Goal: Task Accomplishment & Management: Use online tool/utility

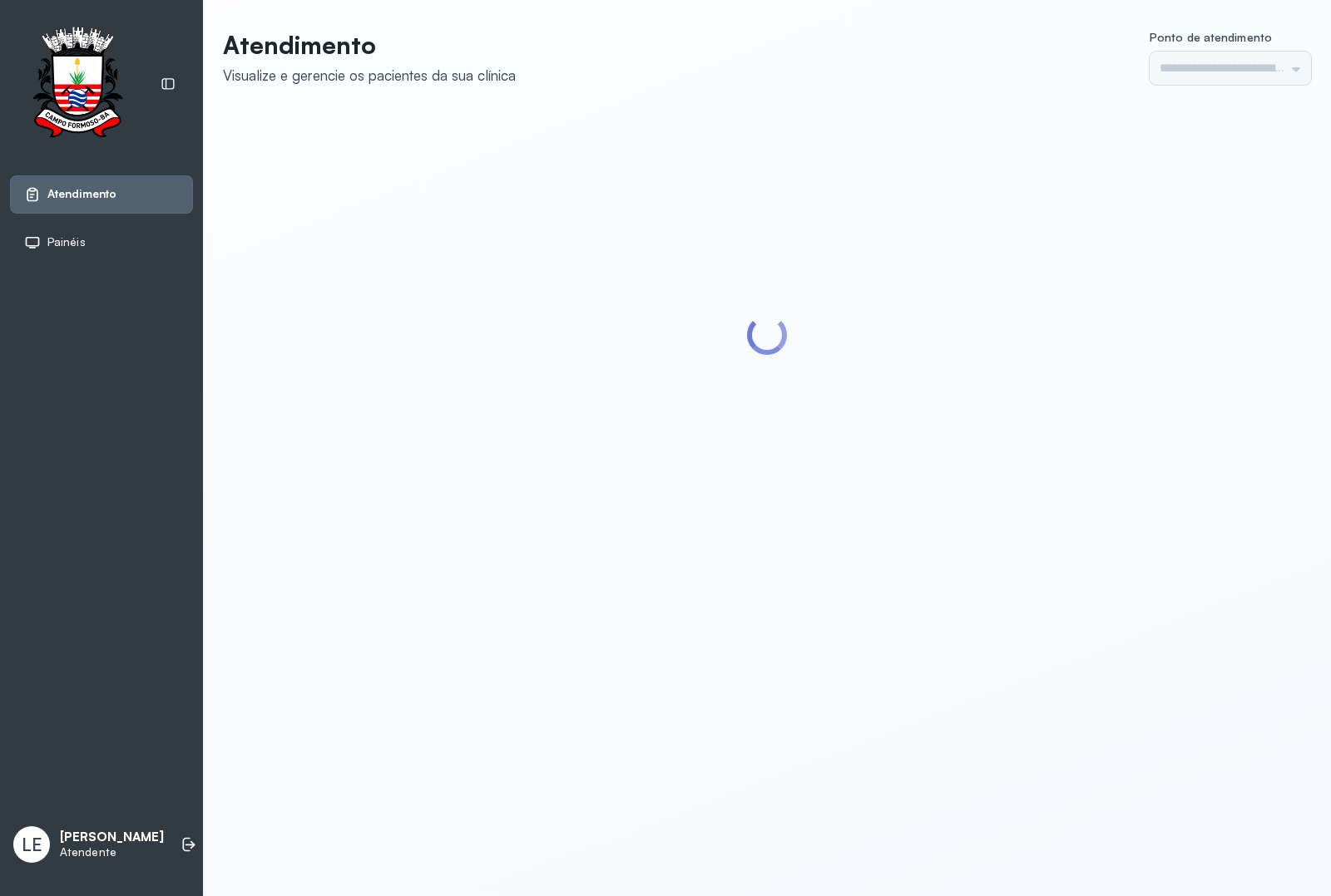
type input "*********"
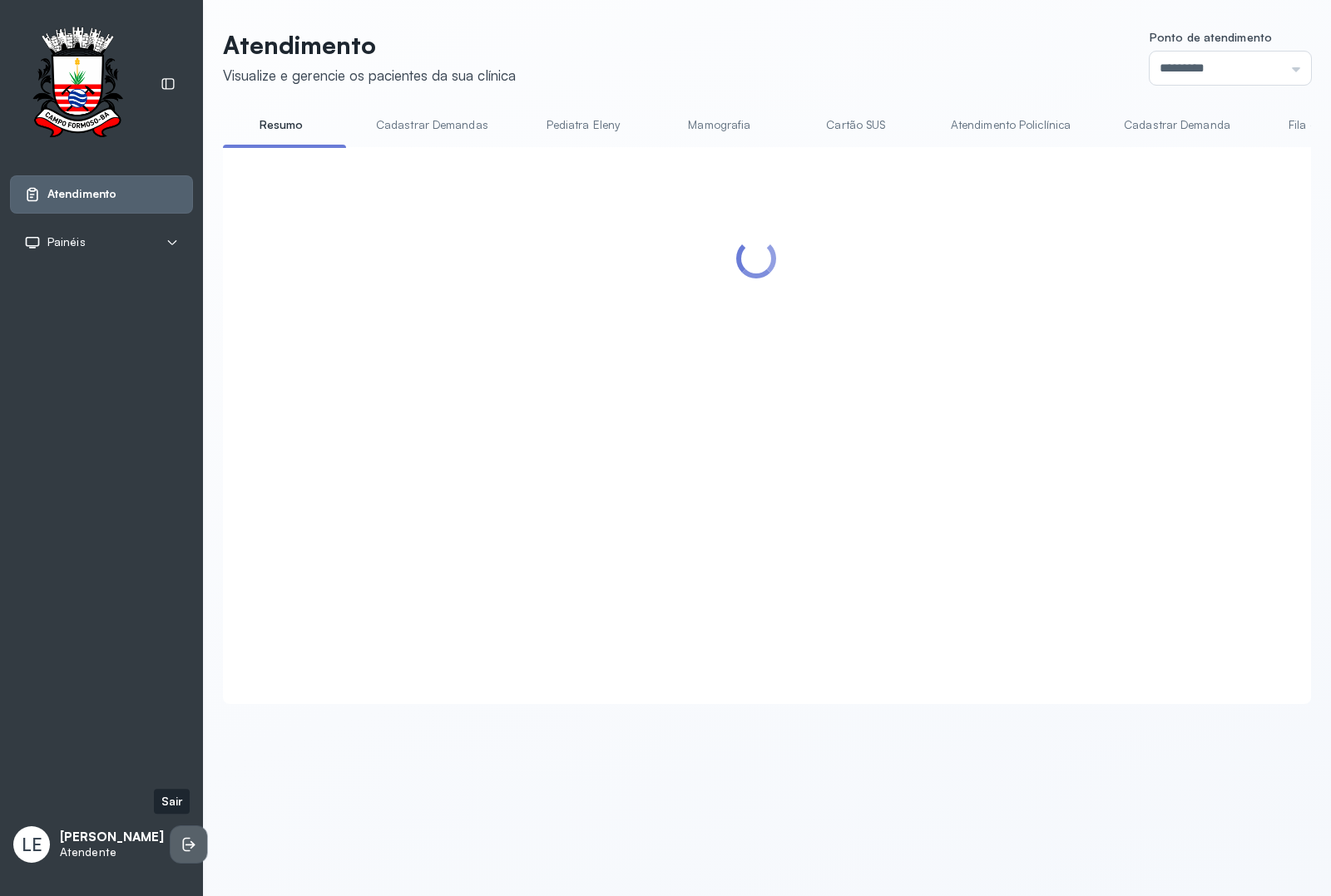
click at [170, 844] on li at bounding box center [189, 845] width 36 height 36
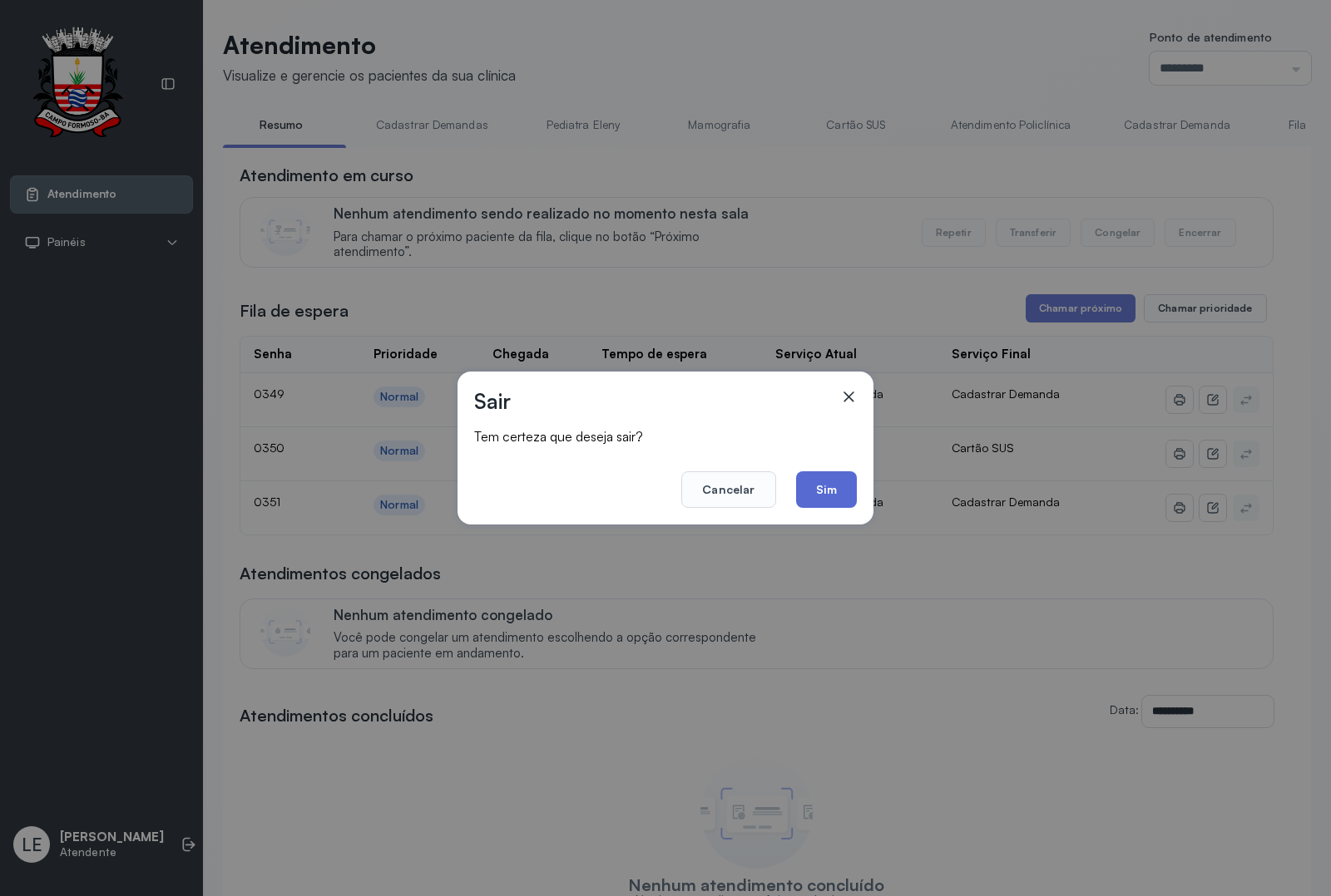
click at [820, 503] on button "Sim" at bounding box center [826, 489] width 61 height 36
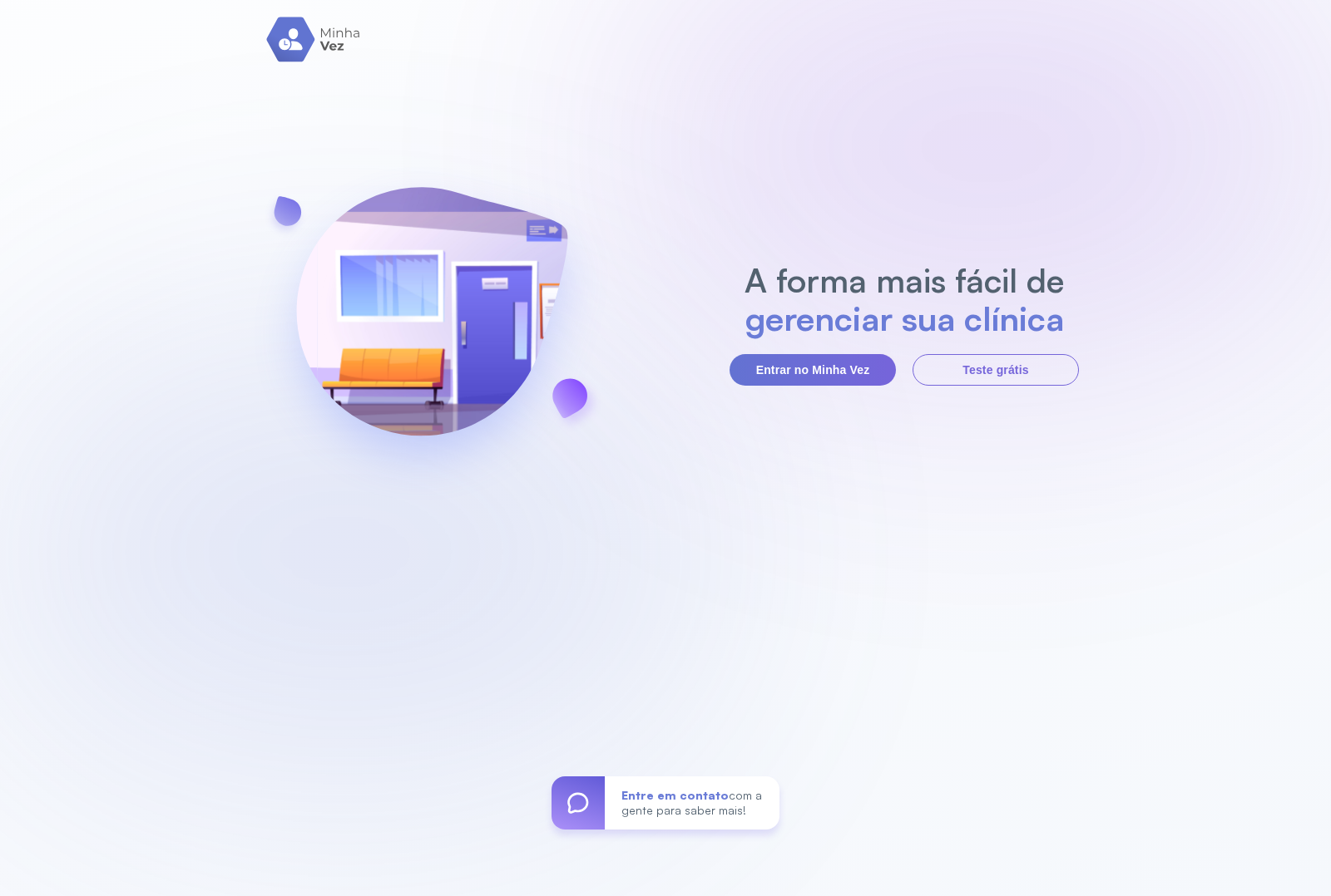
drag, startPoint x: 820, startPoint y: 355, endPoint x: 820, endPoint y: 387, distance: 32.0
click at [820, 358] on button "Entrar no Minha Vez" at bounding box center [812, 370] width 166 height 32
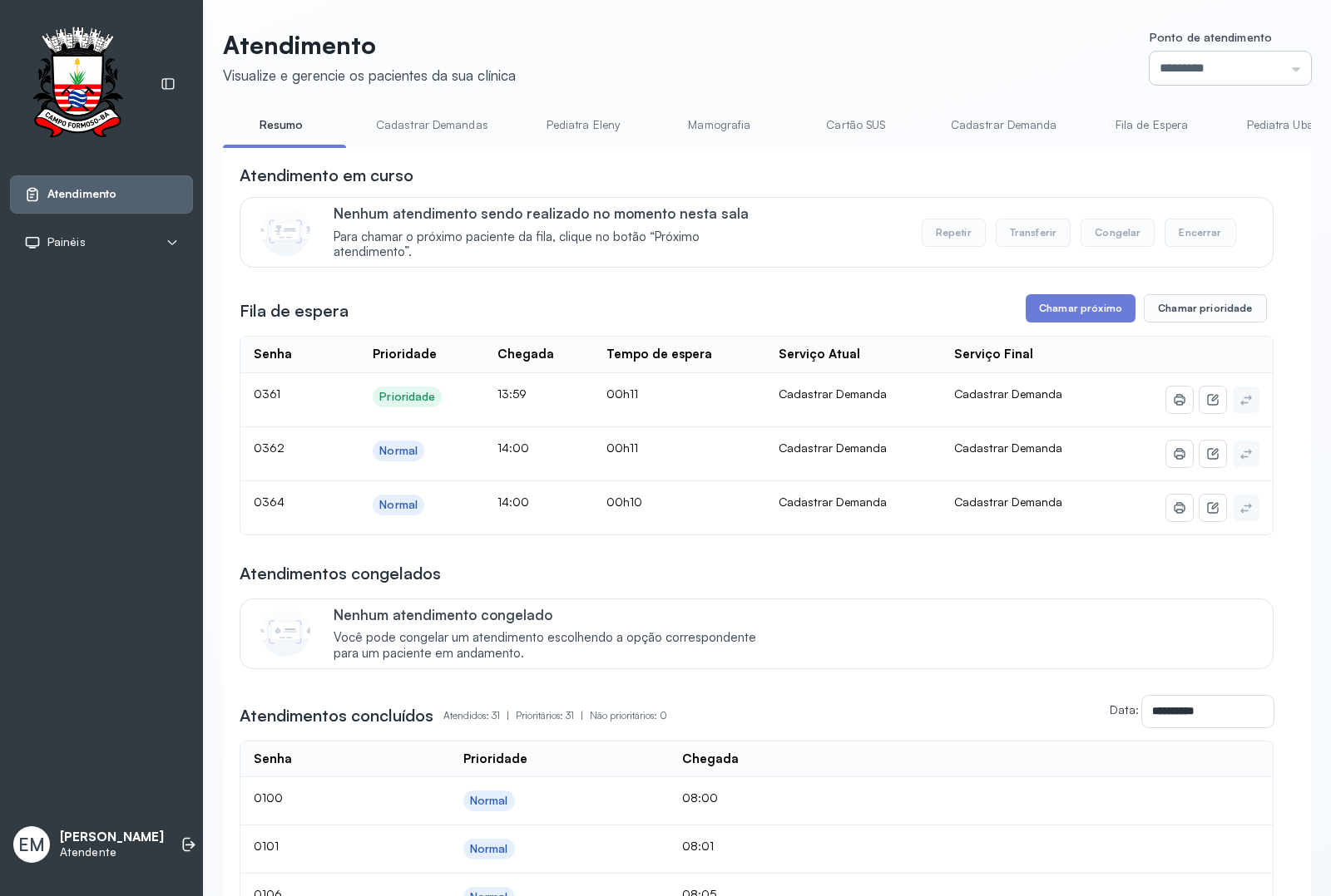
click at [1150, 55] on input "*********" at bounding box center [1230, 68] width 161 height 33
type input "*********"
click at [1061, 308] on button "Chamar próximo" at bounding box center [1080, 308] width 109 height 28
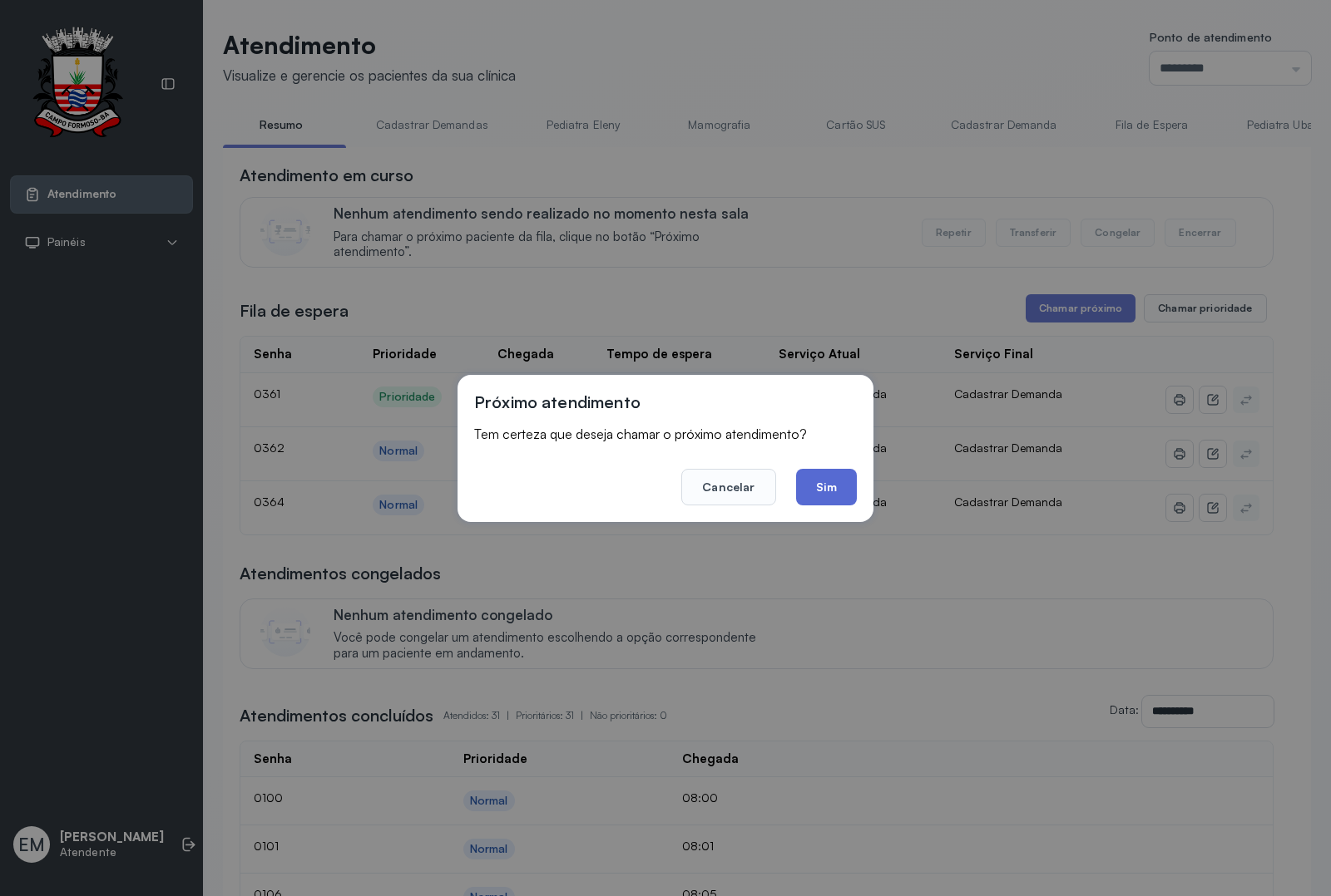
click at [838, 485] on button "Sim" at bounding box center [826, 488] width 61 height 36
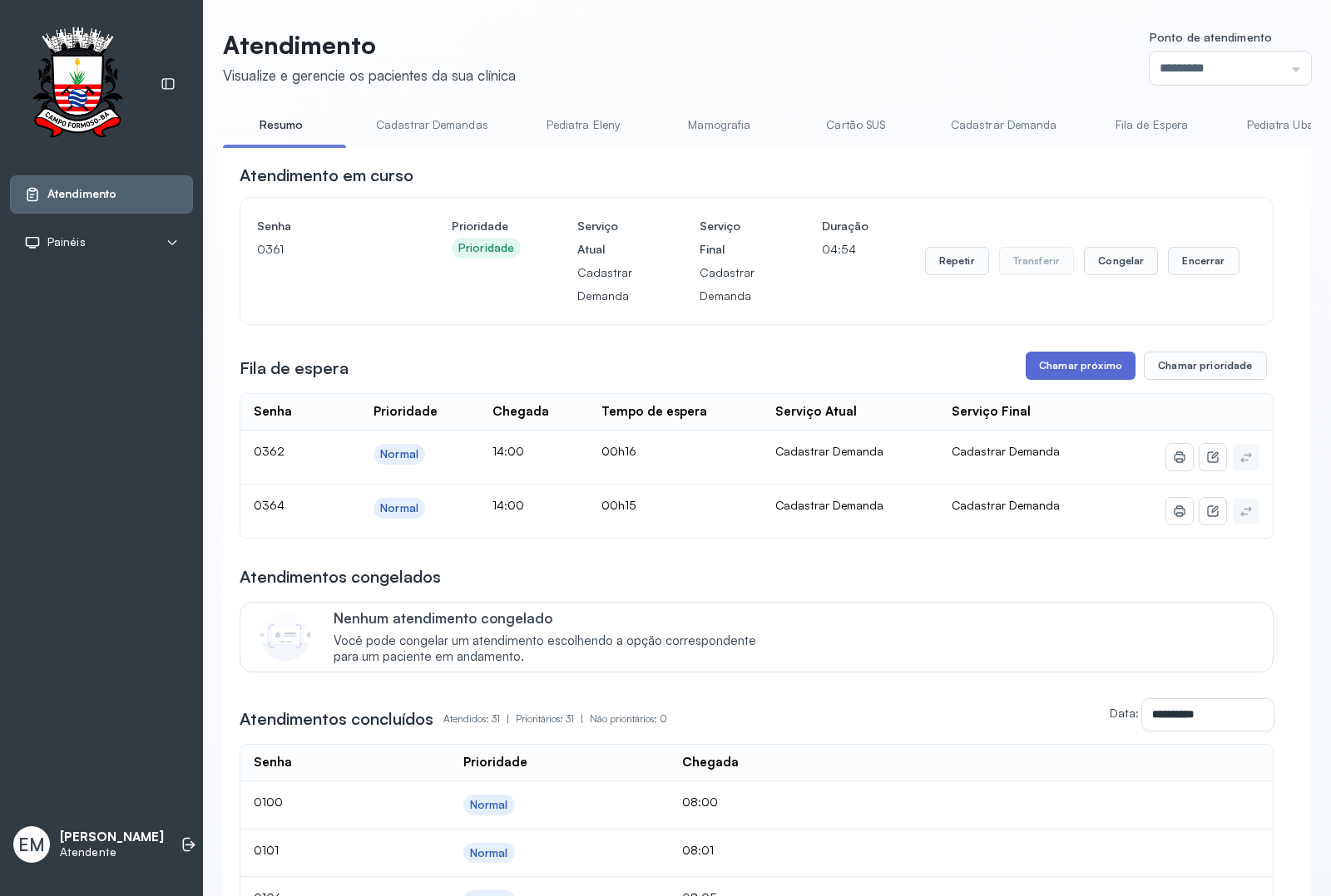
click at [1048, 366] on button "Chamar próximo" at bounding box center [1080, 366] width 109 height 28
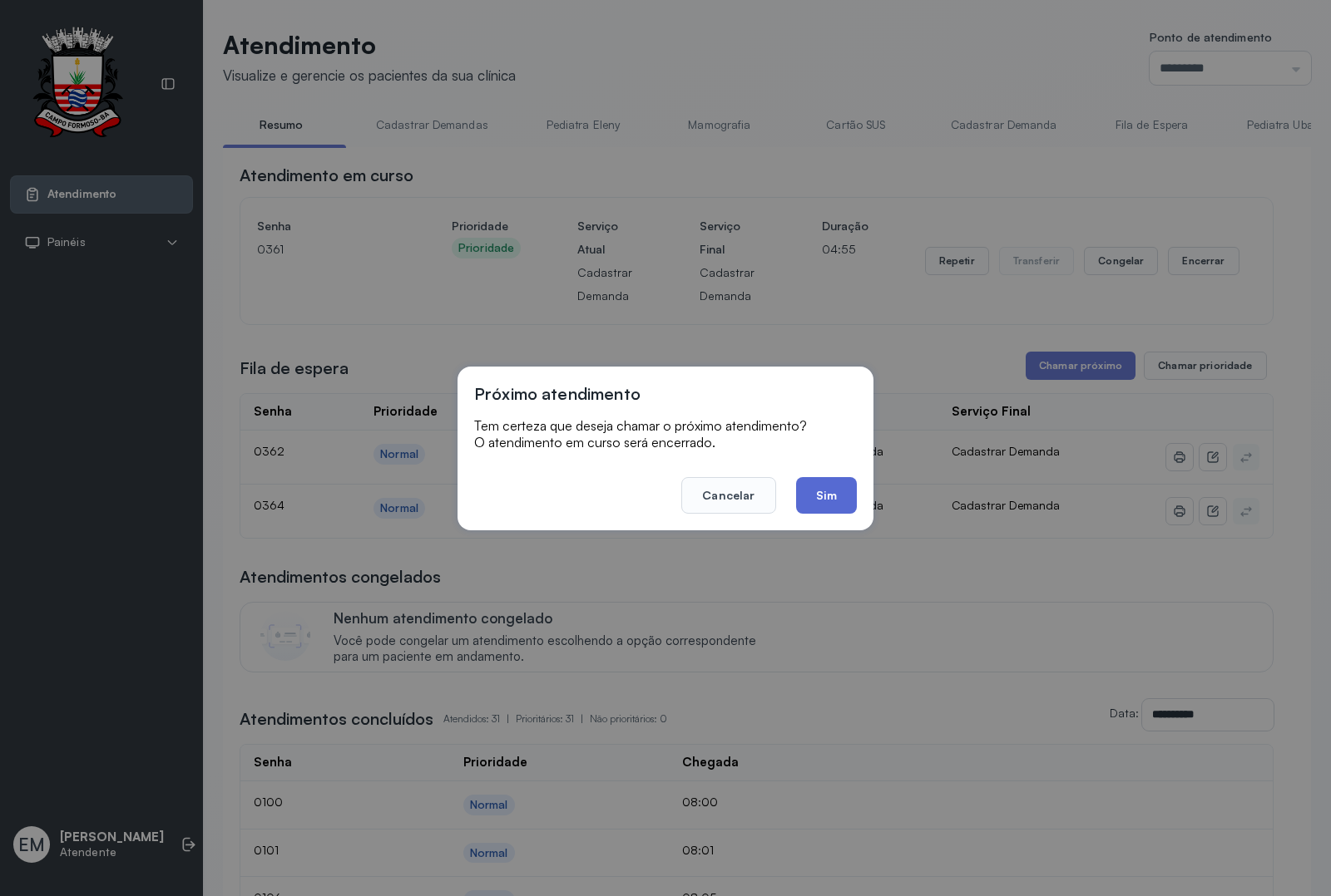
click at [826, 498] on button "Sim" at bounding box center [826, 496] width 61 height 36
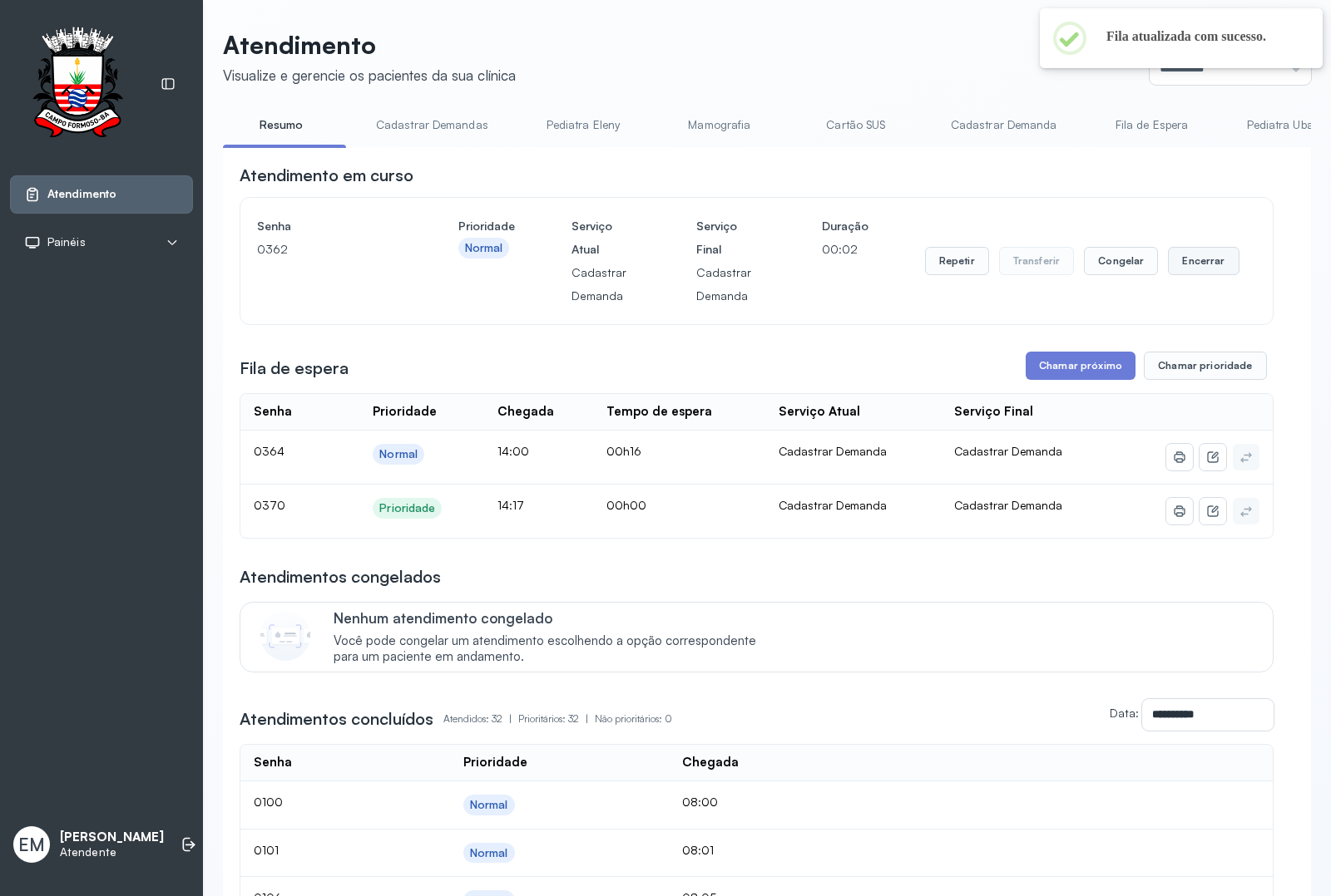
click at [1192, 275] on button "Encerrar" at bounding box center [1203, 261] width 71 height 28
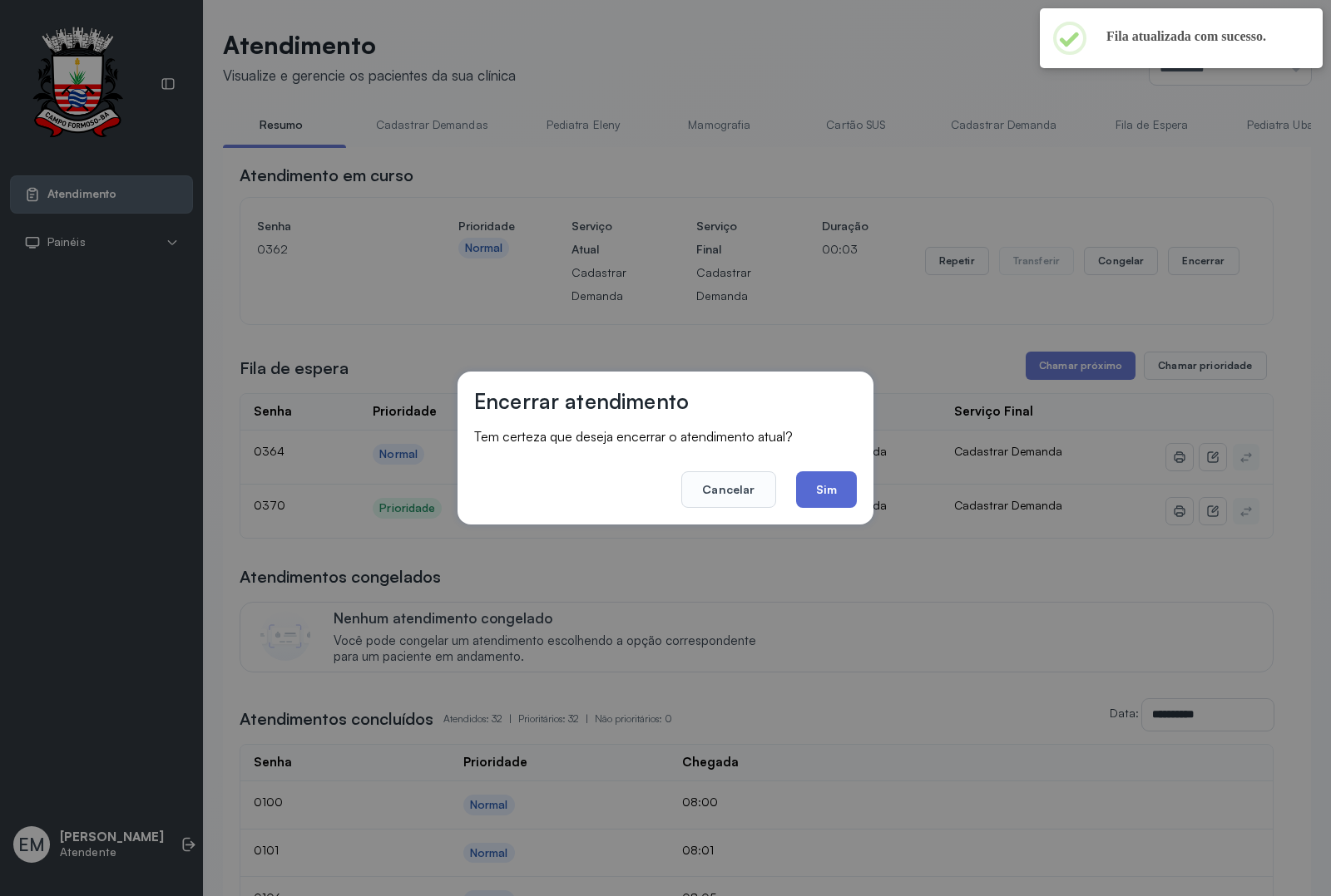
click at [824, 489] on button "Sim" at bounding box center [826, 489] width 61 height 36
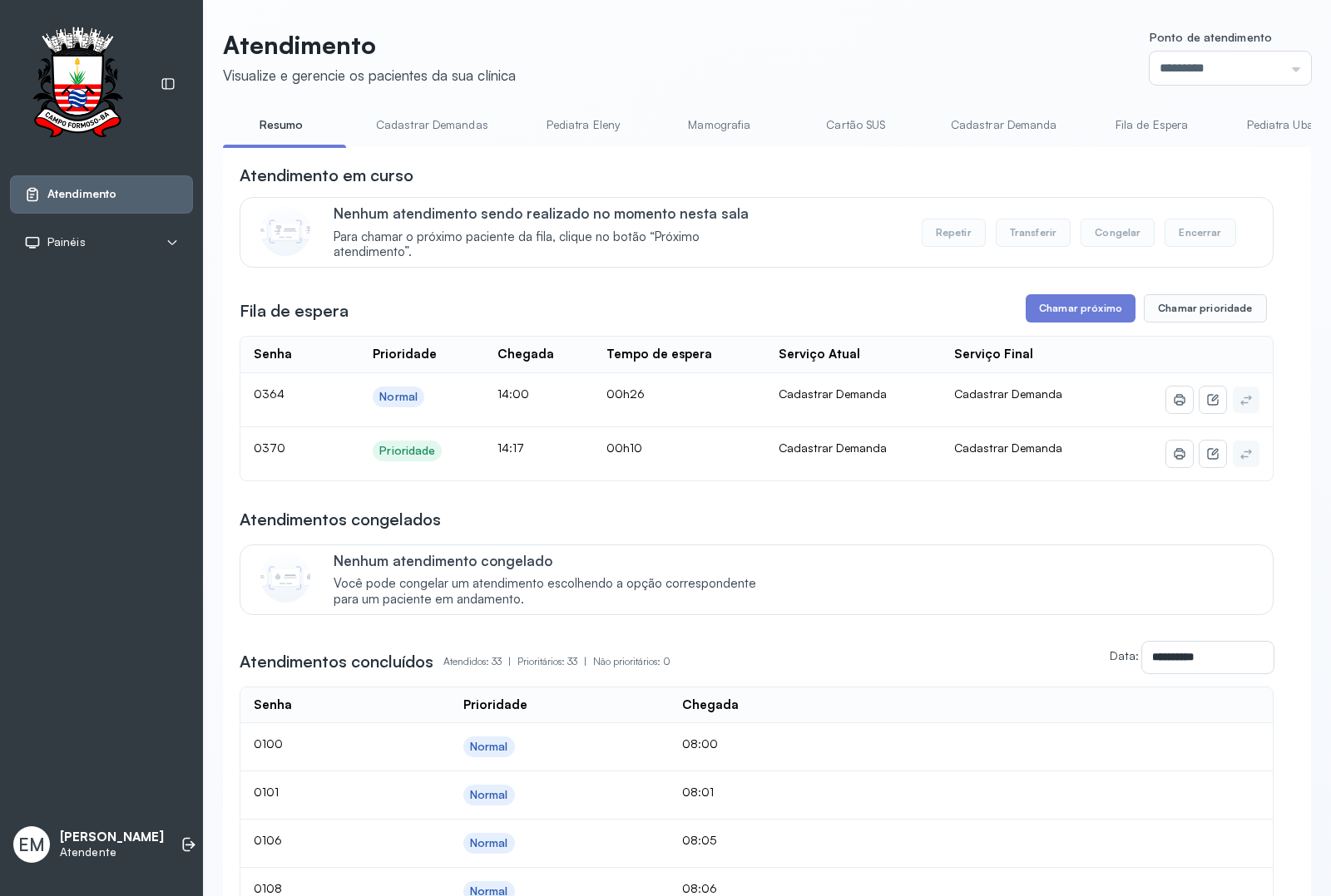
click at [1055, 314] on button "Chamar próximo" at bounding box center [1080, 308] width 109 height 28
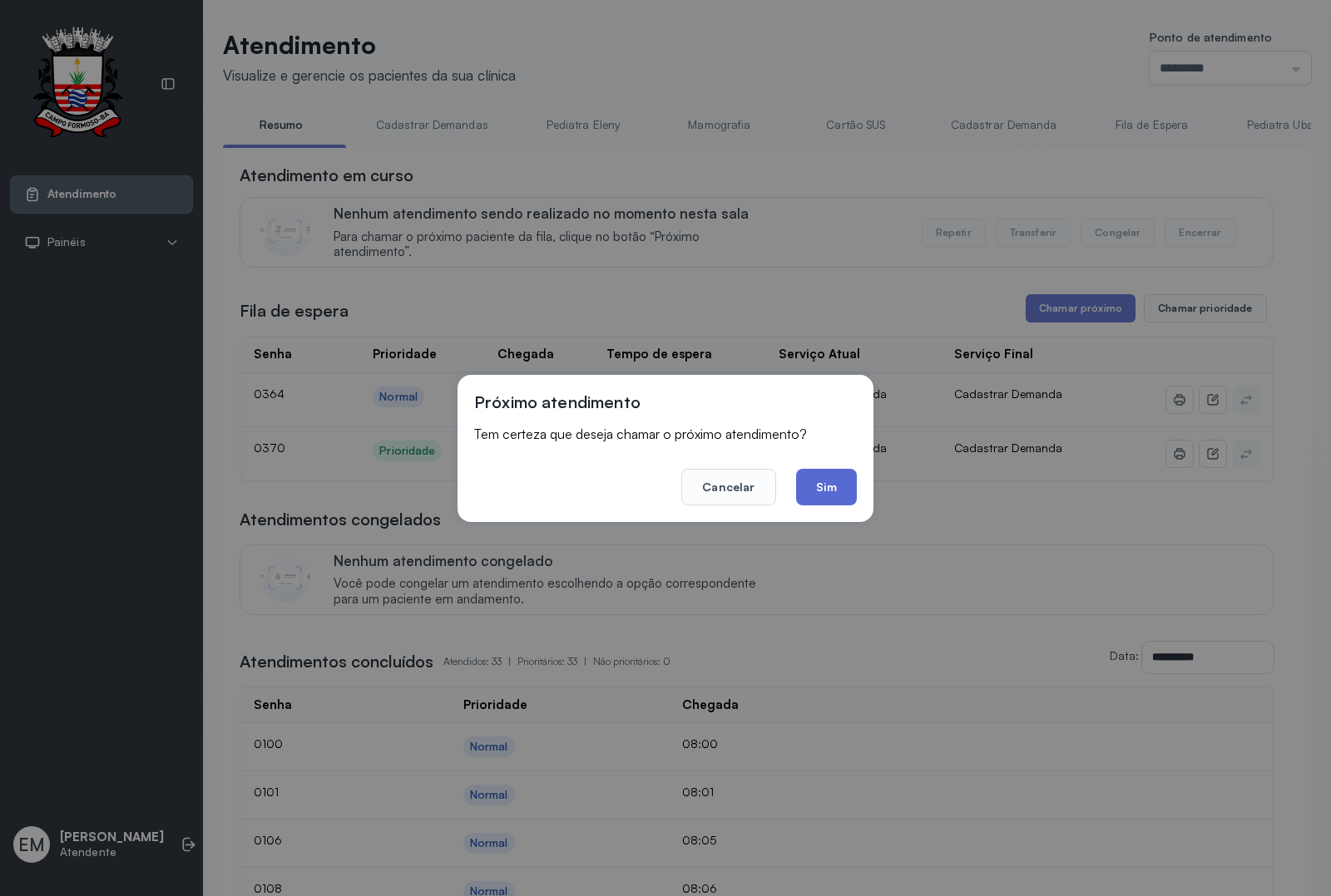
click at [820, 480] on button "Sim" at bounding box center [826, 488] width 61 height 36
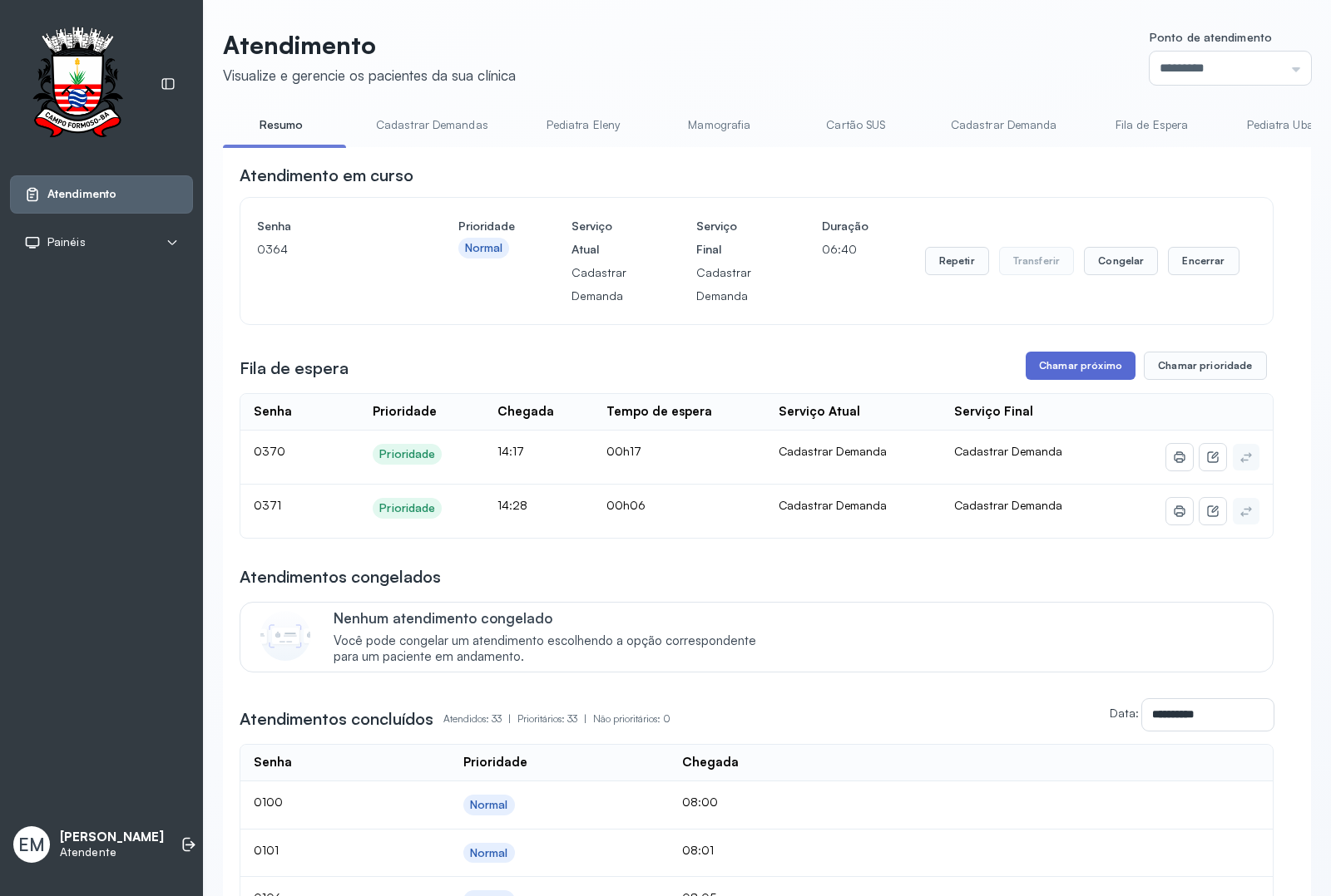
click at [1098, 365] on button "Chamar próximo" at bounding box center [1080, 366] width 109 height 28
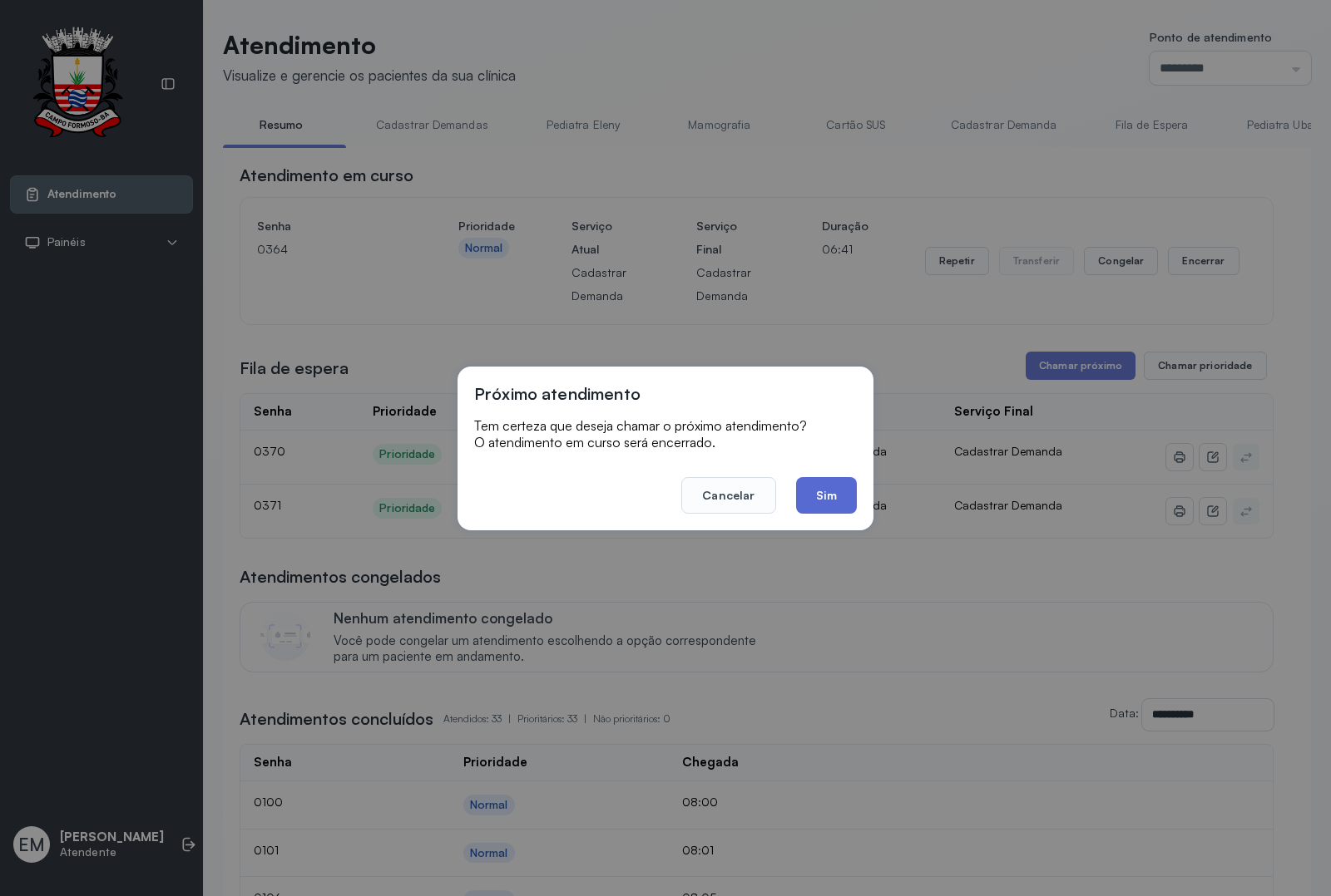
click at [834, 499] on button "Sim" at bounding box center [826, 496] width 61 height 36
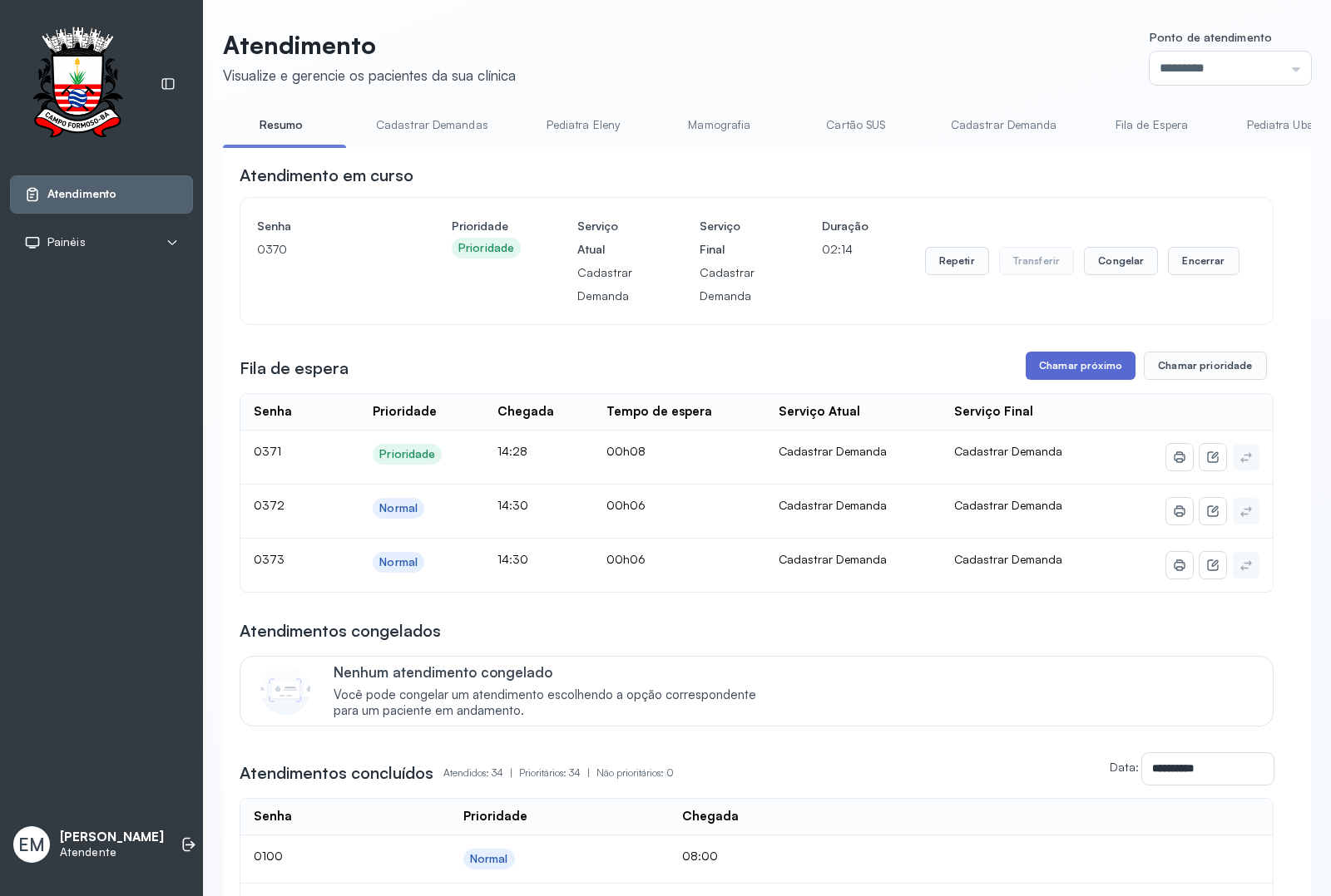
click at [1027, 370] on button "Chamar próximo" at bounding box center [1080, 366] width 109 height 28
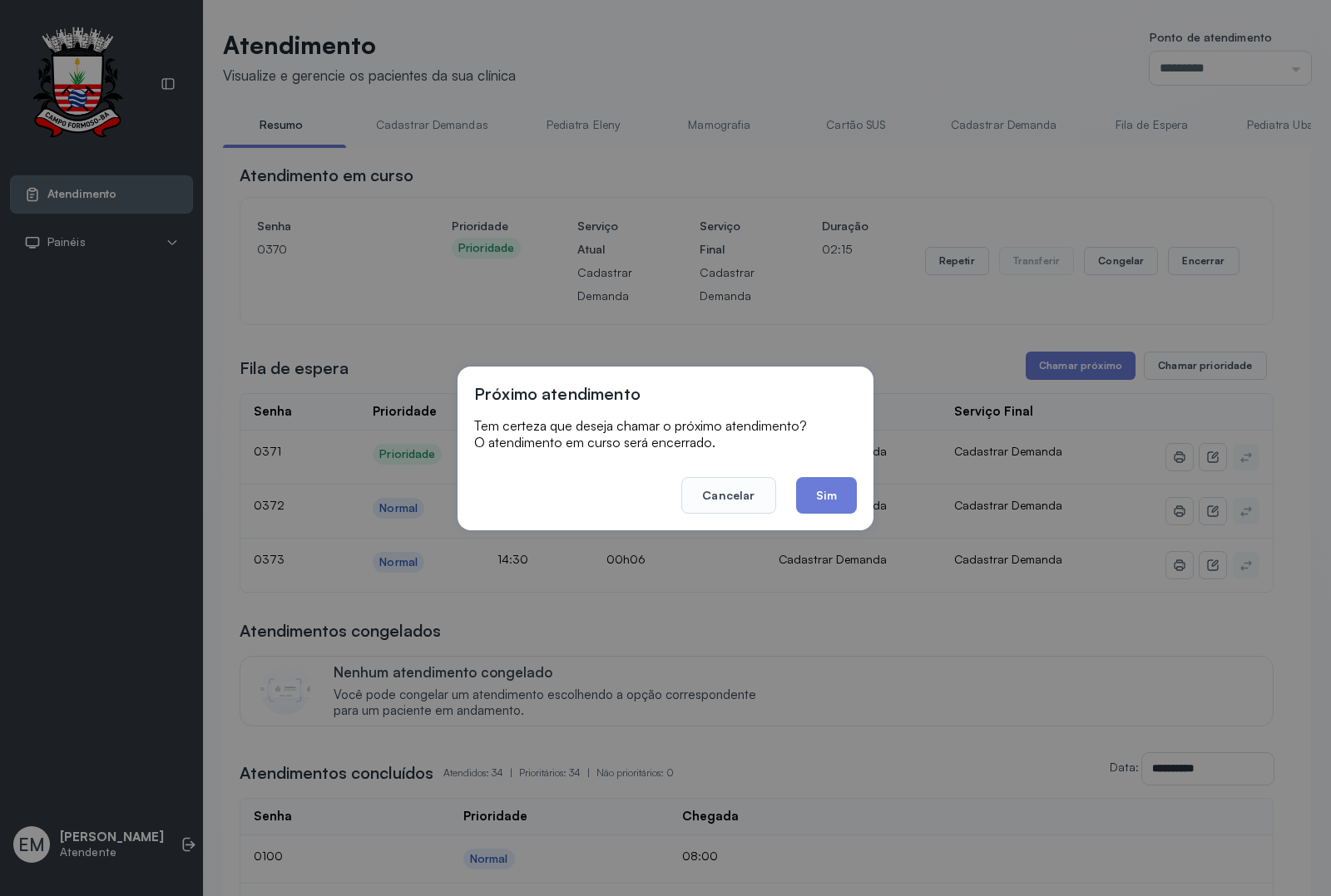
click at [862, 498] on div "Próximo atendimento Tem certeza que deseja chamar o próximo atendimento? O aten…" at bounding box center [666, 448] width 416 height 164
click at [834, 497] on button "Sim" at bounding box center [826, 496] width 61 height 36
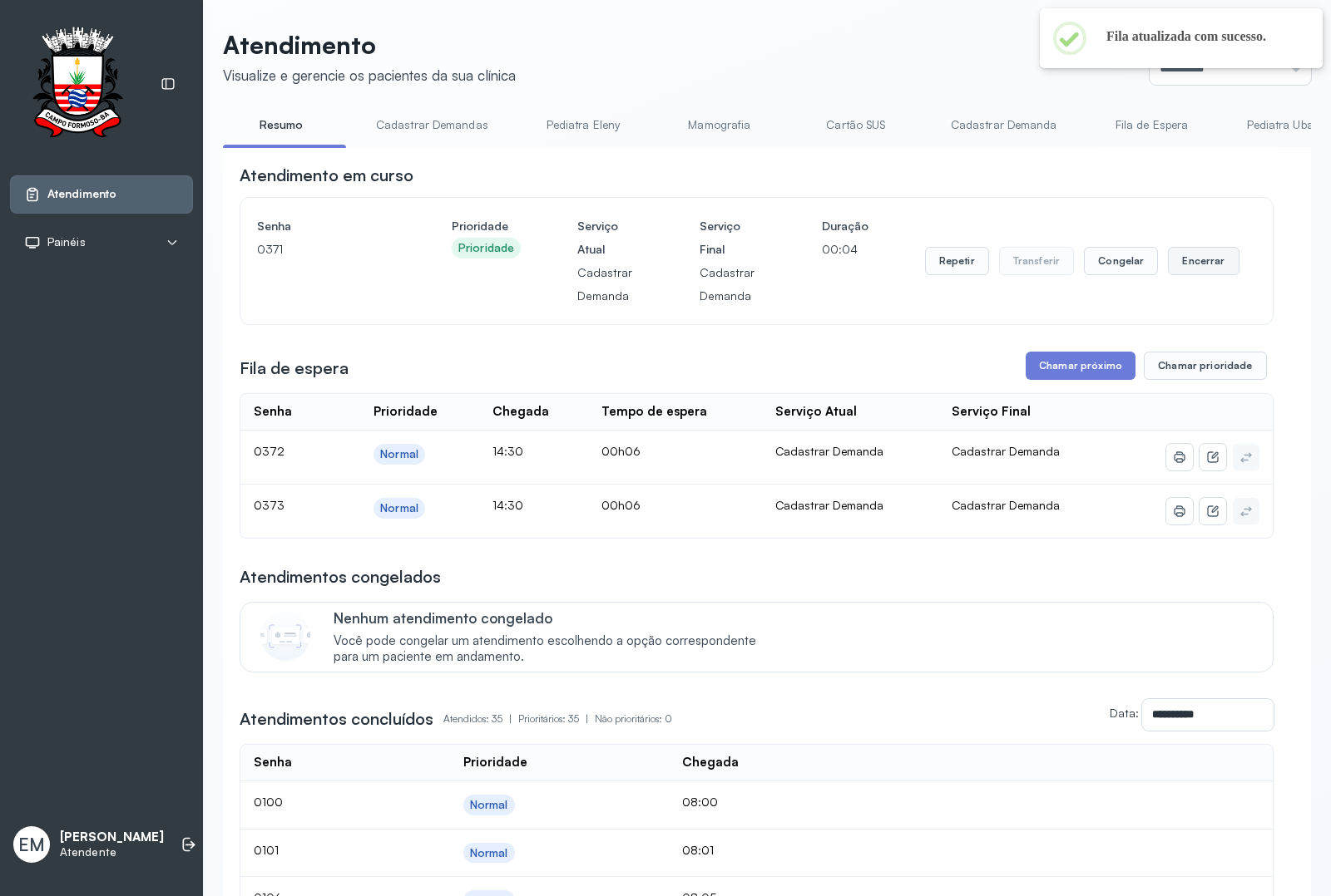
click at [1207, 264] on button "Encerrar" at bounding box center [1203, 261] width 71 height 28
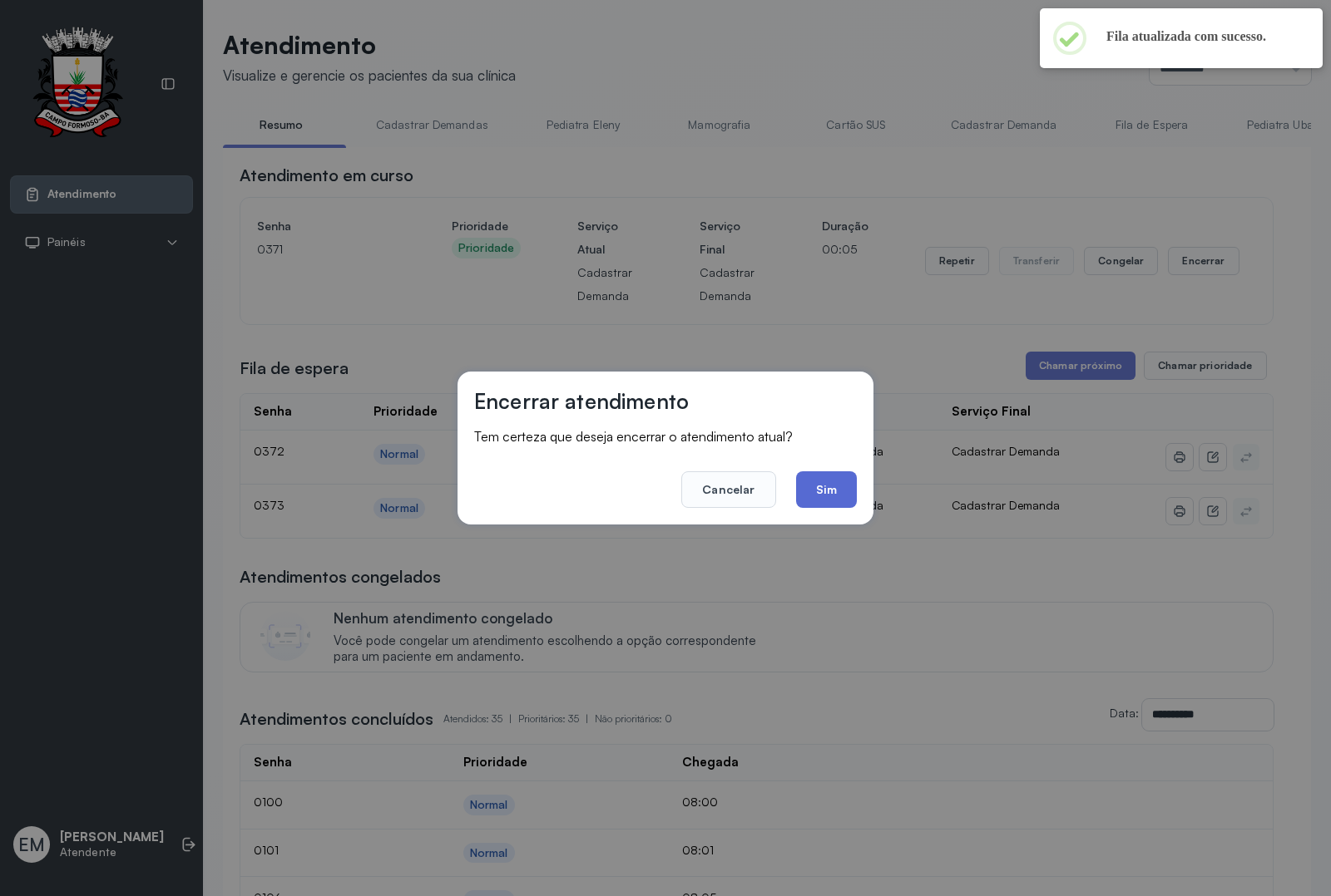
click at [829, 501] on button "Sim" at bounding box center [826, 489] width 61 height 36
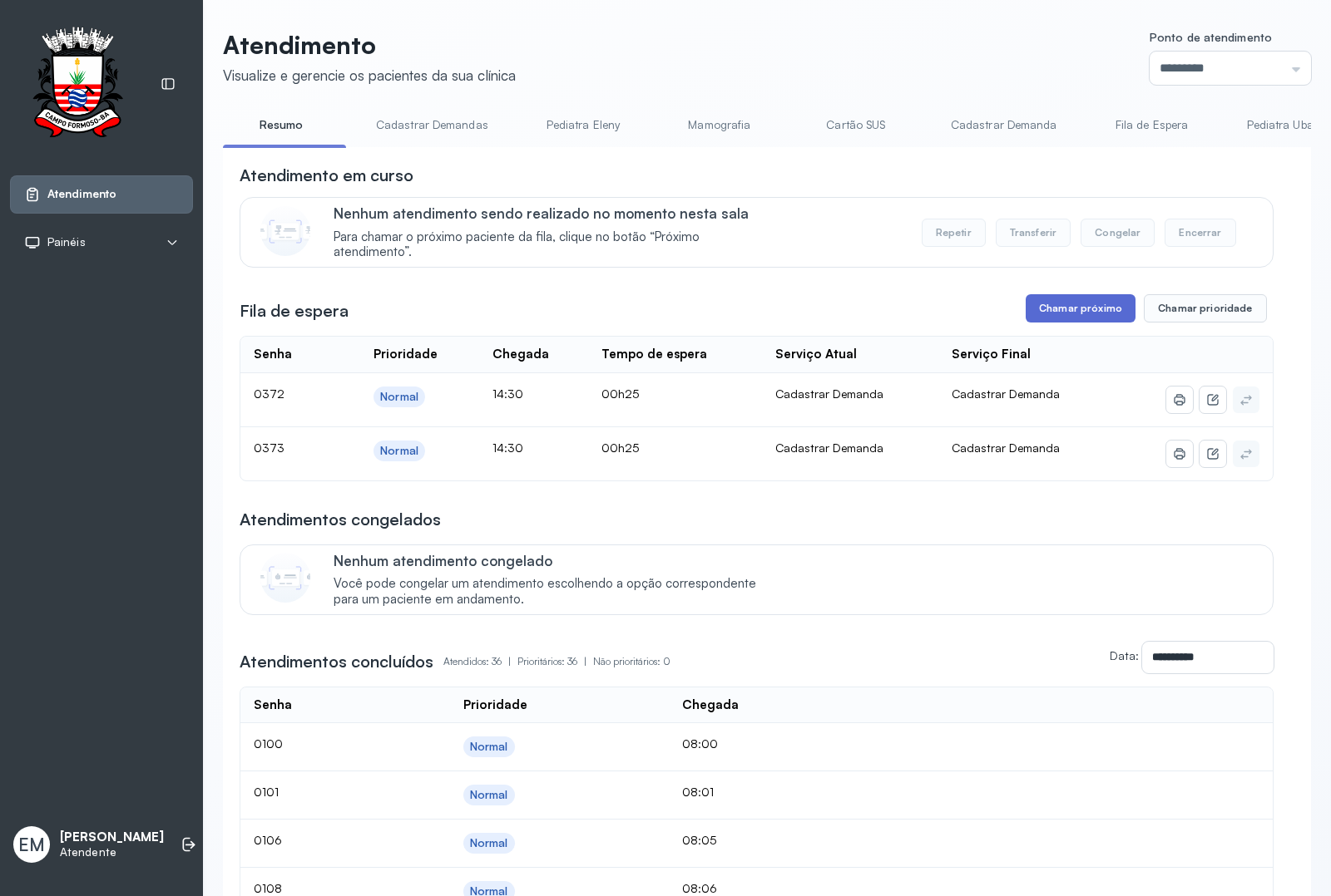
click at [1099, 304] on button "Chamar próximo" at bounding box center [1080, 308] width 109 height 28
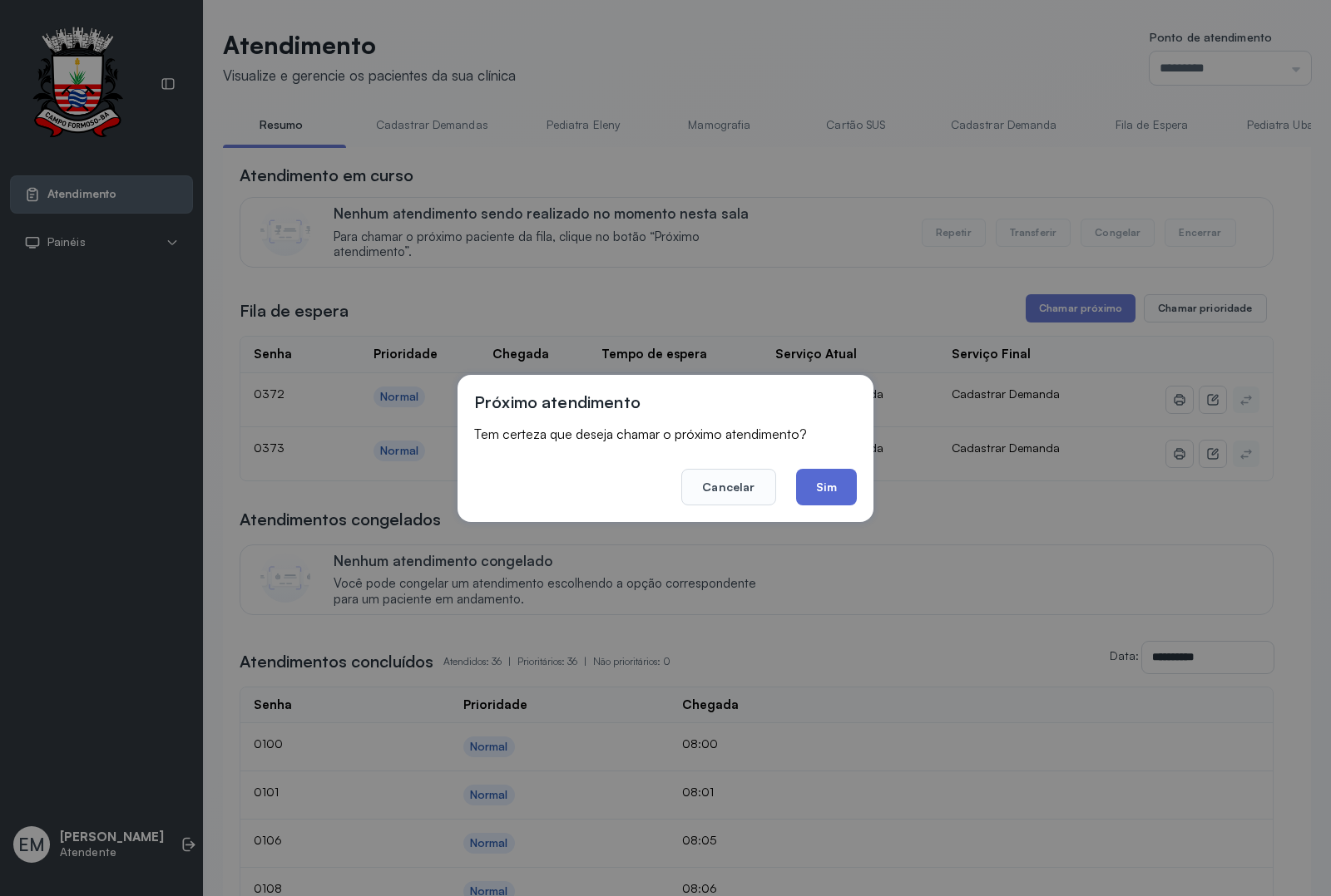
click at [826, 471] on button "Sim" at bounding box center [826, 488] width 61 height 36
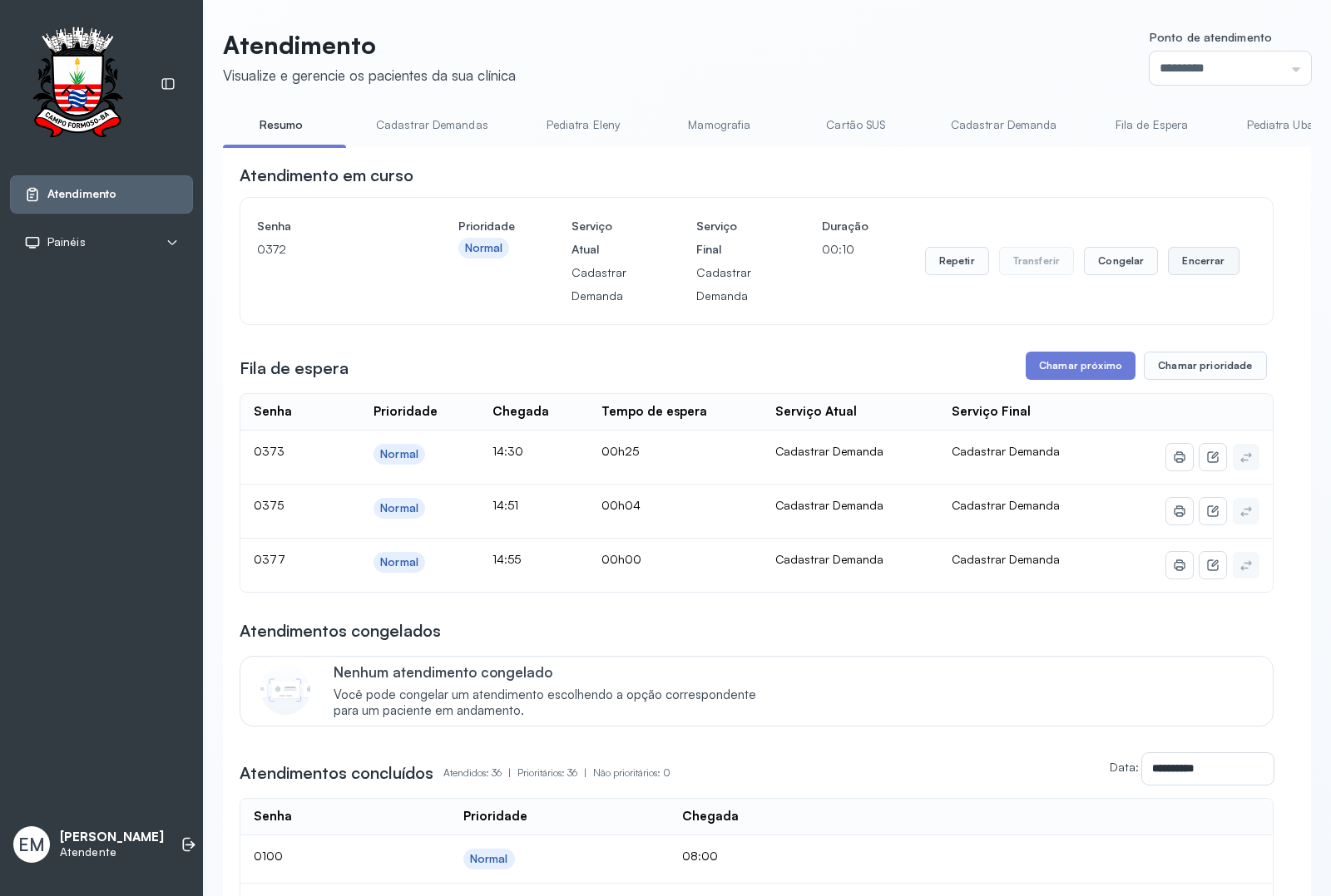
click at [1178, 267] on button "Encerrar" at bounding box center [1203, 261] width 71 height 28
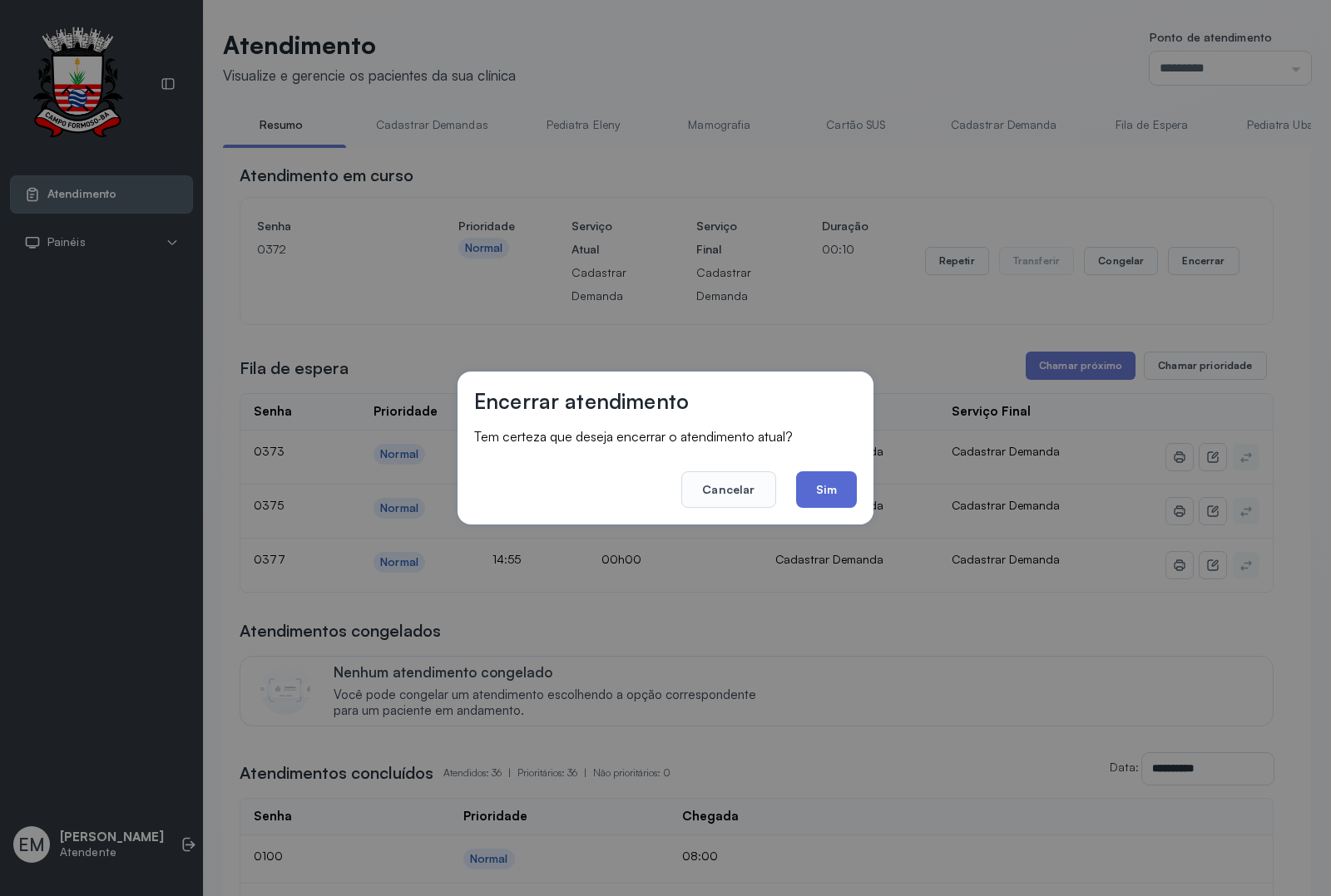
click at [818, 489] on button "Sim" at bounding box center [826, 489] width 61 height 36
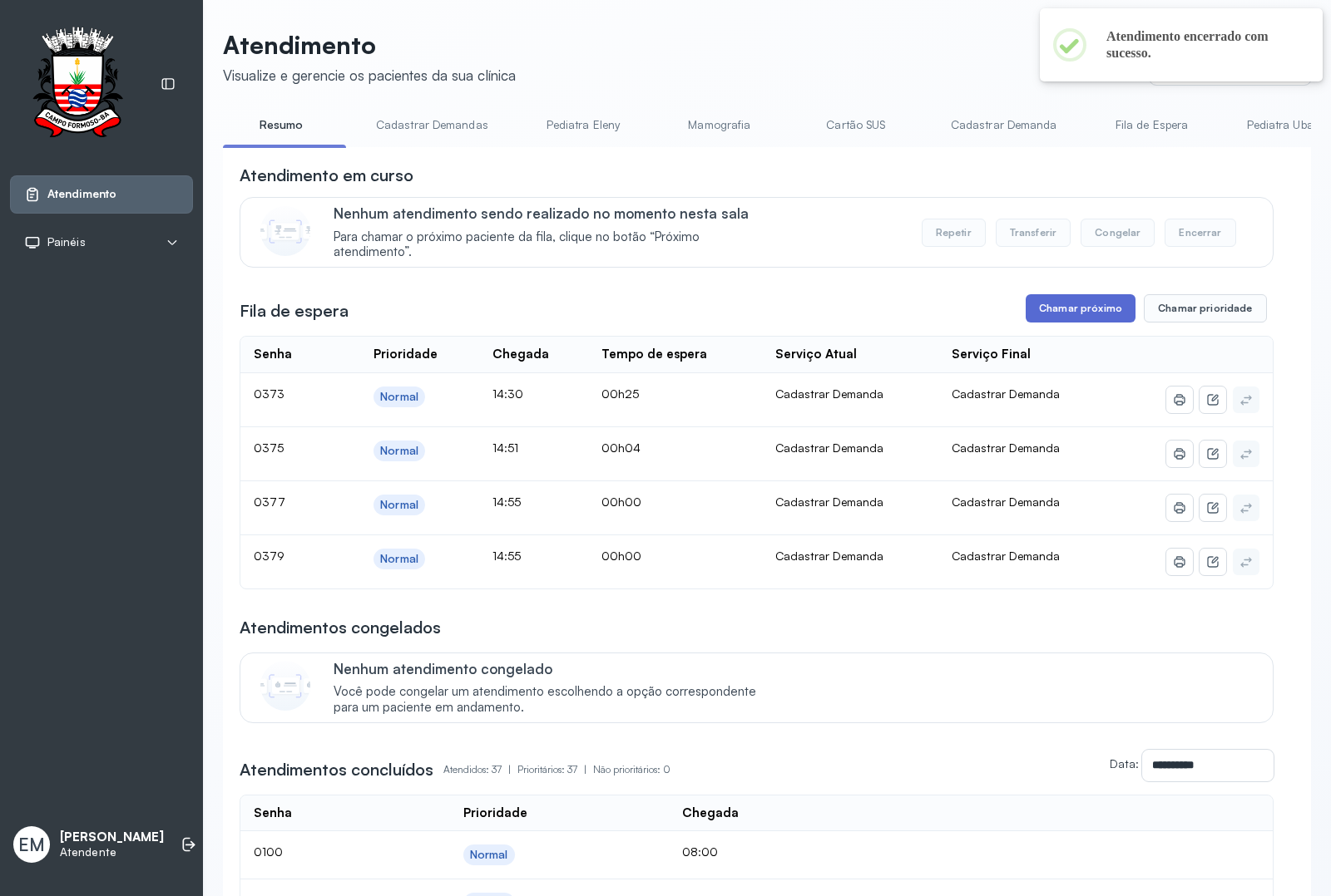
click at [1062, 308] on button "Chamar próximo" at bounding box center [1080, 308] width 109 height 28
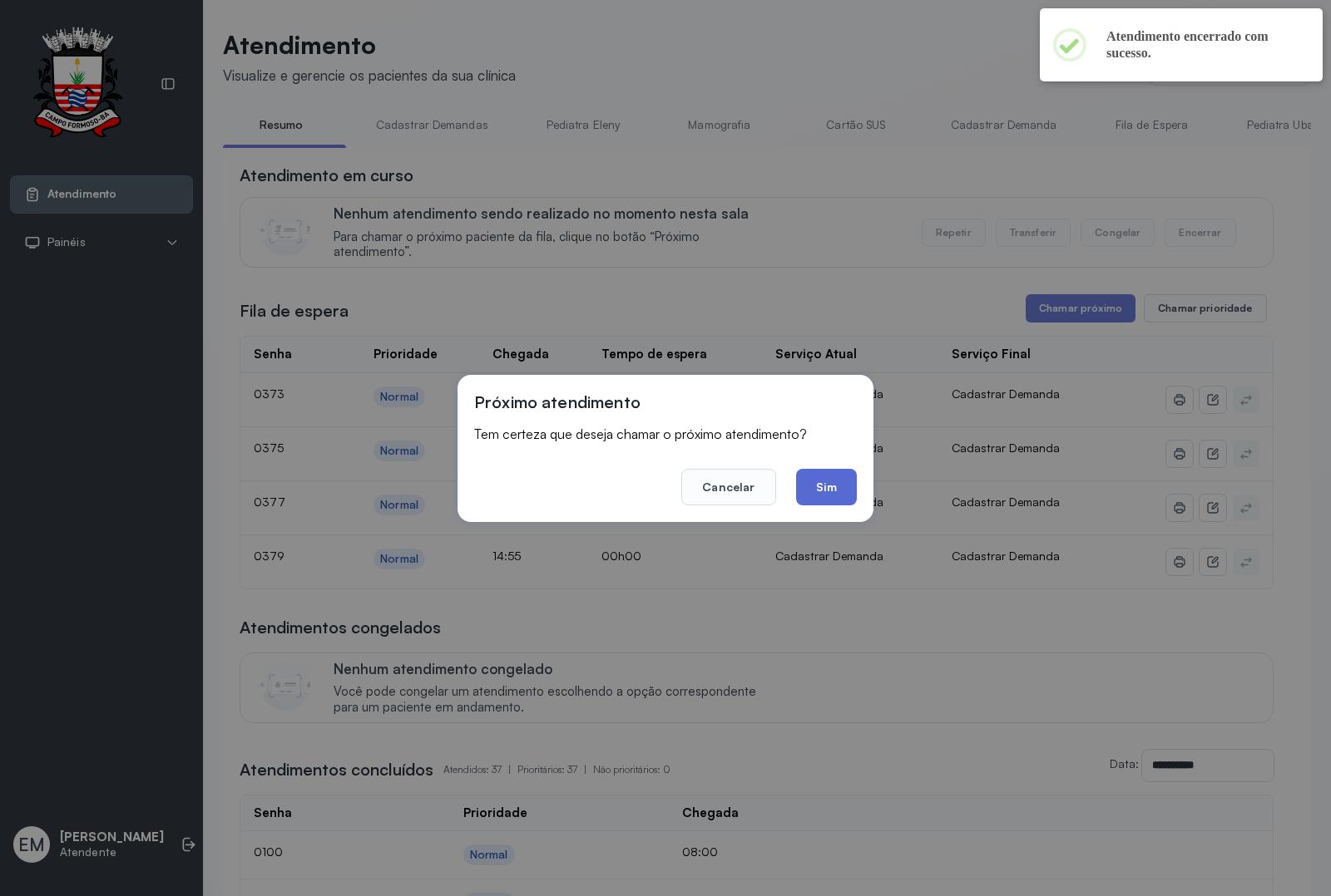
click at [824, 483] on button "Sim" at bounding box center [826, 488] width 61 height 36
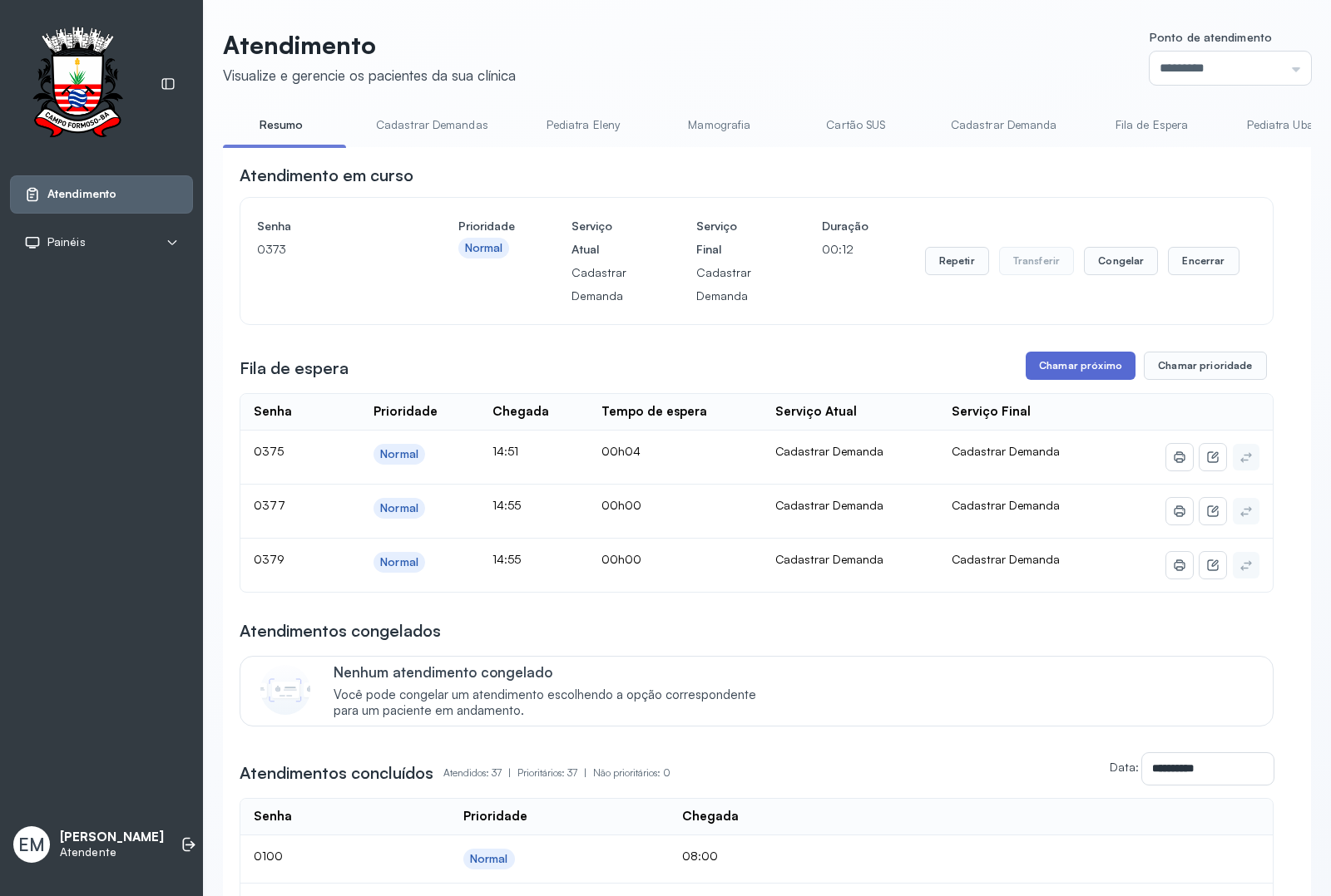
click at [1052, 375] on button "Chamar próximo" at bounding box center [1080, 366] width 109 height 28
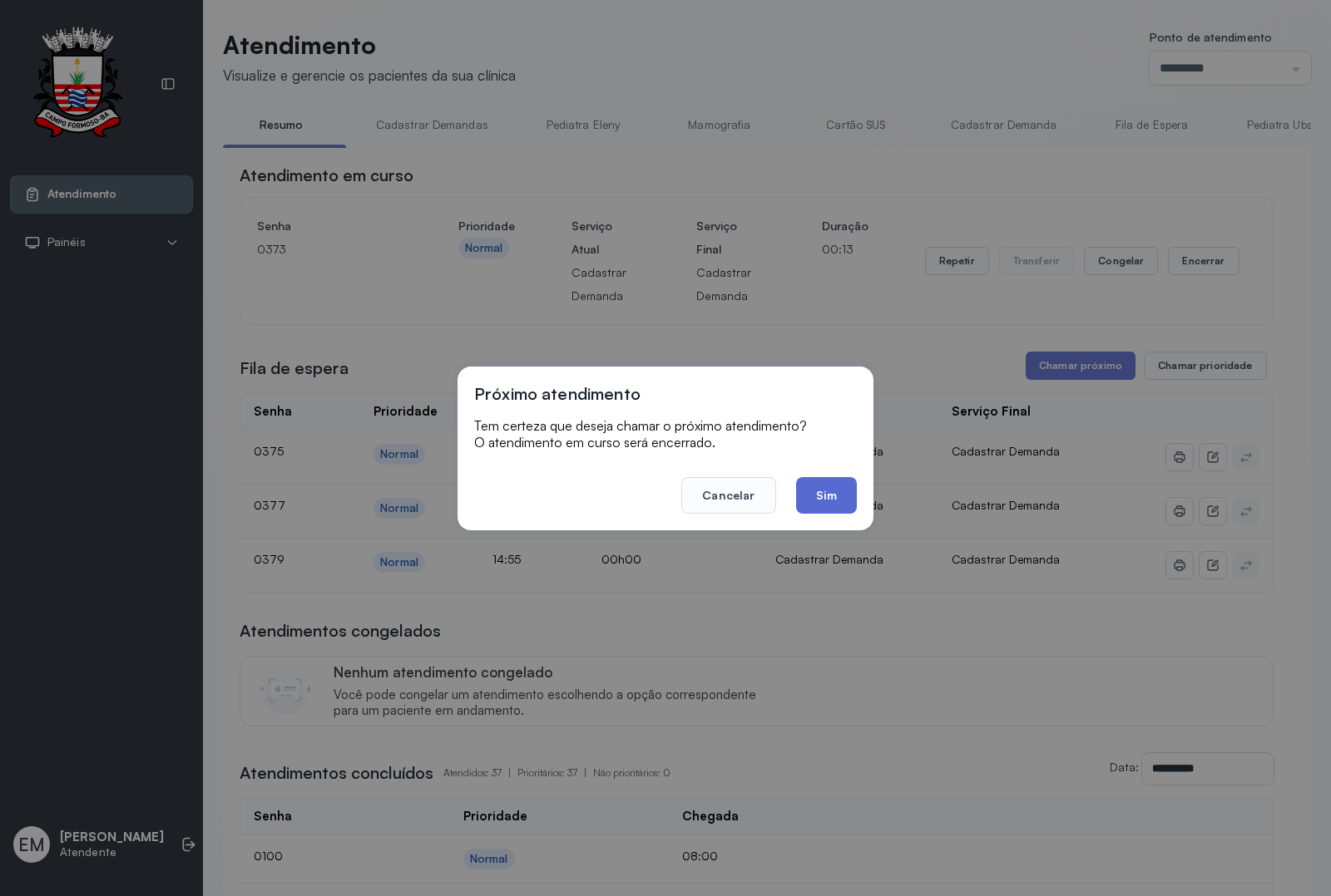
click at [841, 493] on button "Sim" at bounding box center [826, 496] width 61 height 36
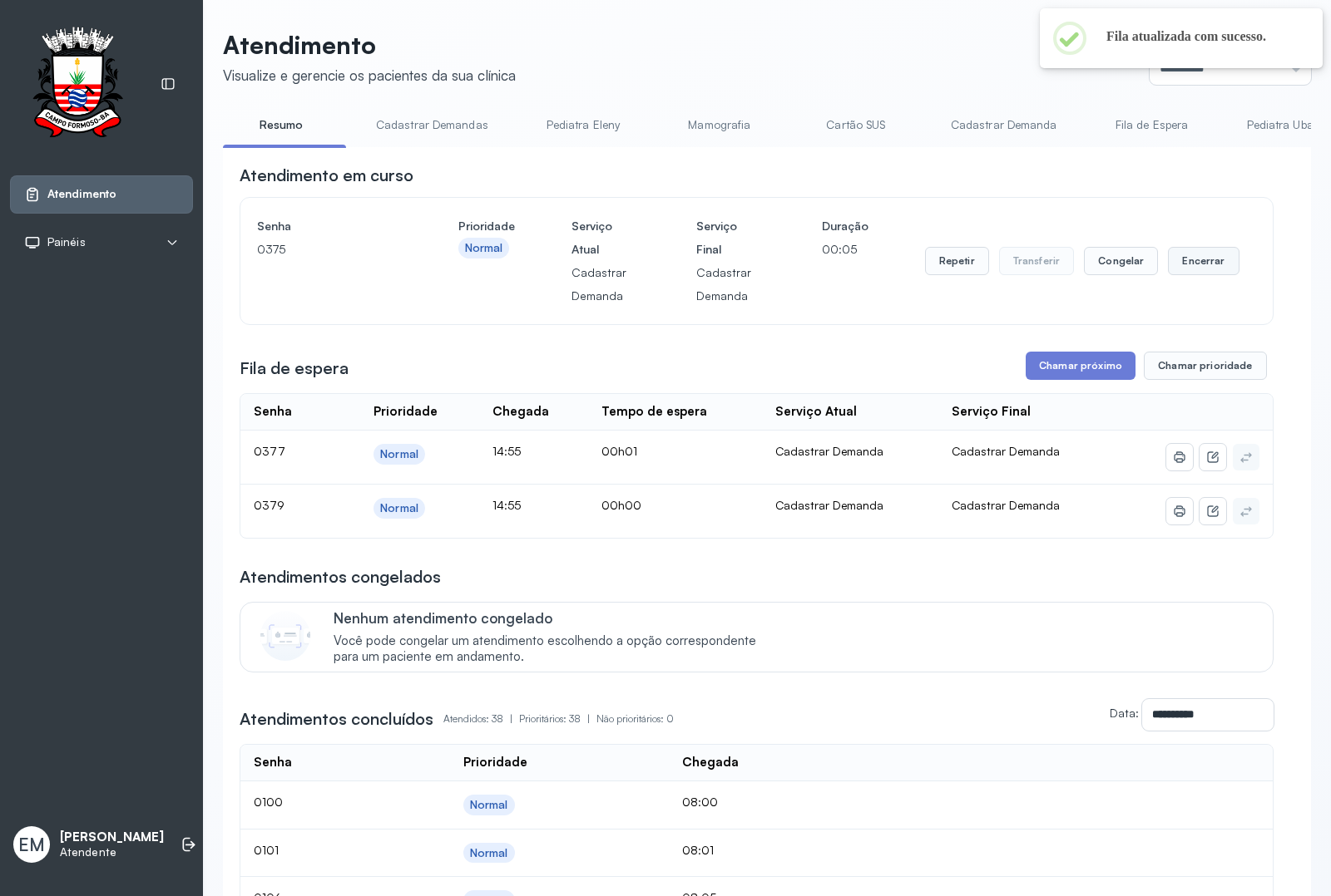
click at [1181, 274] on button "Encerrar" at bounding box center [1203, 261] width 71 height 28
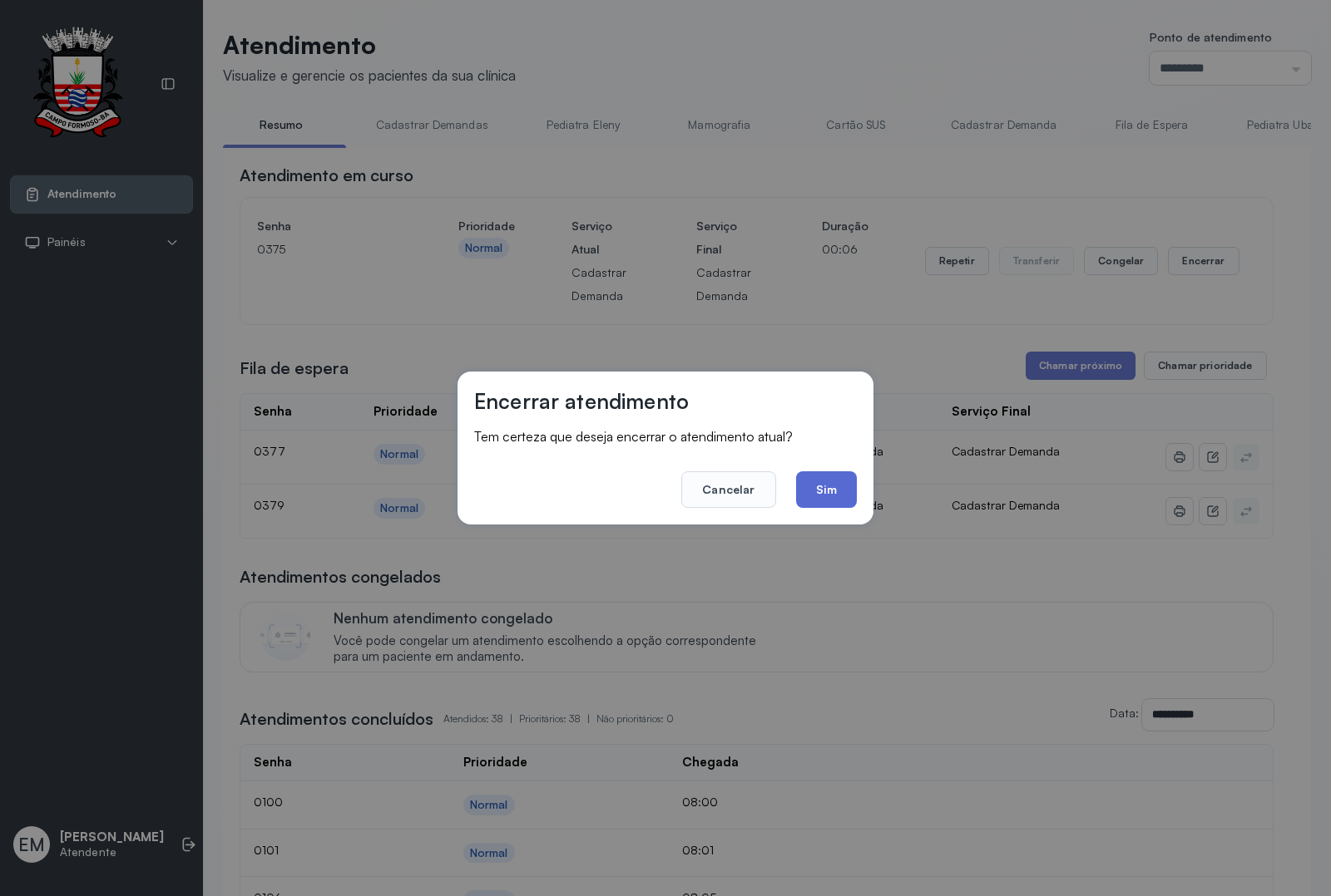
click at [829, 501] on button "Sim" at bounding box center [826, 489] width 61 height 36
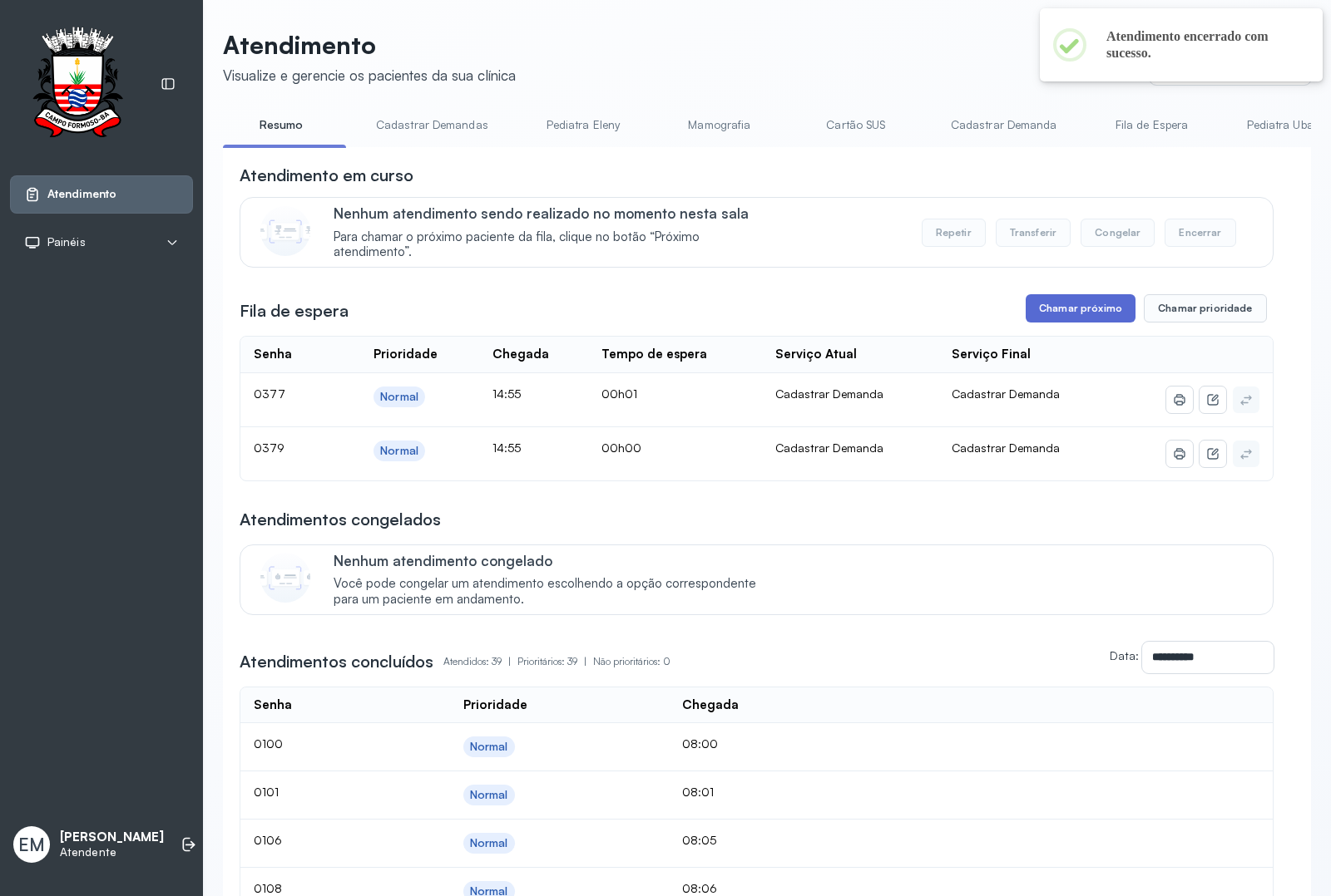
click at [1049, 323] on button "Chamar próximo" at bounding box center [1080, 308] width 109 height 28
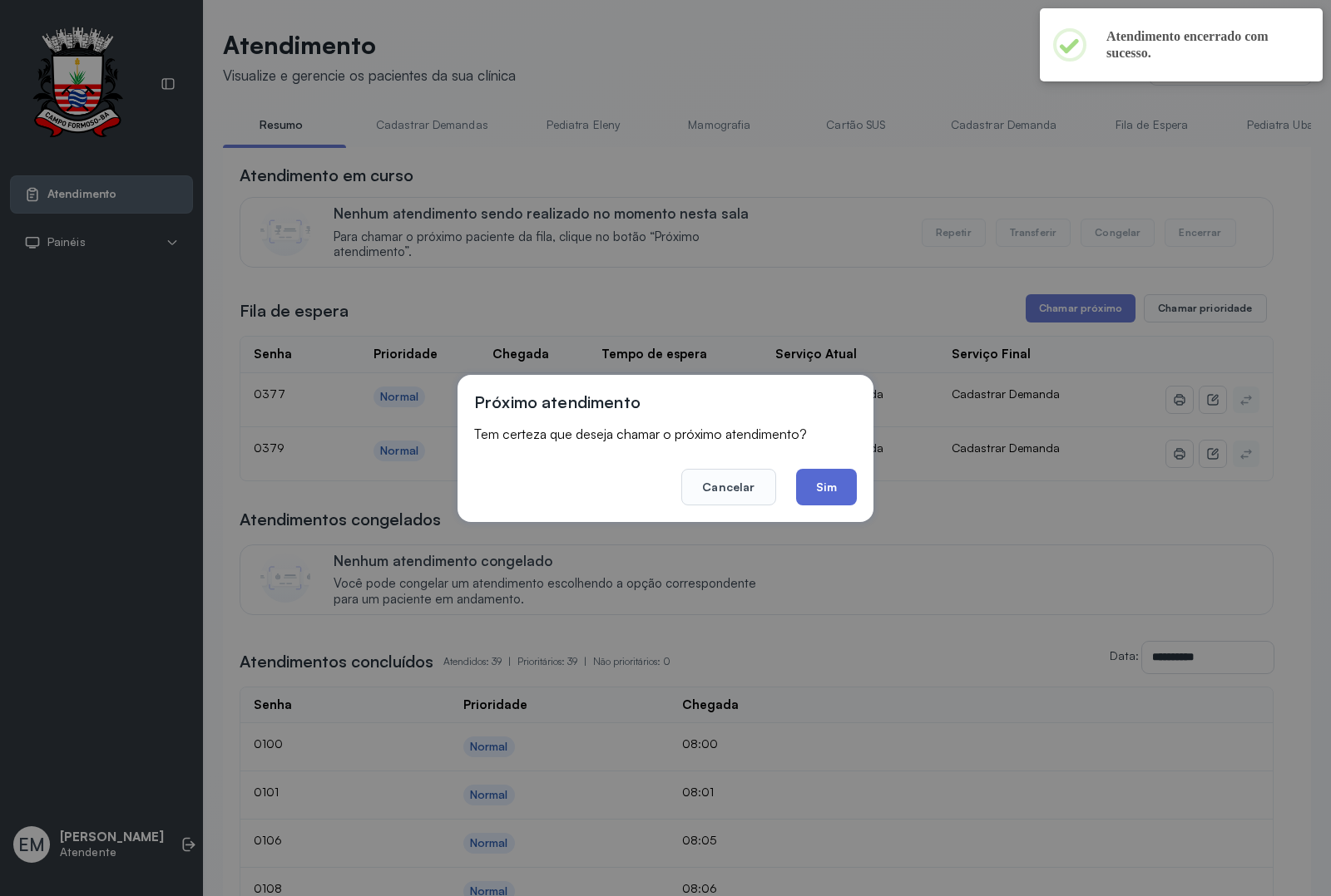
click at [820, 479] on button "Sim" at bounding box center [826, 488] width 61 height 36
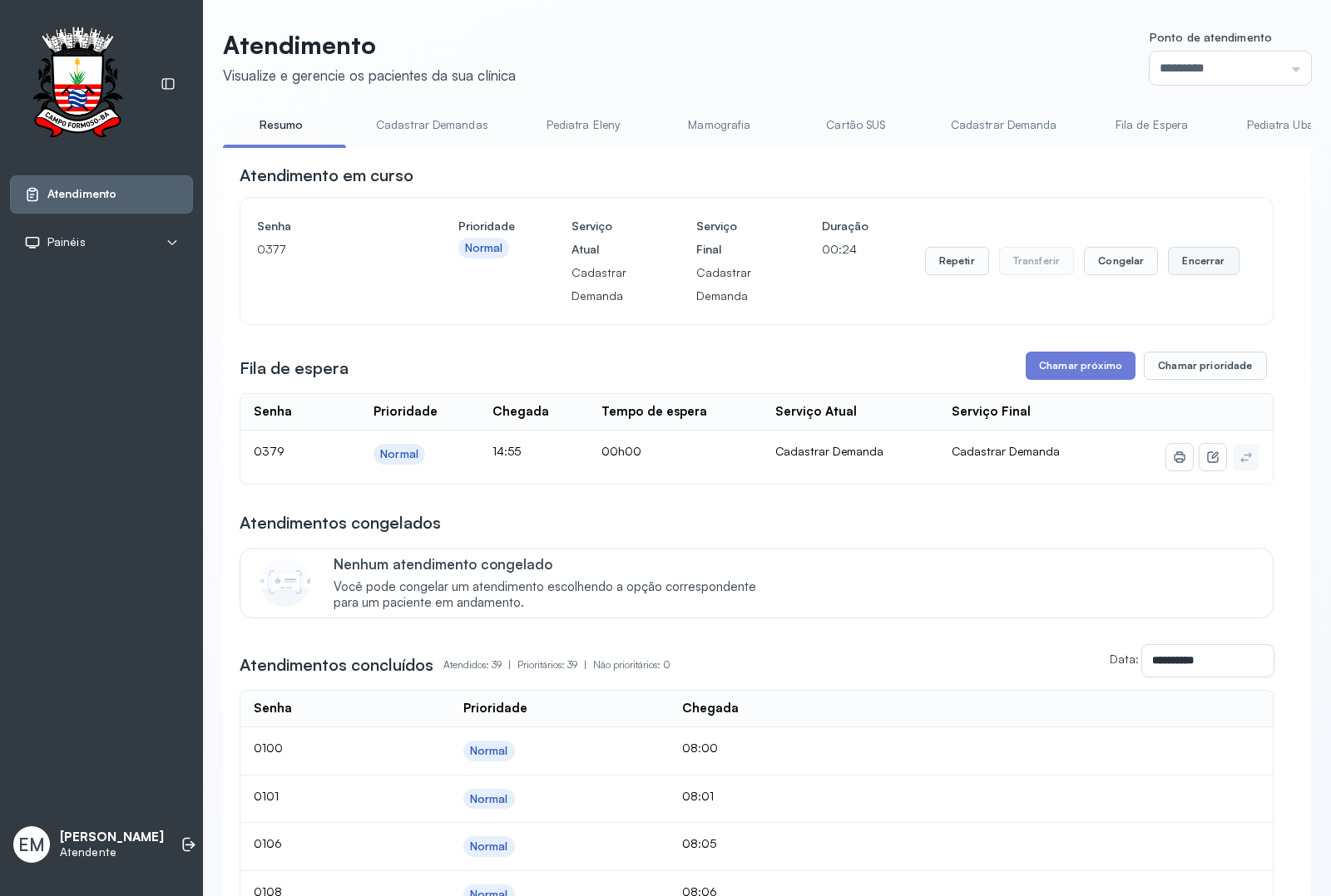
click at [1199, 271] on button "Encerrar" at bounding box center [1203, 261] width 71 height 28
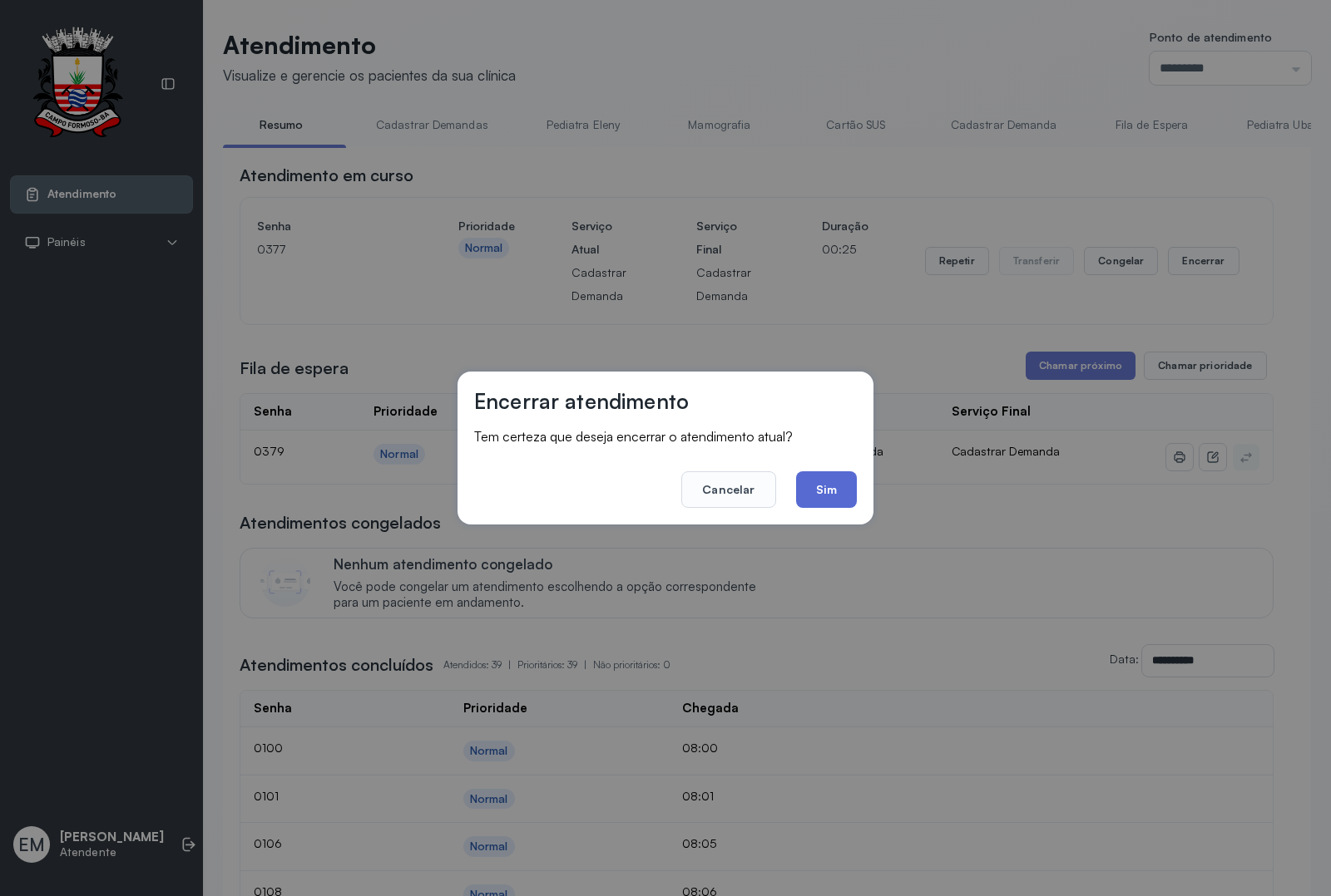
click at [836, 485] on button "Sim" at bounding box center [826, 489] width 61 height 36
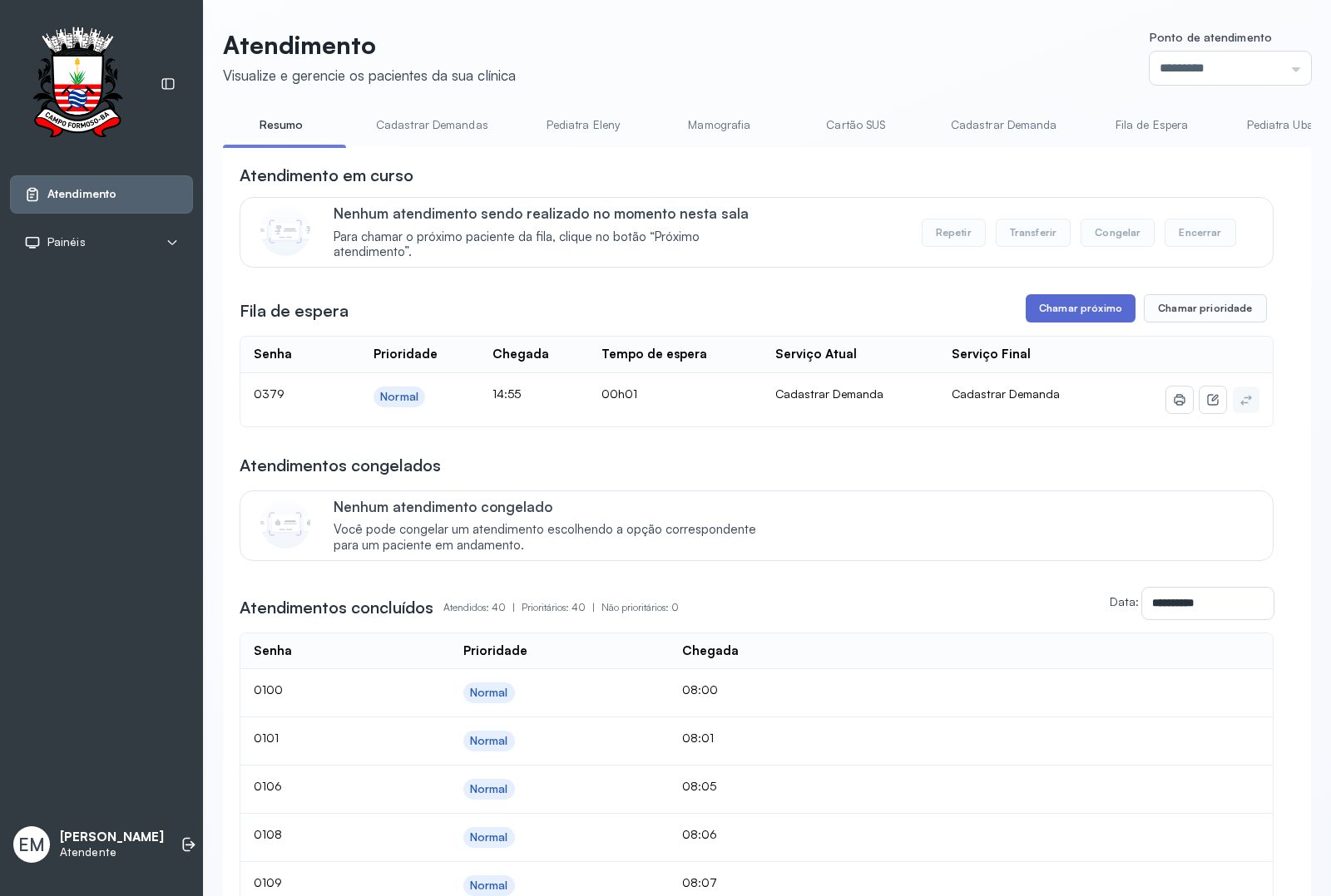
click at [1055, 323] on button "Chamar próximo" at bounding box center [1080, 308] width 109 height 28
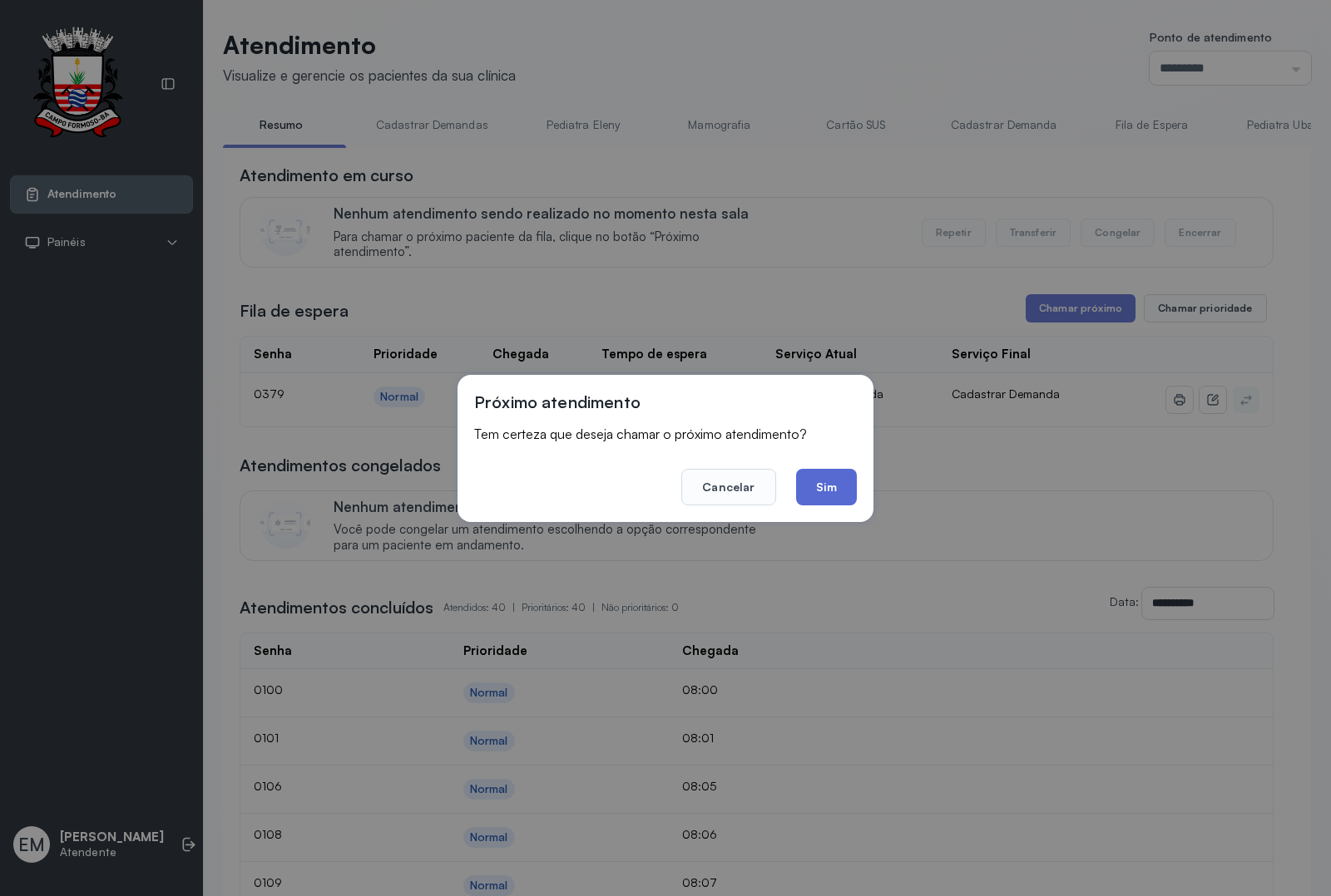
click at [837, 476] on button "Sim" at bounding box center [826, 488] width 61 height 36
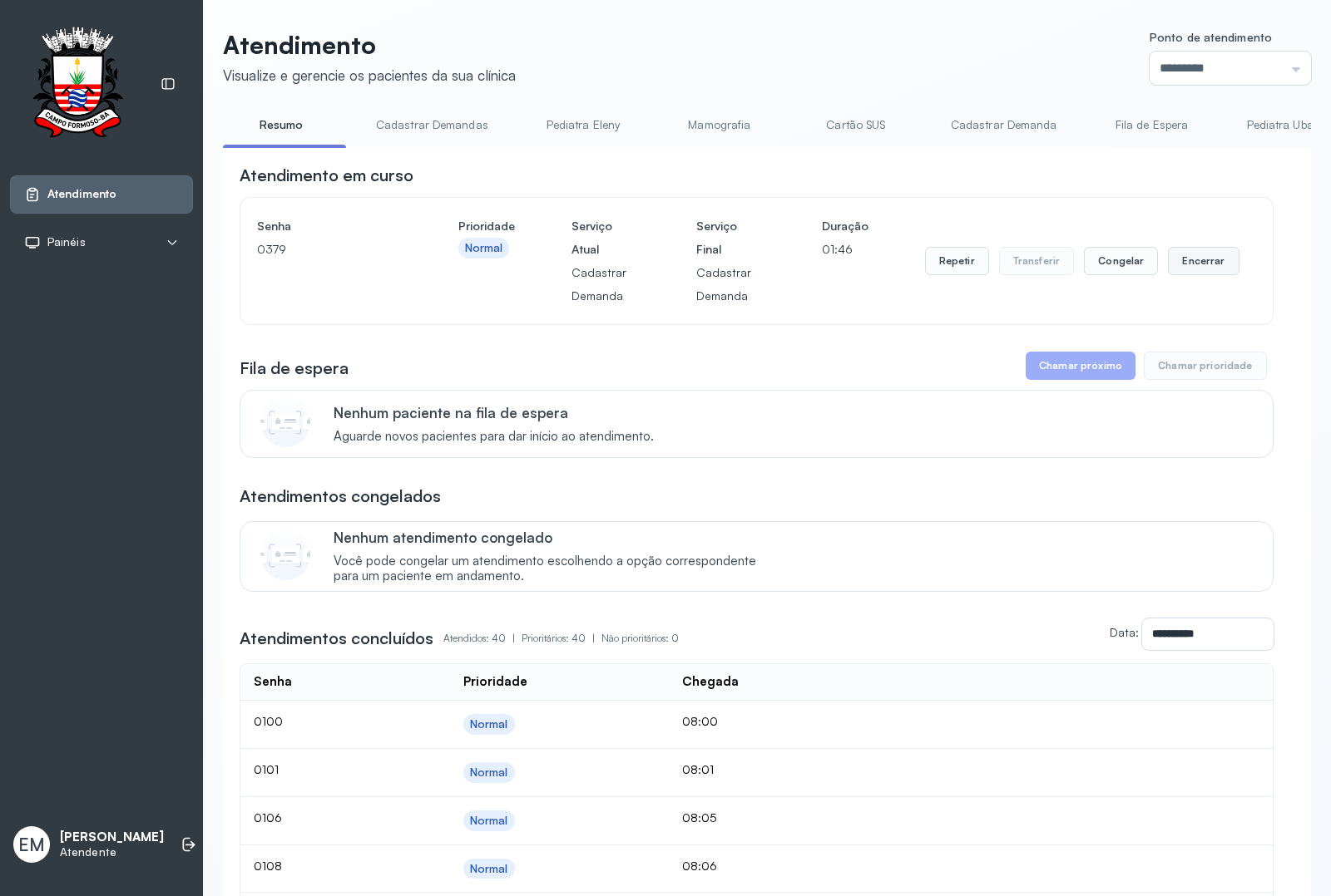
click at [1179, 256] on button "Encerrar" at bounding box center [1203, 261] width 71 height 28
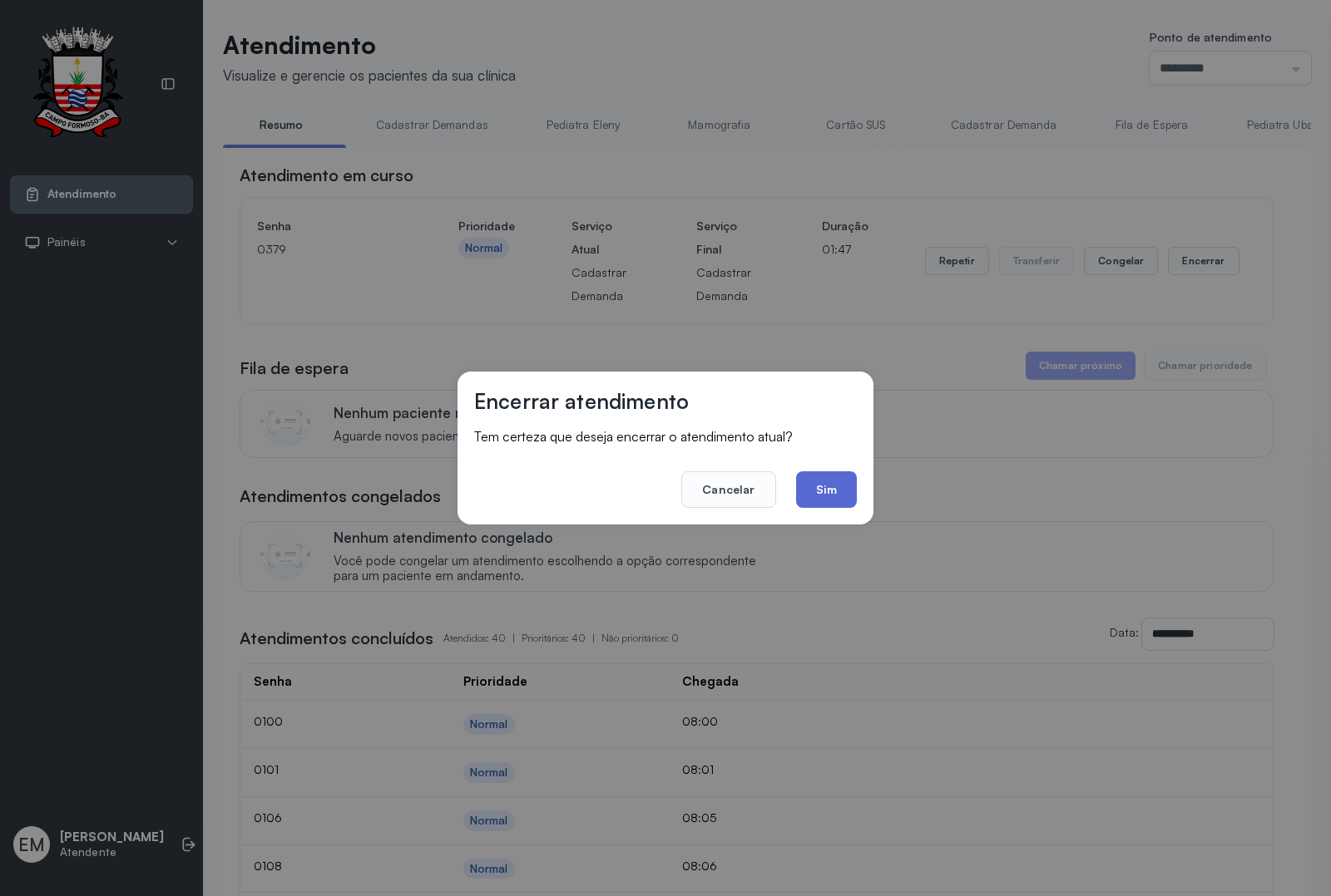
click at [844, 490] on button "Sim" at bounding box center [826, 489] width 61 height 36
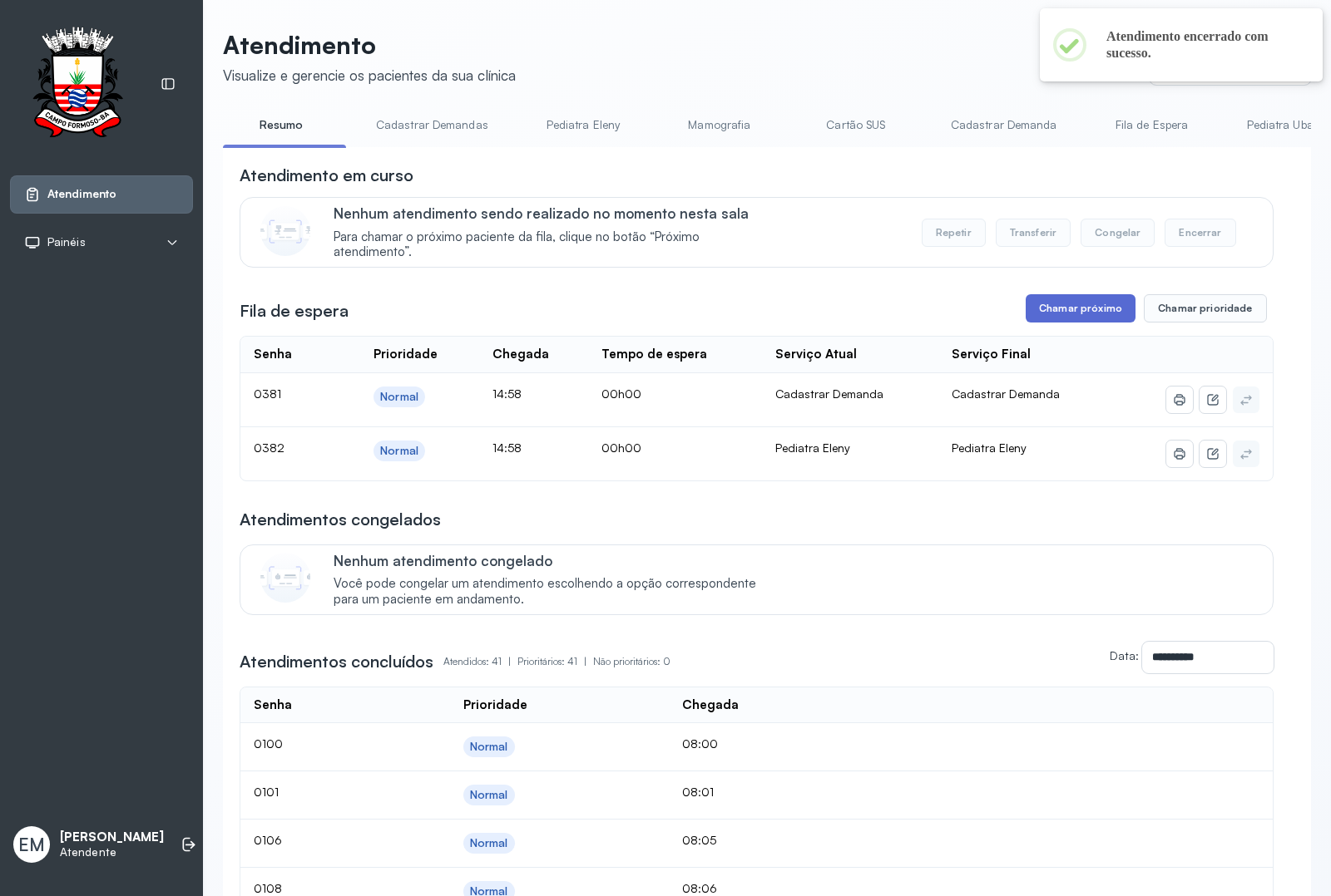
click at [1044, 317] on button "Chamar próximo" at bounding box center [1080, 308] width 109 height 28
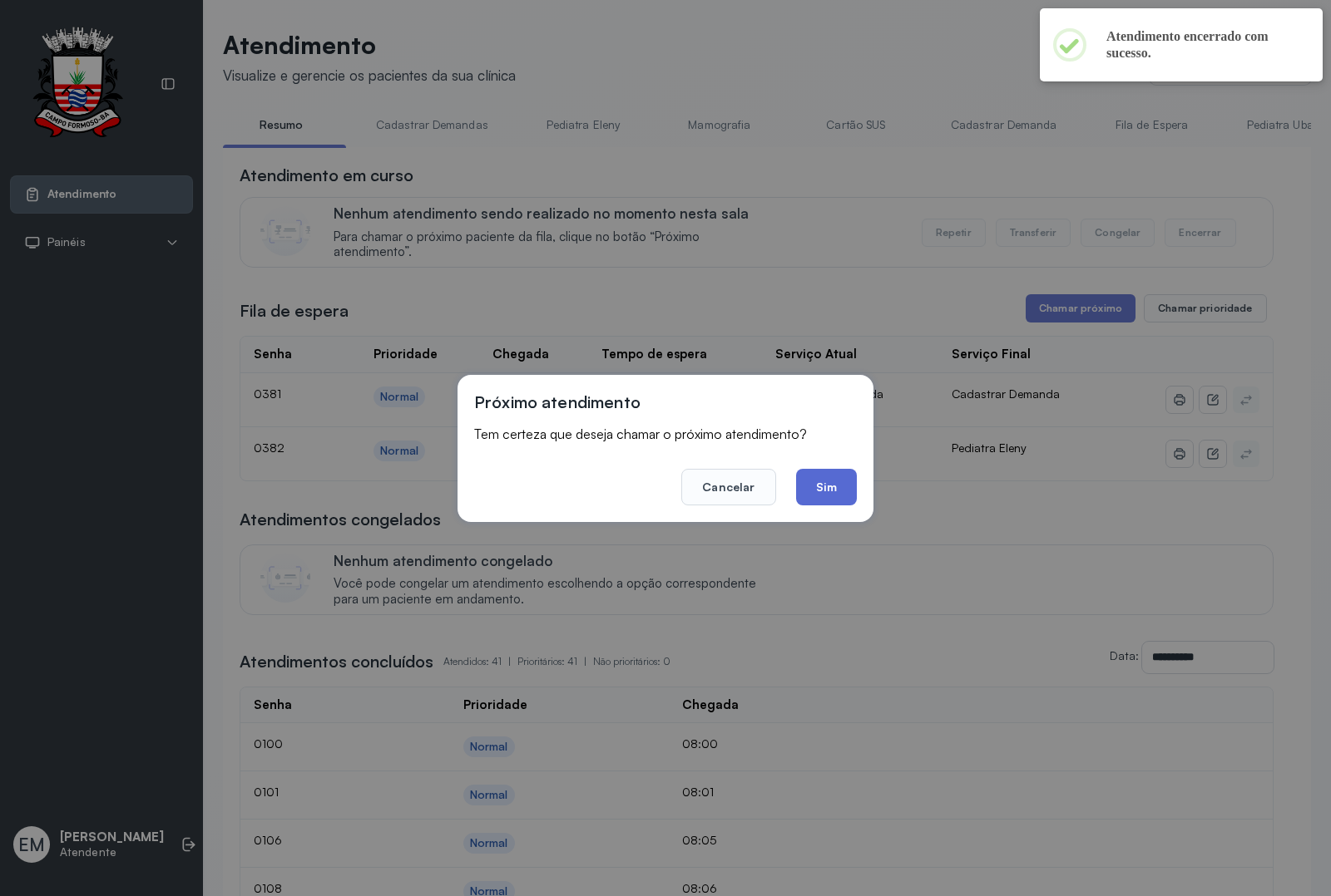
click at [812, 475] on button "Sim" at bounding box center [826, 488] width 61 height 36
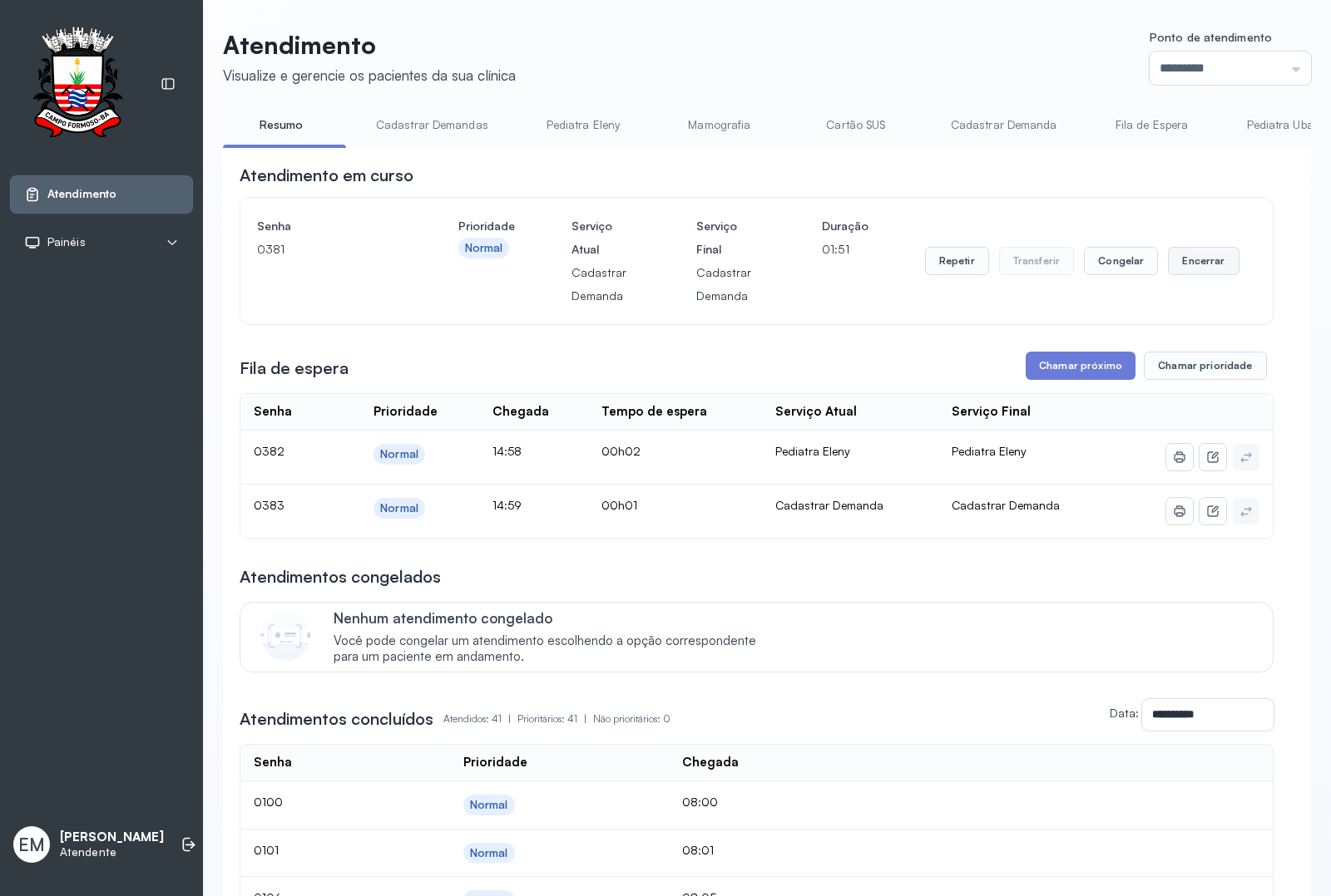
click at [1192, 275] on button "Encerrar" at bounding box center [1203, 261] width 71 height 28
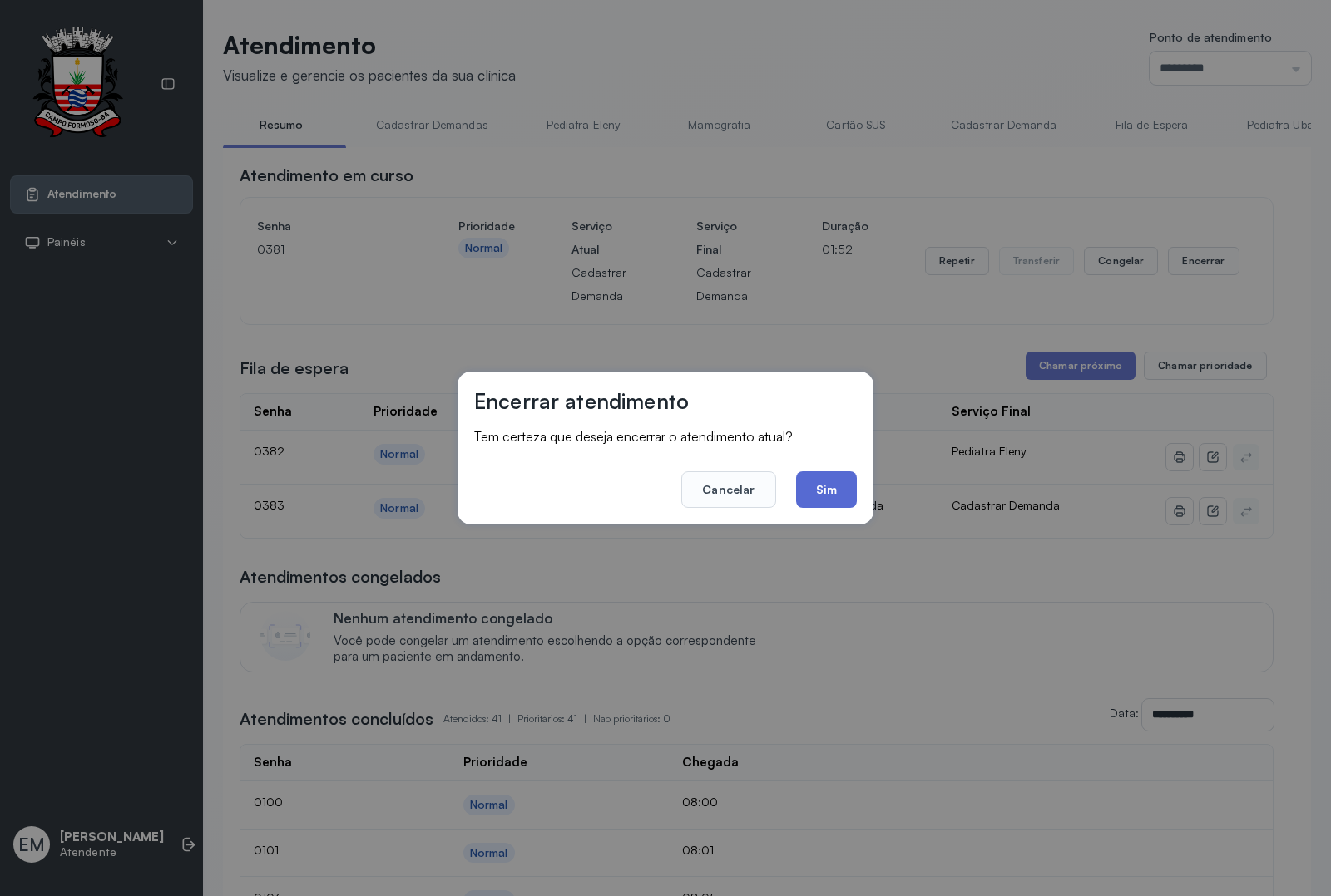
click at [841, 479] on button "Sim" at bounding box center [826, 489] width 61 height 36
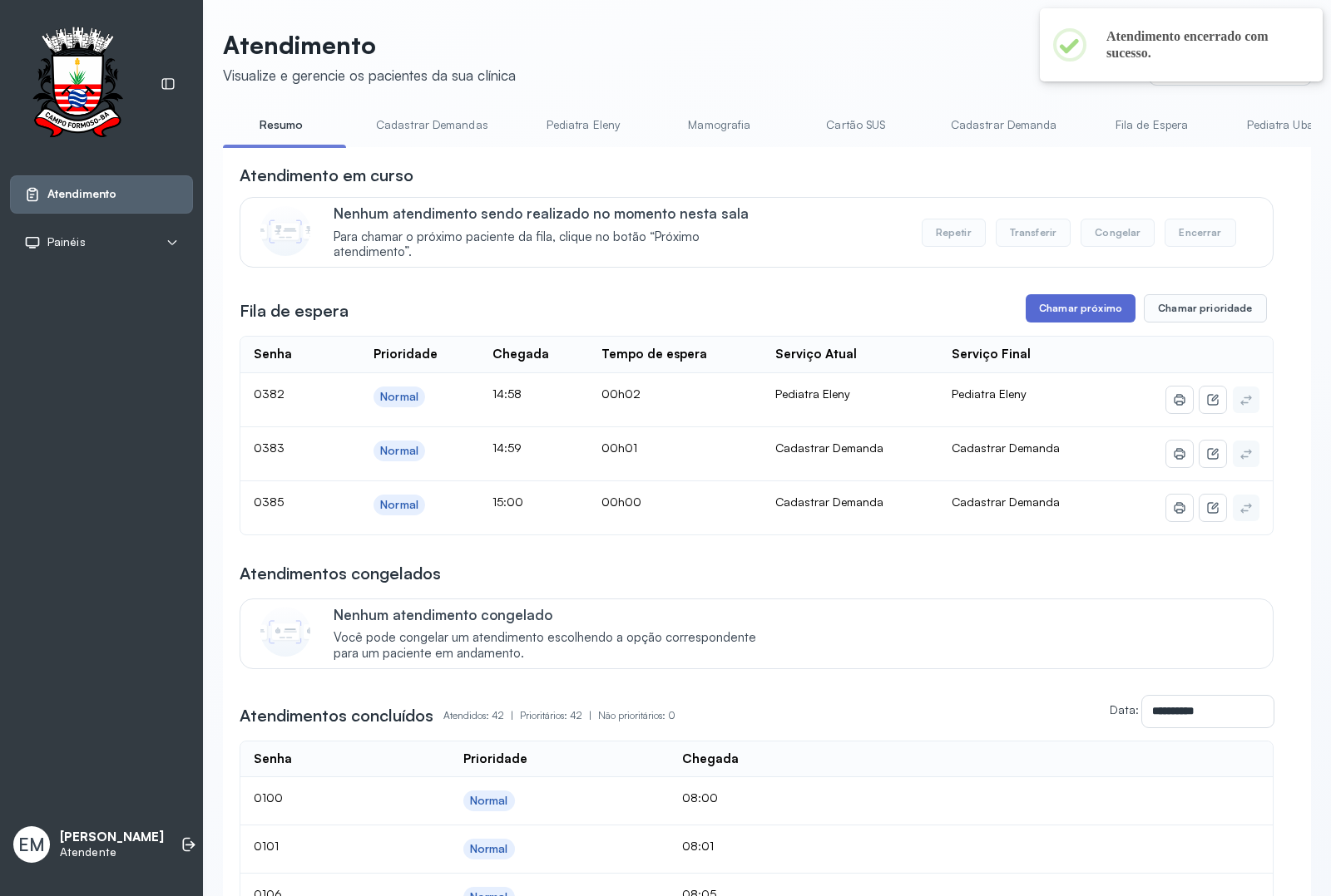
click at [1065, 318] on button "Chamar próximo" at bounding box center [1080, 308] width 109 height 28
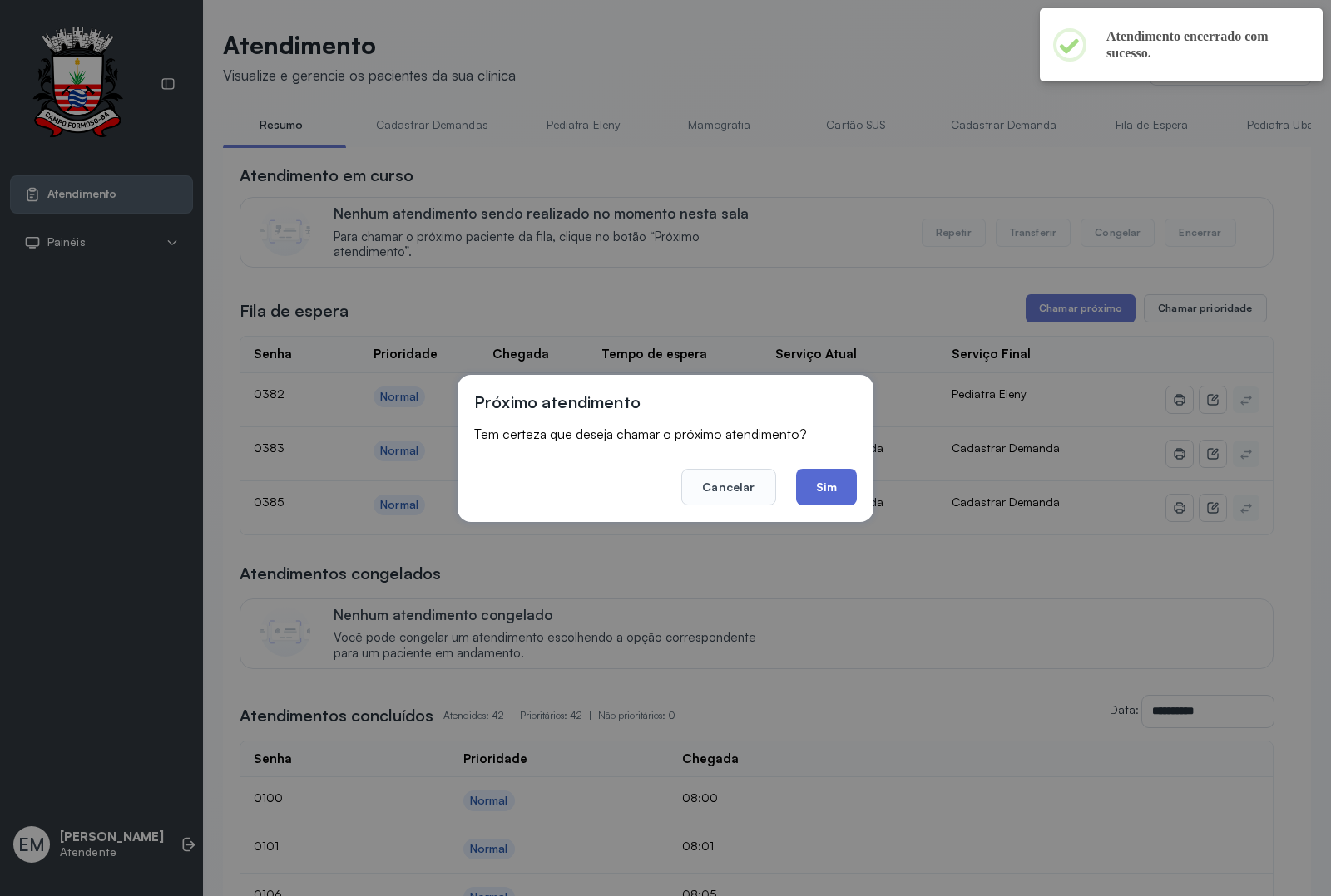
click at [828, 487] on button "Sim" at bounding box center [826, 488] width 61 height 36
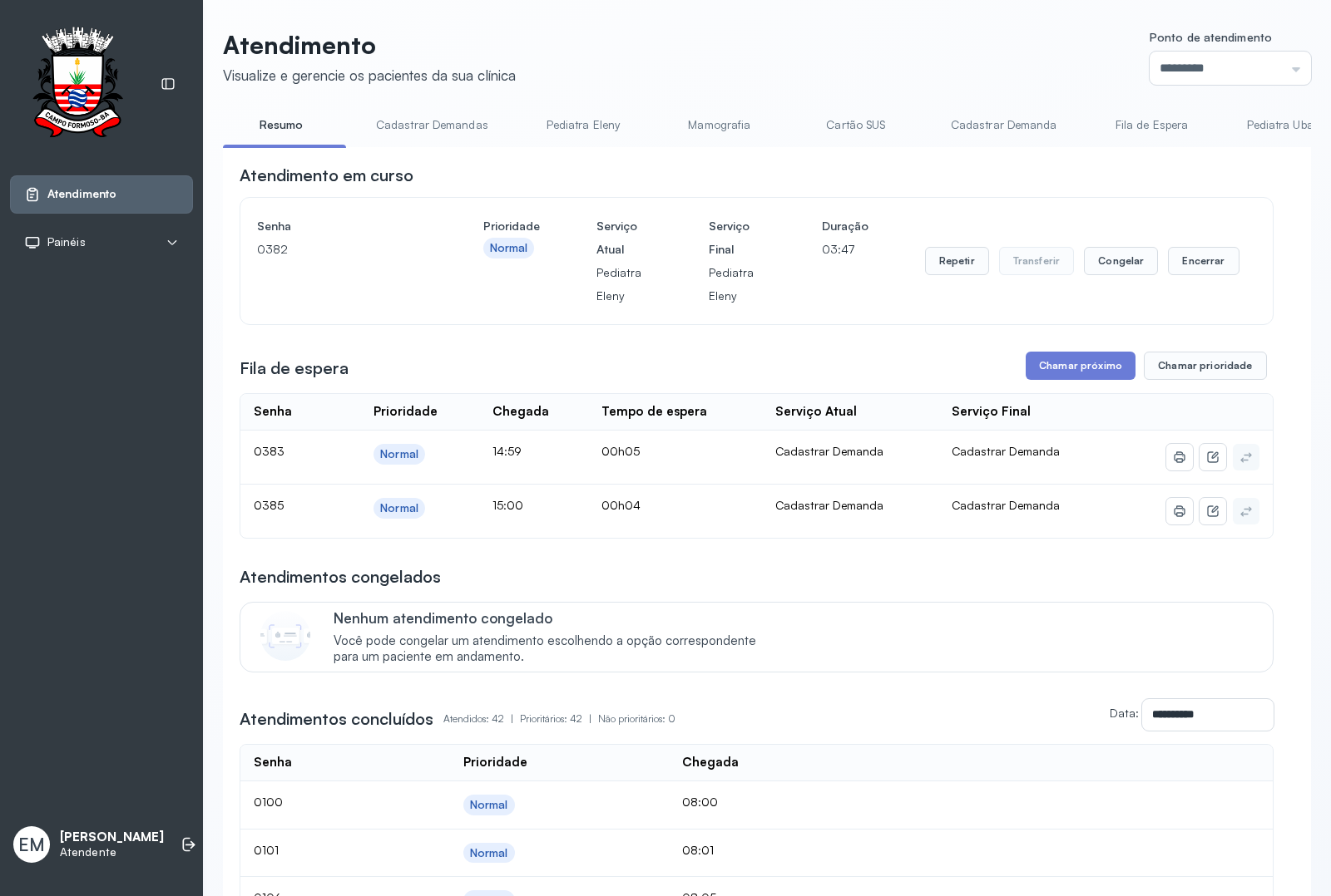
drag, startPoint x: 1099, startPoint y: 380, endPoint x: 1037, endPoint y: 422, distance: 74.9
click at [1103, 366] on button "Chamar próximo" at bounding box center [1080, 366] width 109 height 28
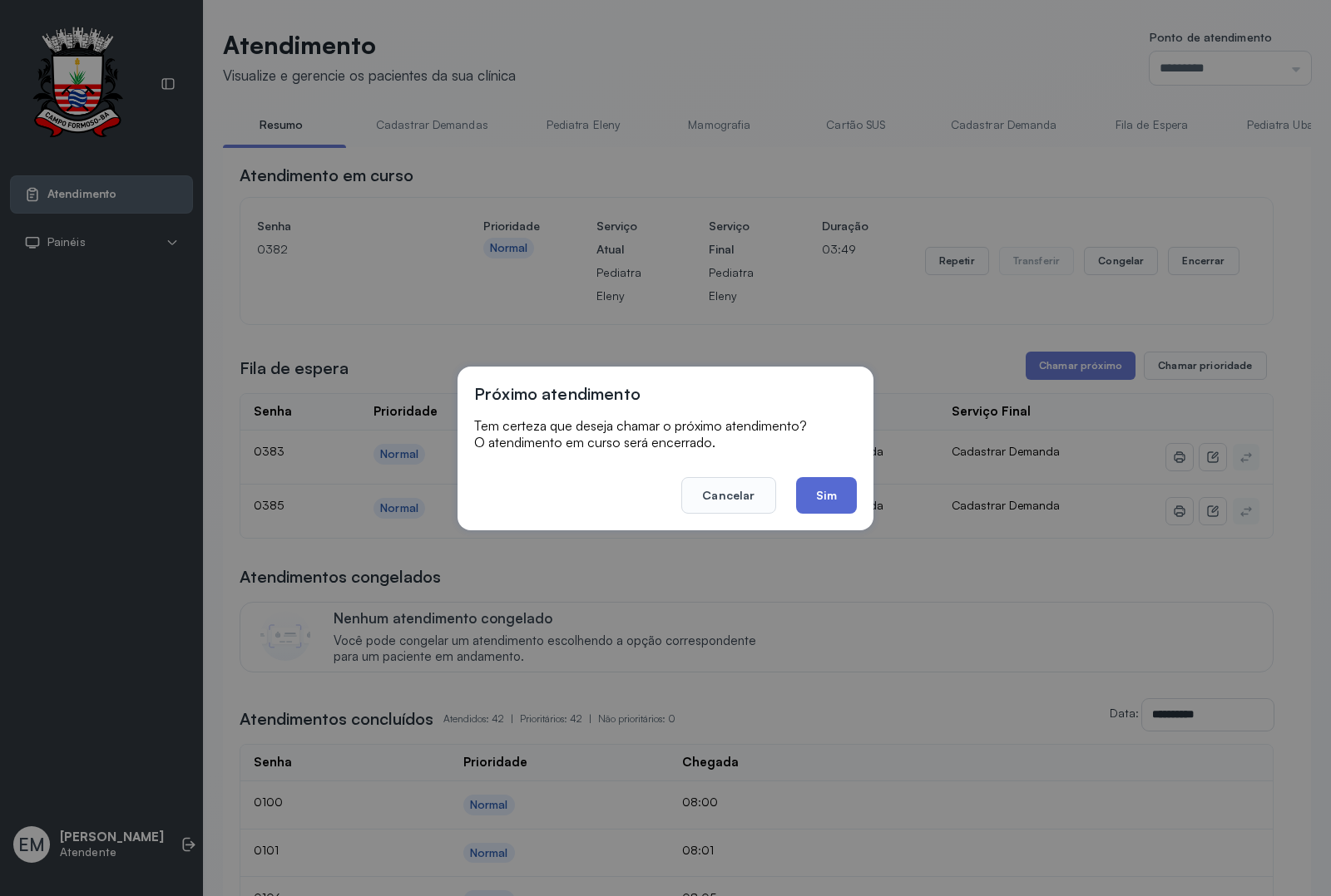
click at [831, 508] on button "Sim" at bounding box center [826, 496] width 61 height 36
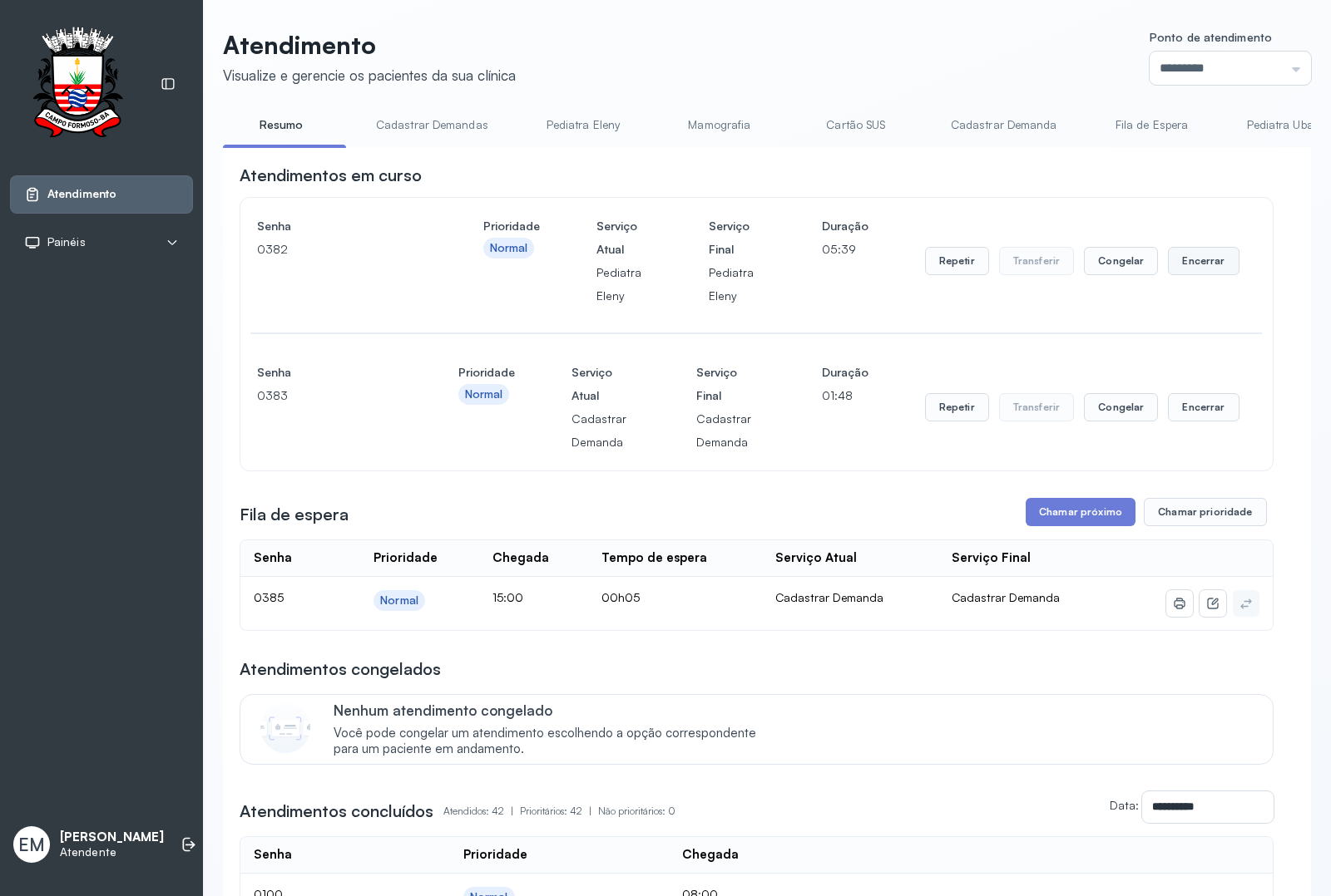
drag, startPoint x: 1196, startPoint y: 253, endPoint x: 1194, endPoint y: 270, distance: 17.1
click at [1194, 270] on button "Encerrar" at bounding box center [1203, 261] width 71 height 28
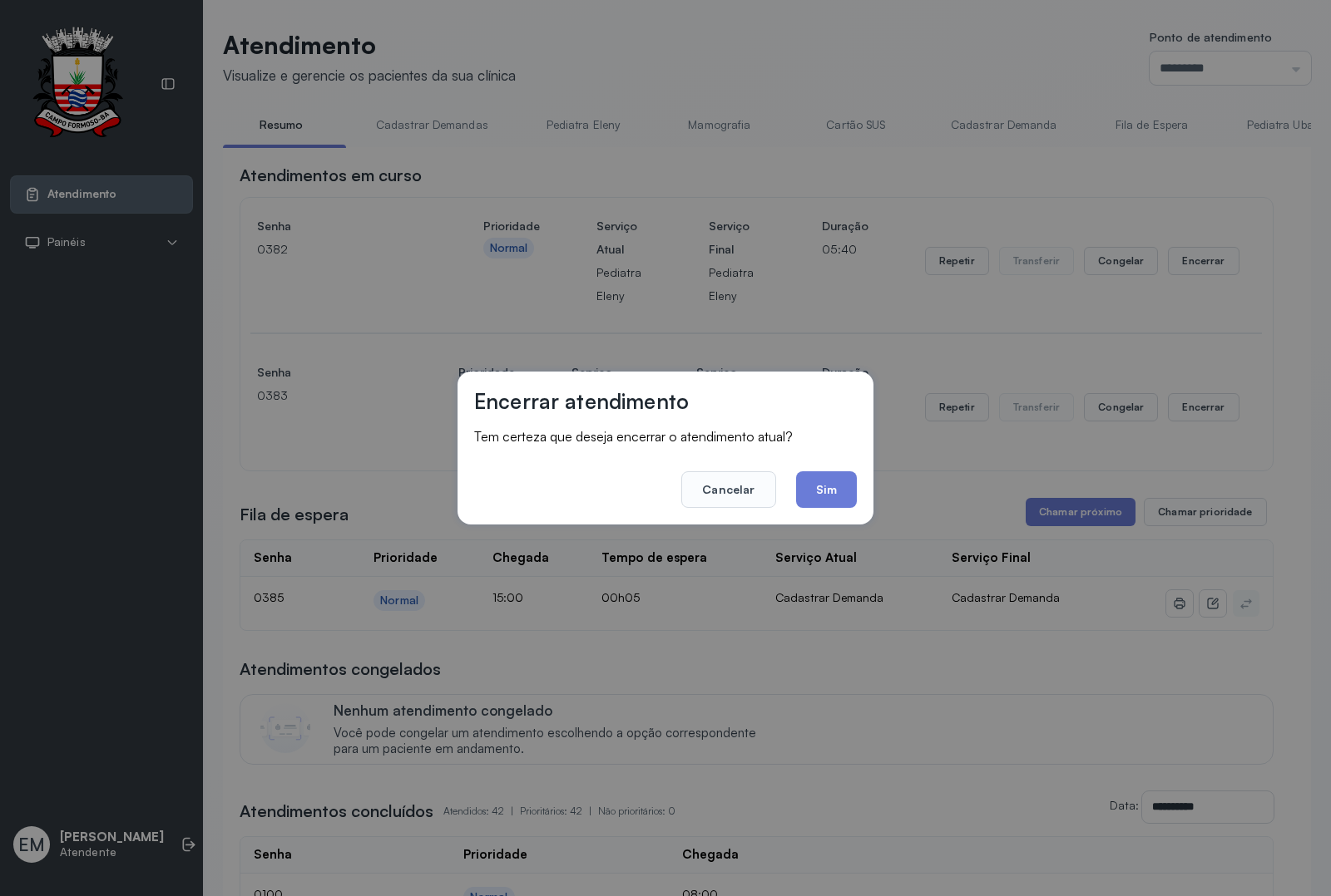
click at [842, 467] on footer "Cancelar Sim" at bounding box center [666, 479] width 383 height 60
click at [841, 491] on button "Sim" at bounding box center [826, 489] width 61 height 36
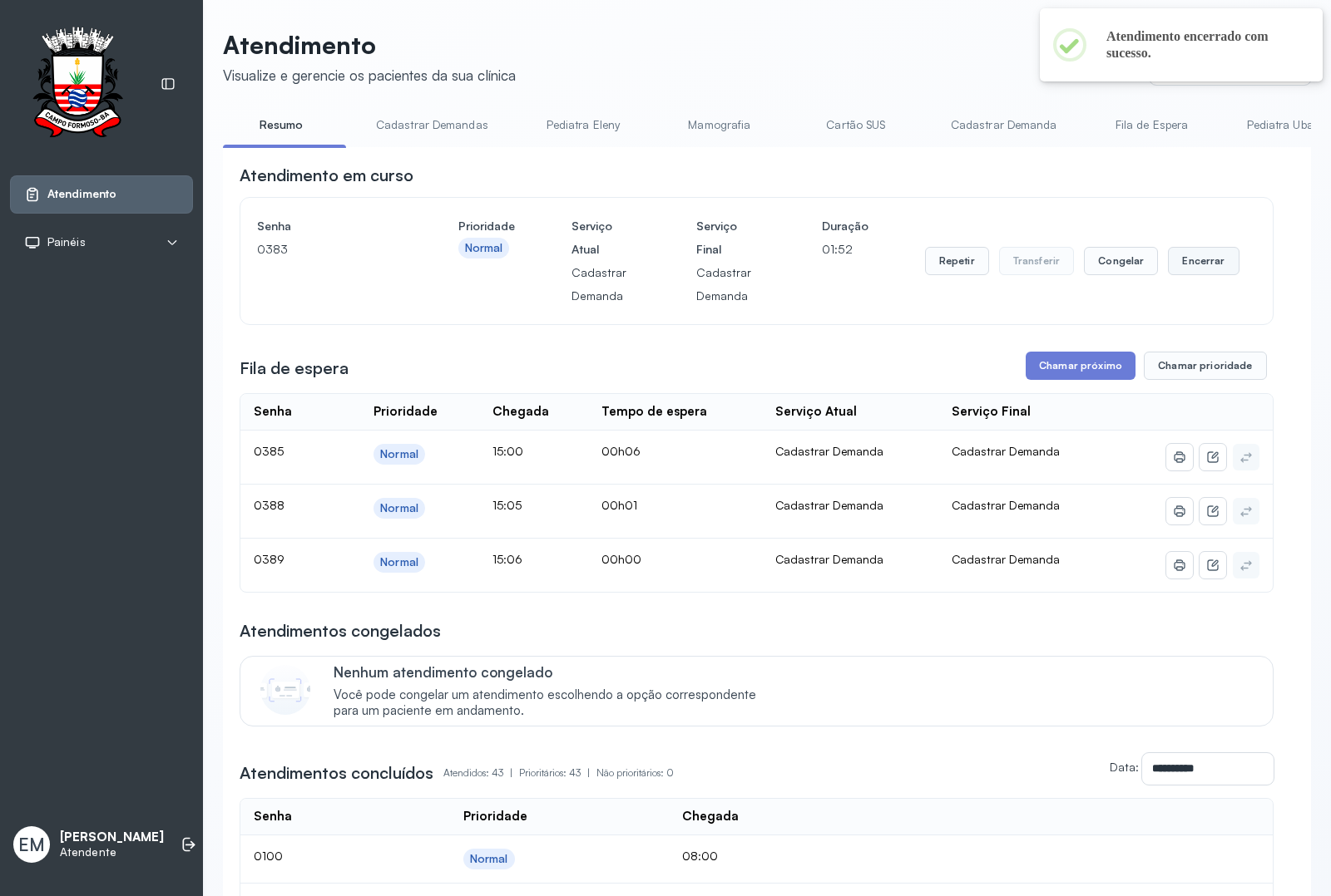
drag, startPoint x: 1186, startPoint y: 266, endPoint x: 1178, endPoint y: 272, distance: 10.0
click at [1178, 272] on button "Encerrar" at bounding box center [1203, 261] width 71 height 28
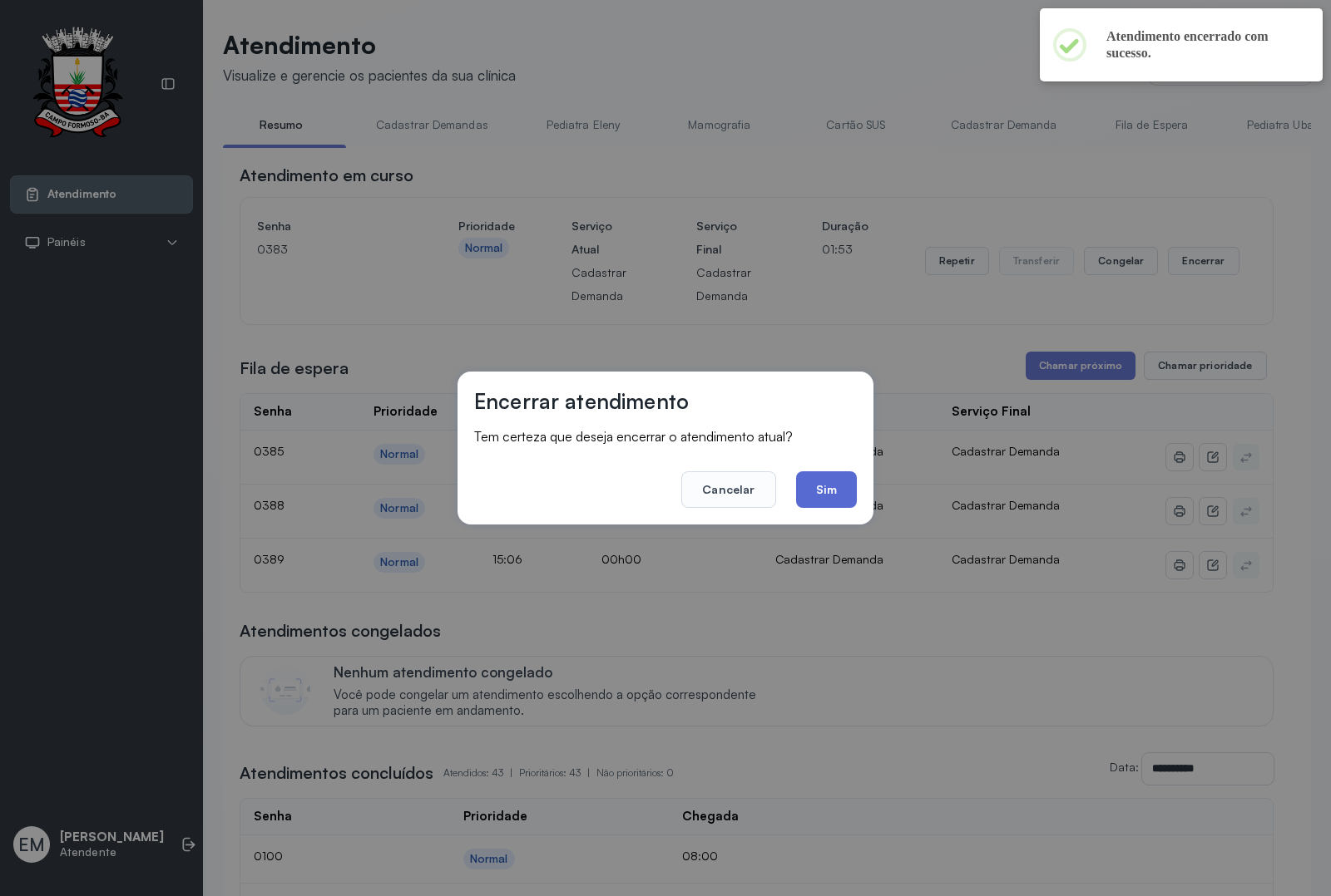
click at [830, 492] on button "Sim" at bounding box center [826, 489] width 61 height 36
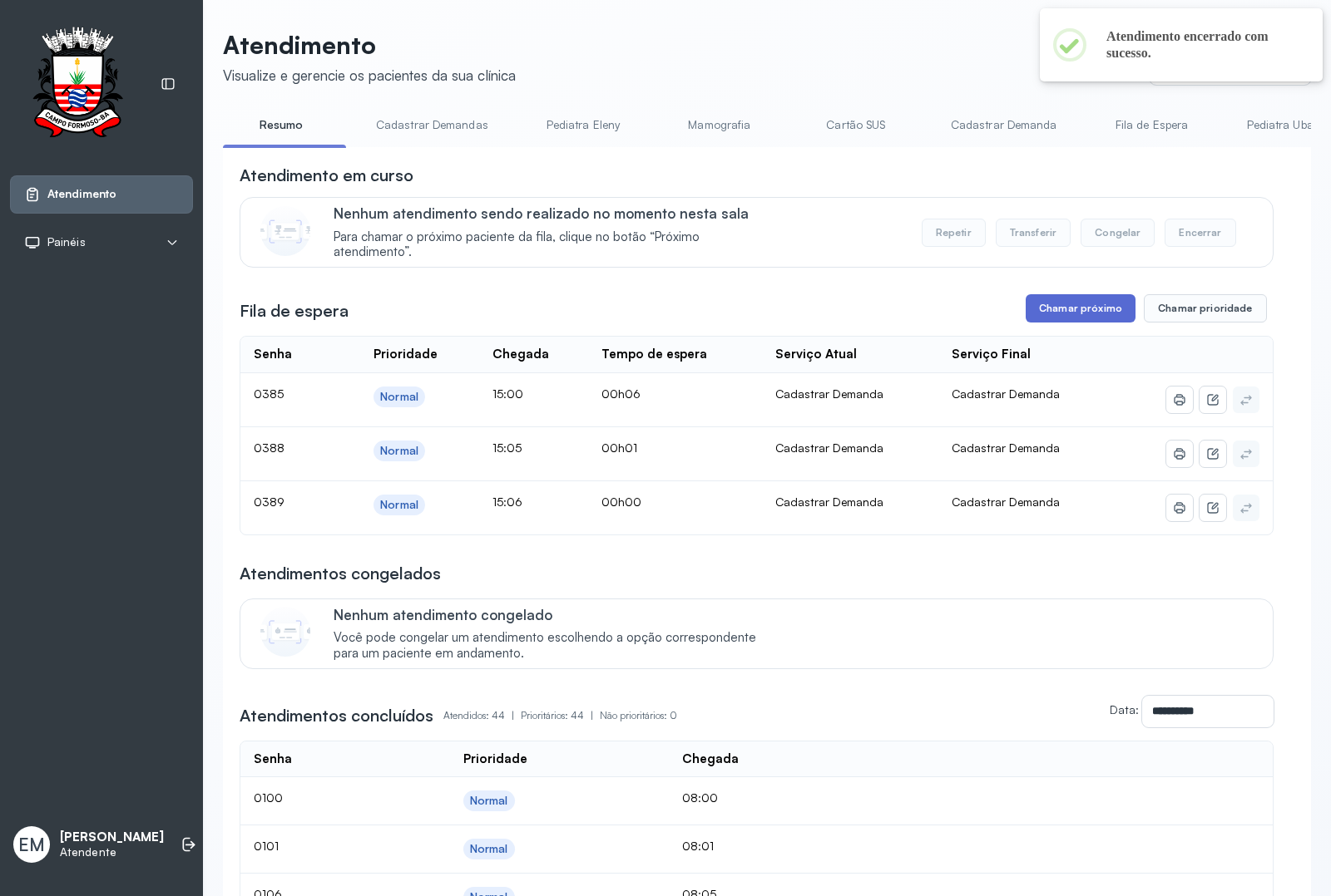
click at [1055, 320] on button "Chamar próximo" at bounding box center [1080, 308] width 109 height 28
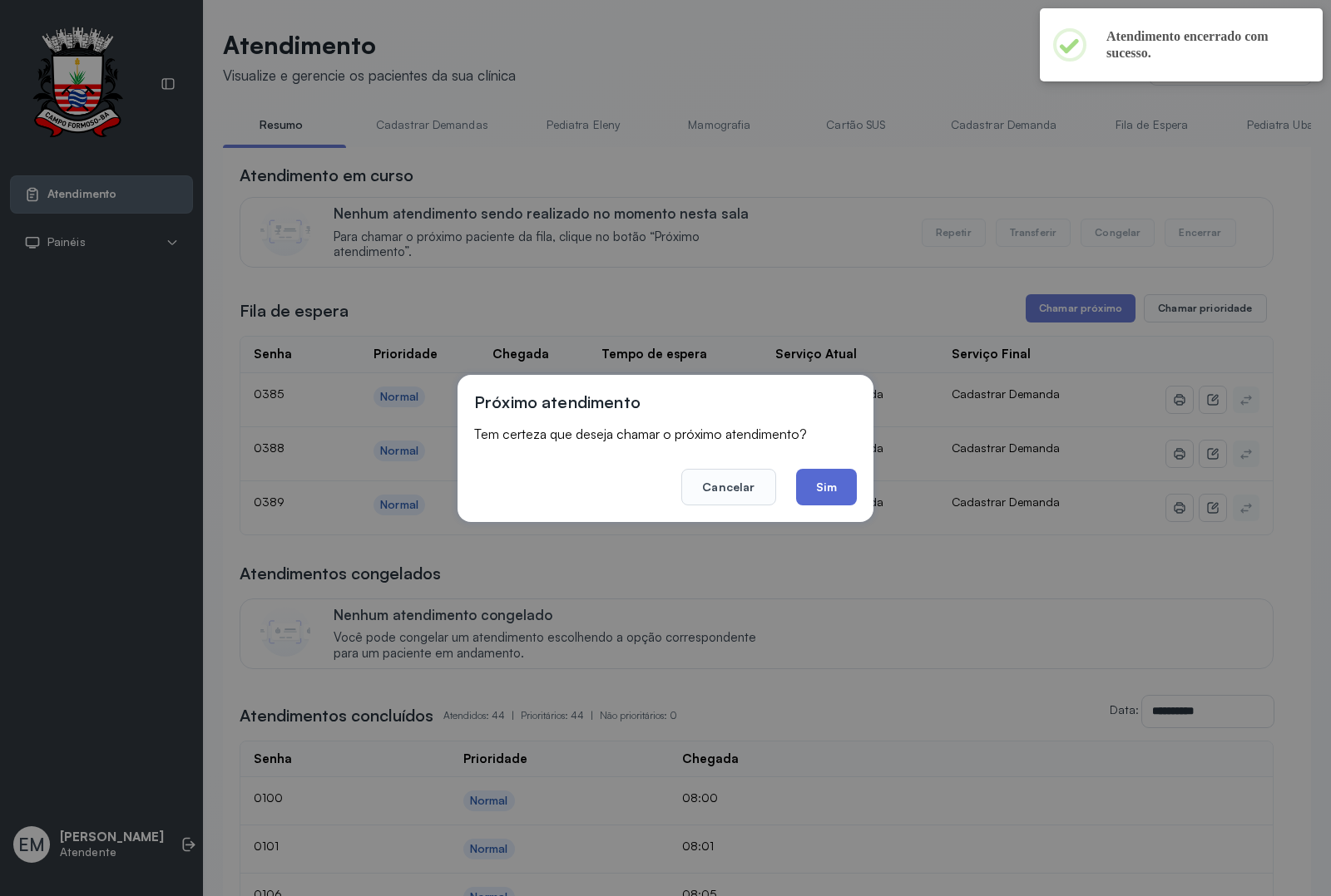
click at [836, 489] on button "Sim" at bounding box center [826, 488] width 61 height 36
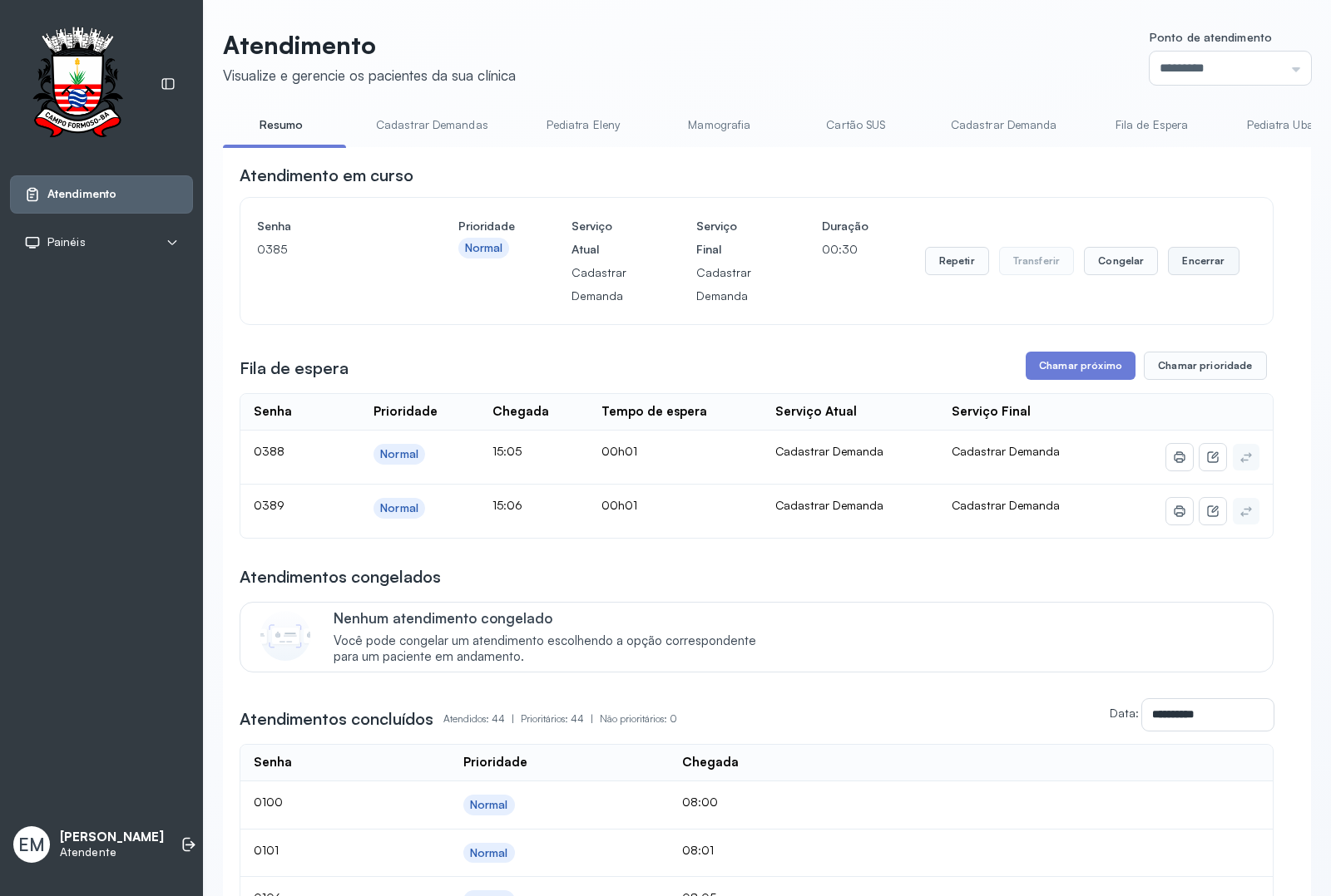
click at [1202, 261] on button "Encerrar" at bounding box center [1203, 261] width 71 height 28
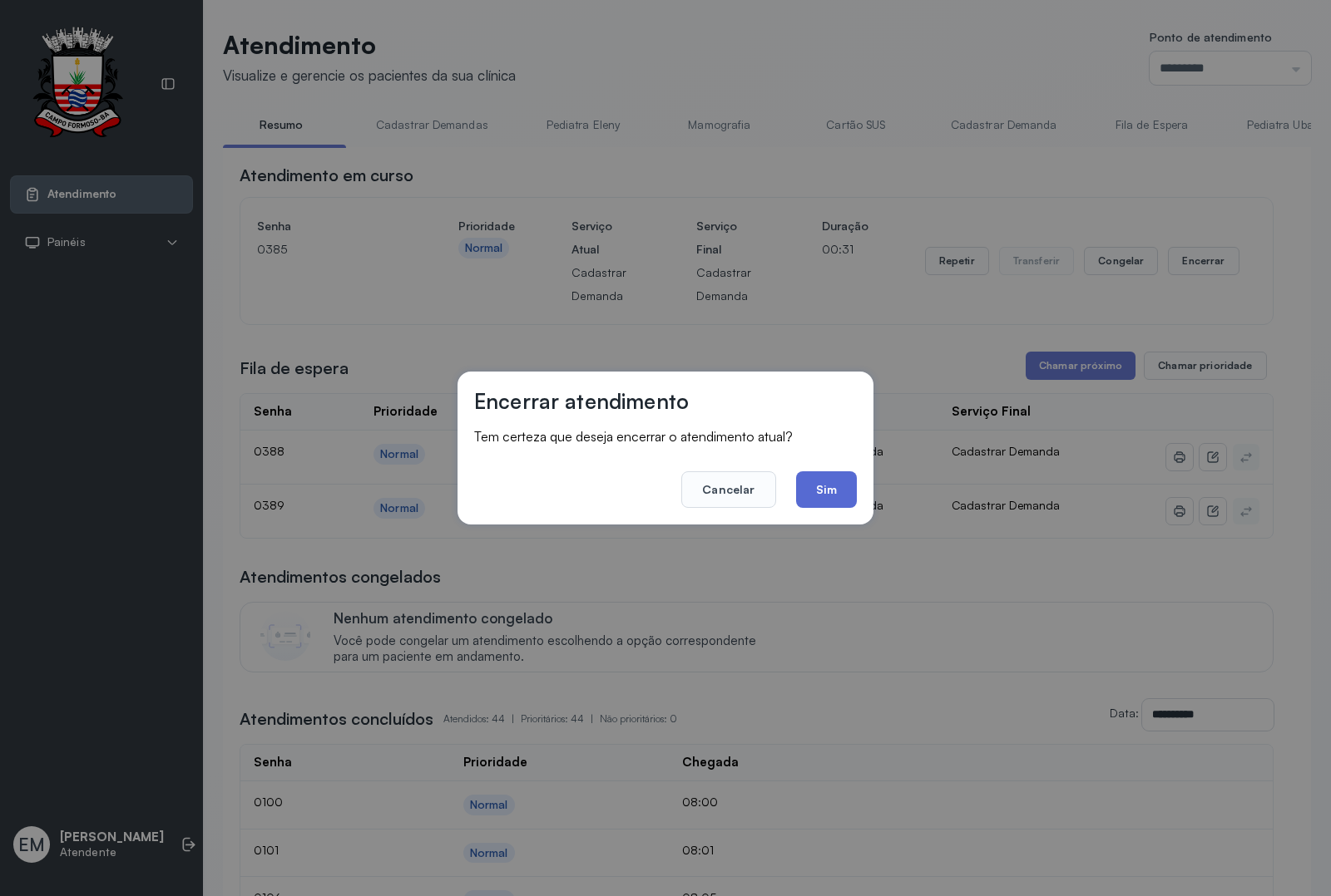
click at [846, 504] on button "Sim" at bounding box center [826, 489] width 61 height 36
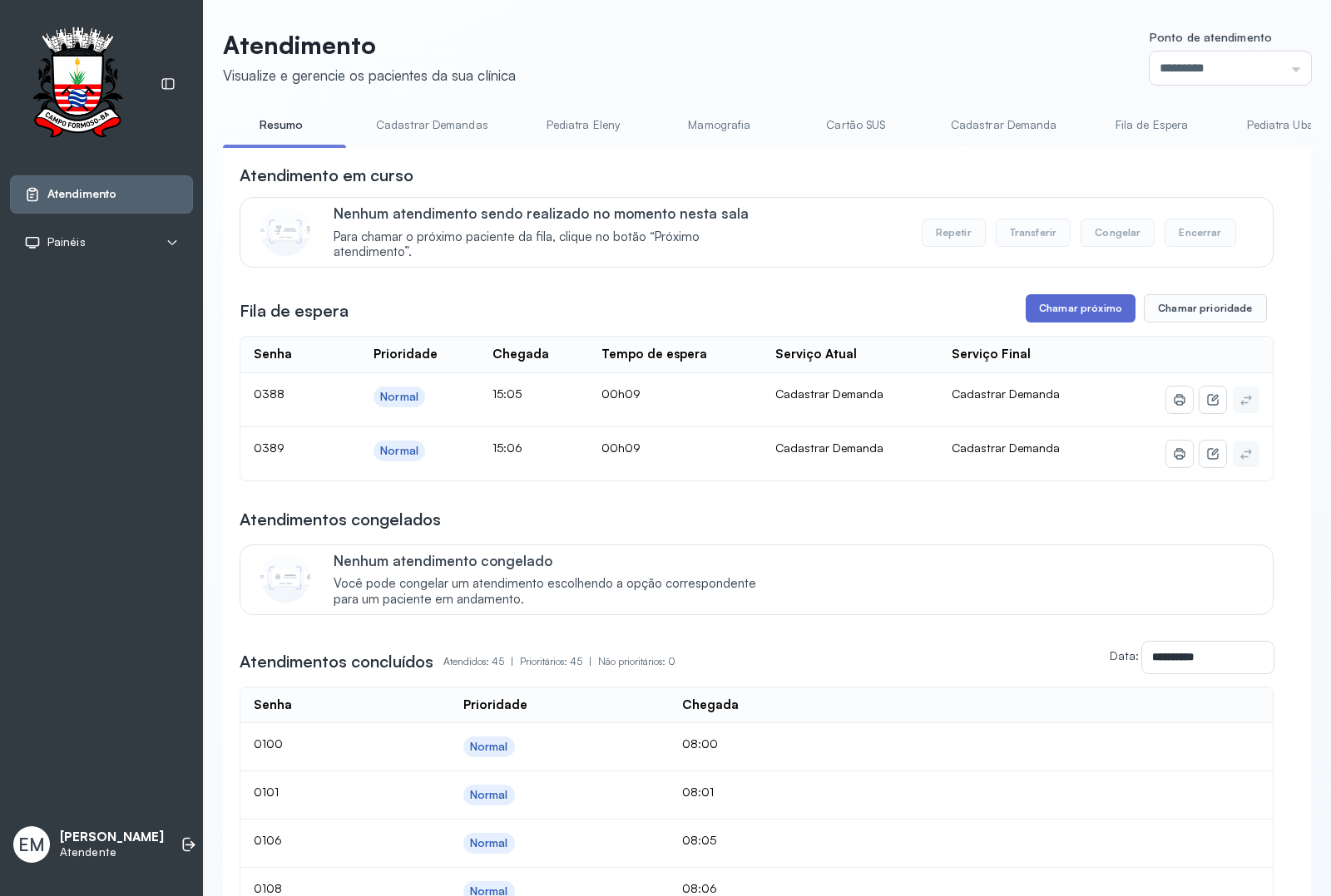
click at [1031, 308] on button "Chamar próximo" at bounding box center [1080, 308] width 109 height 28
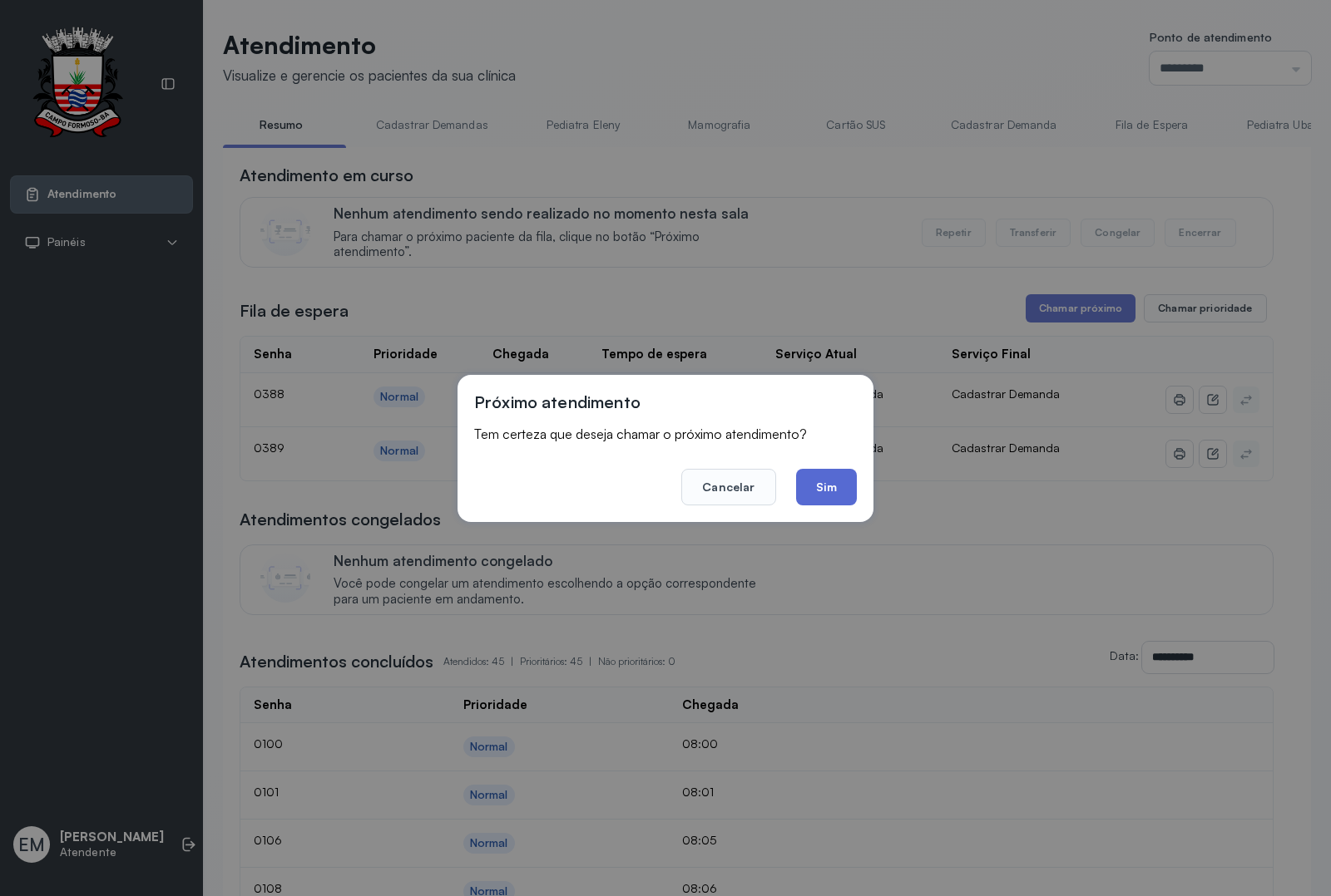
click at [838, 479] on button "Sim" at bounding box center [826, 488] width 61 height 36
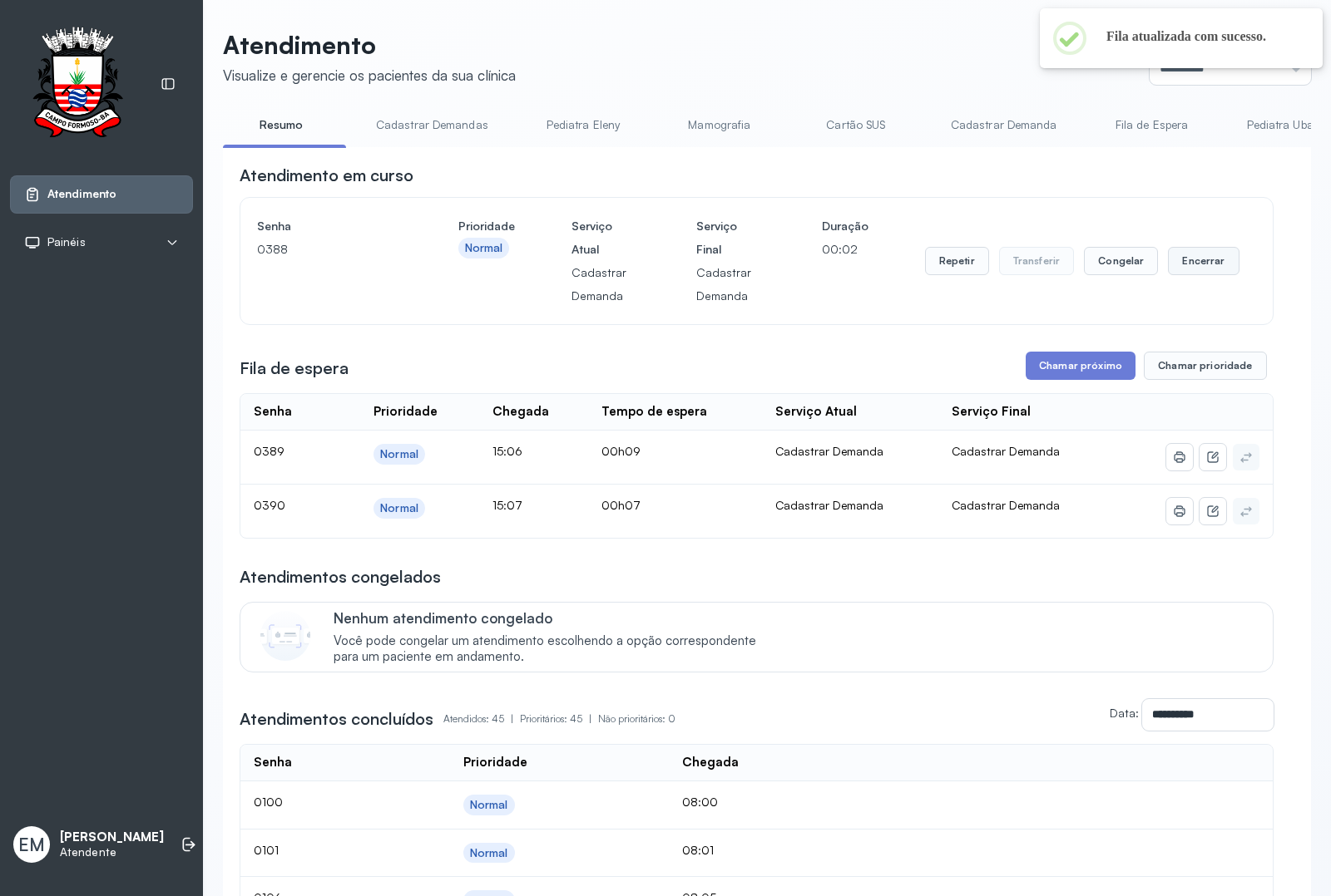
click at [1183, 263] on button "Encerrar" at bounding box center [1203, 261] width 71 height 28
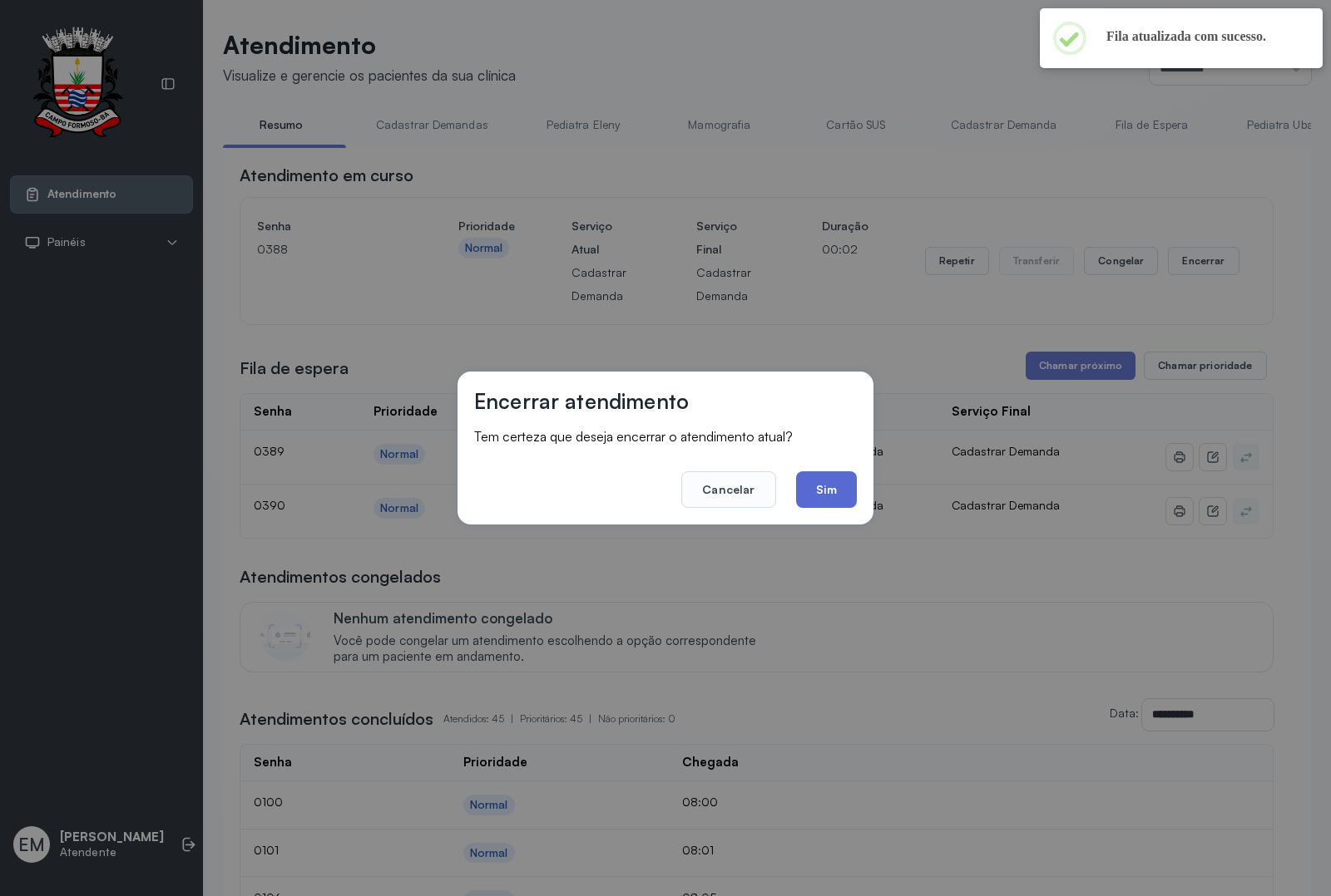
click at [826, 484] on button "Sim" at bounding box center [826, 489] width 61 height 36
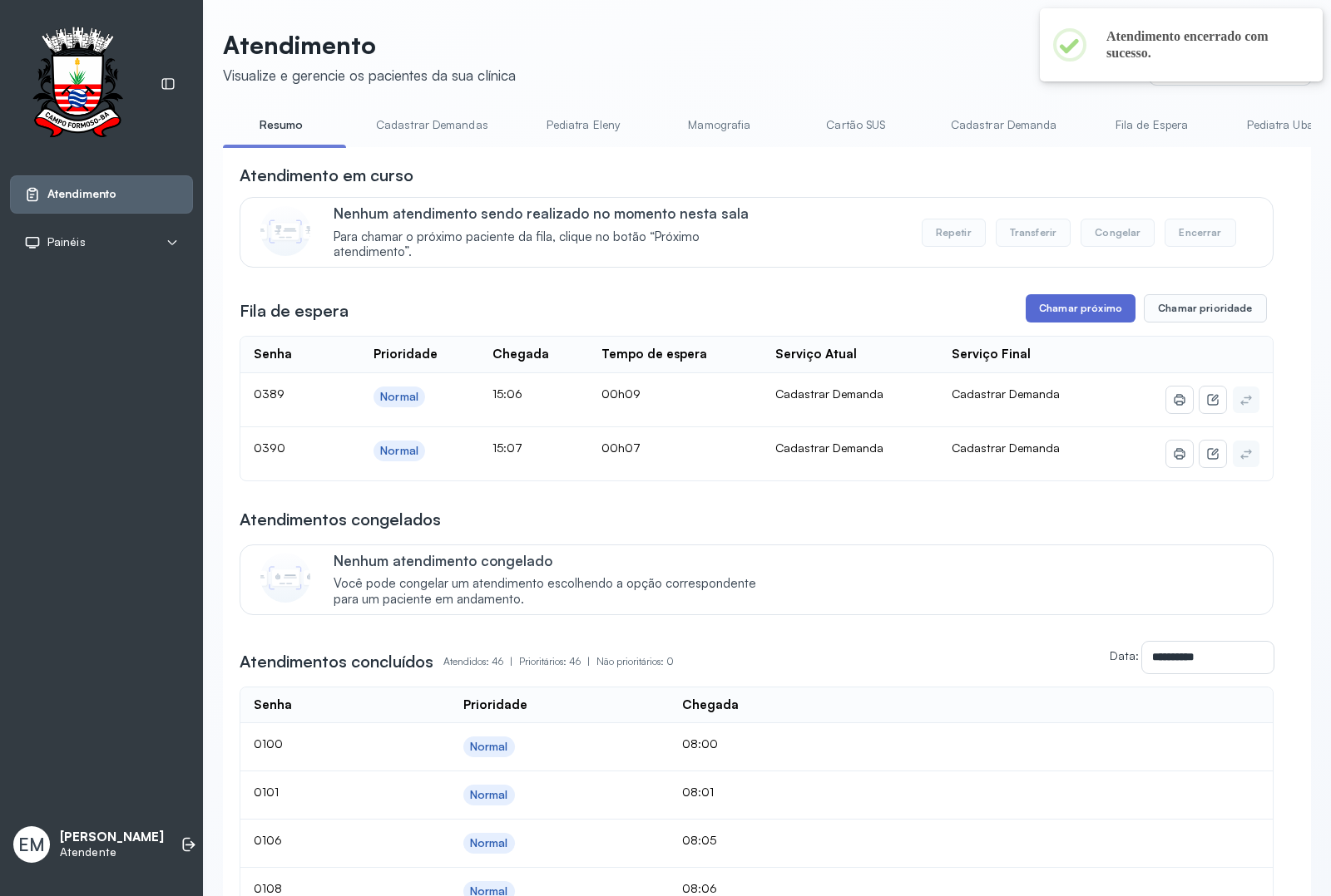
click at [1057, 308] on button "Chamar próximo" at bounding box center [1080, 308] width 109 height 28
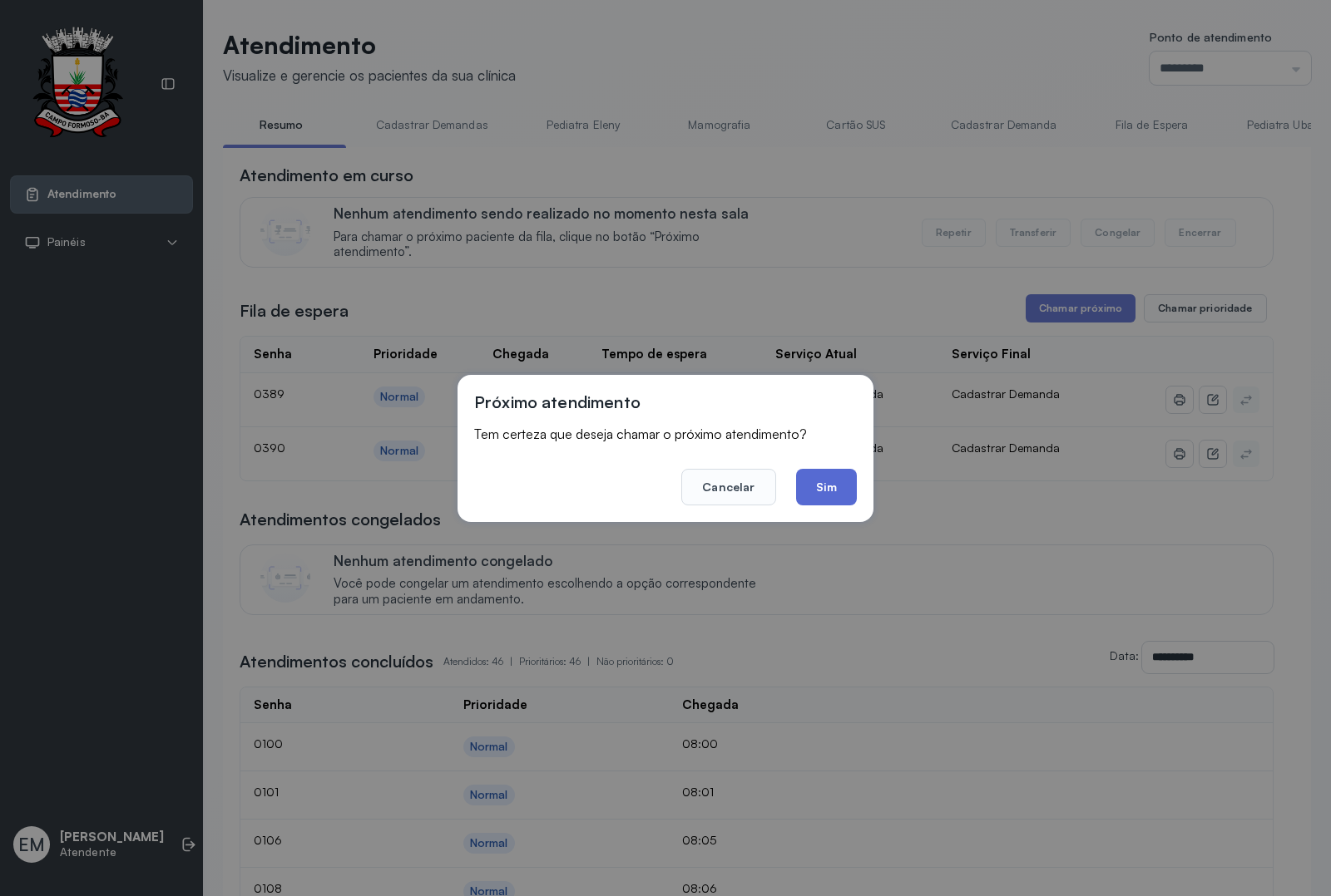
click at [844, 484] on button "Sim" at bounding box center [826, 488] width 61 height 36
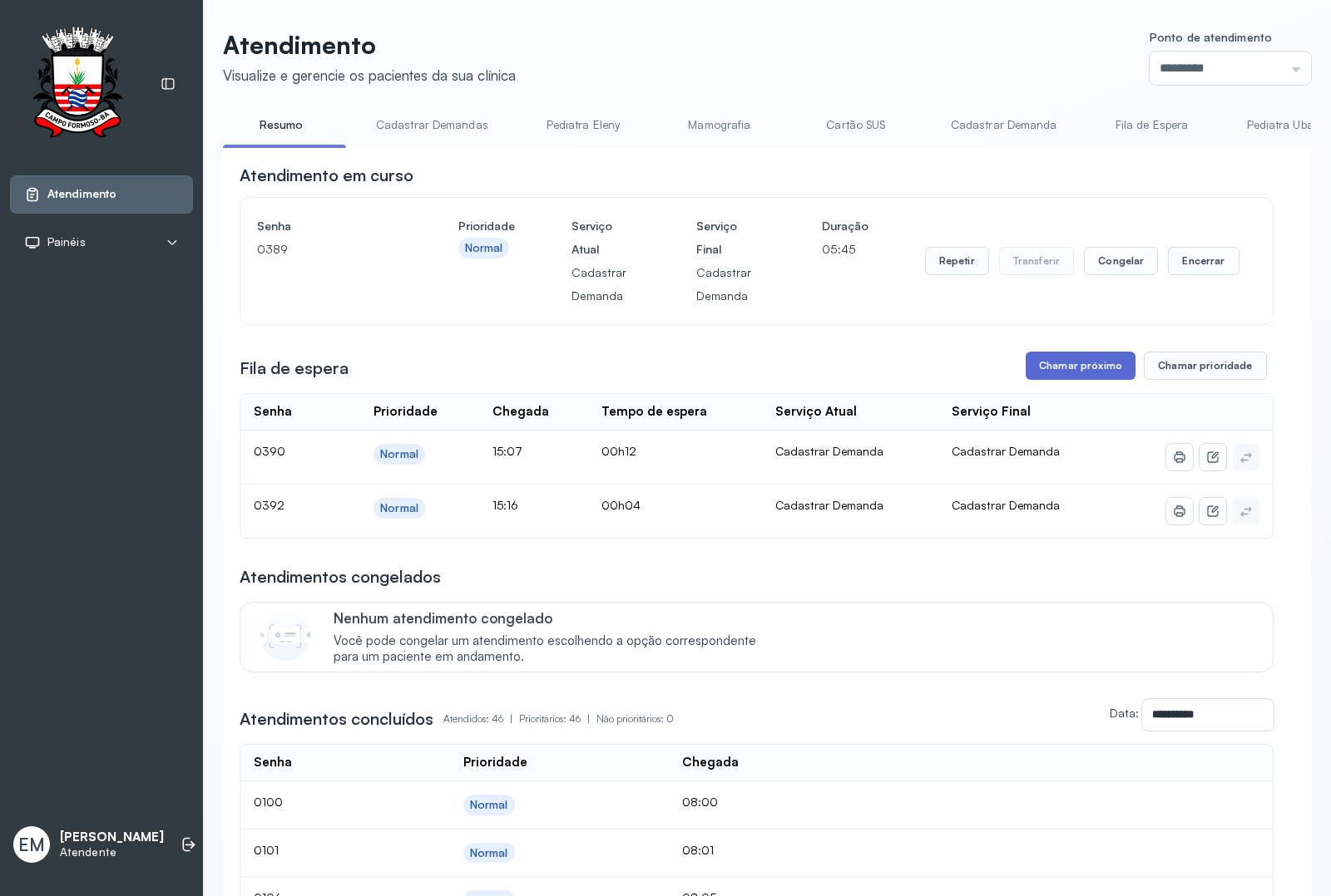
click at [1046, 359] on button "Chamar próximo" at bounding box center [1080, 366] width 109 height 28
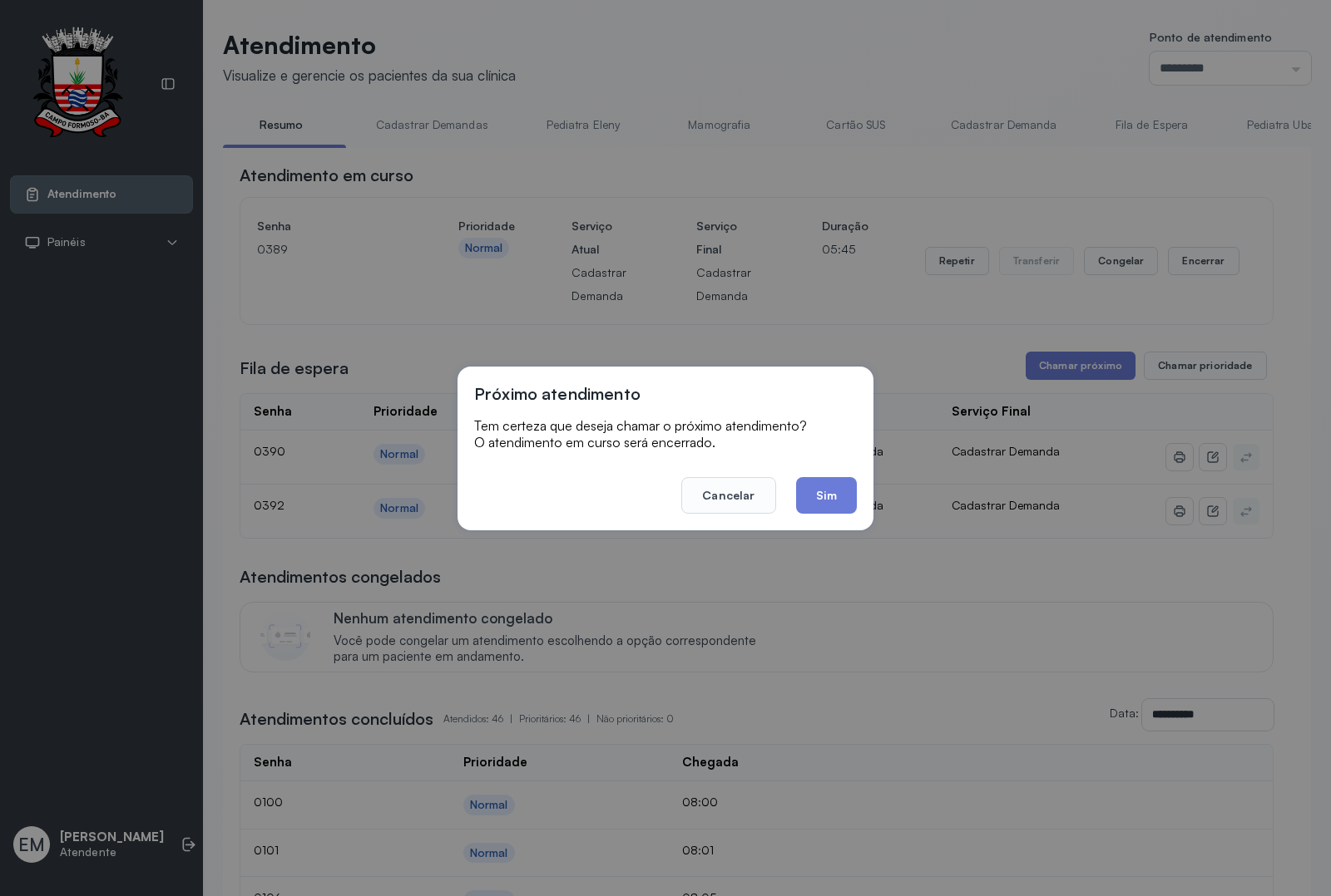
click at [832, 472] on footer "Cancelar Sim" at bounding box center [666, 484] width 383 height 60
click at [823, 482] on button "Sim" at bounding box center [826, 496] width 61 height 36
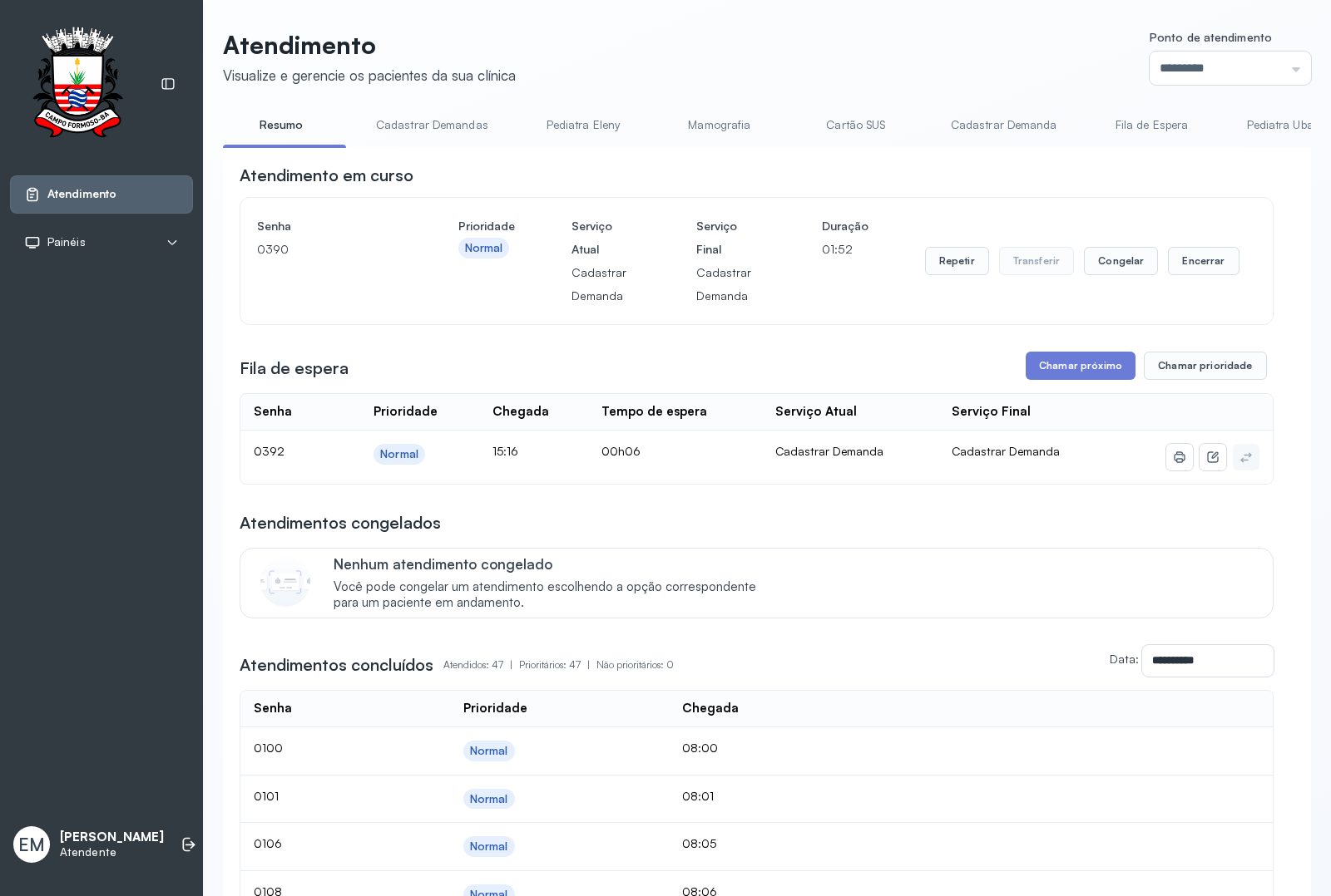
click at [1055, 365] on button "Chamar próximo" at bounding box center [1080, 366] width 109 height 28
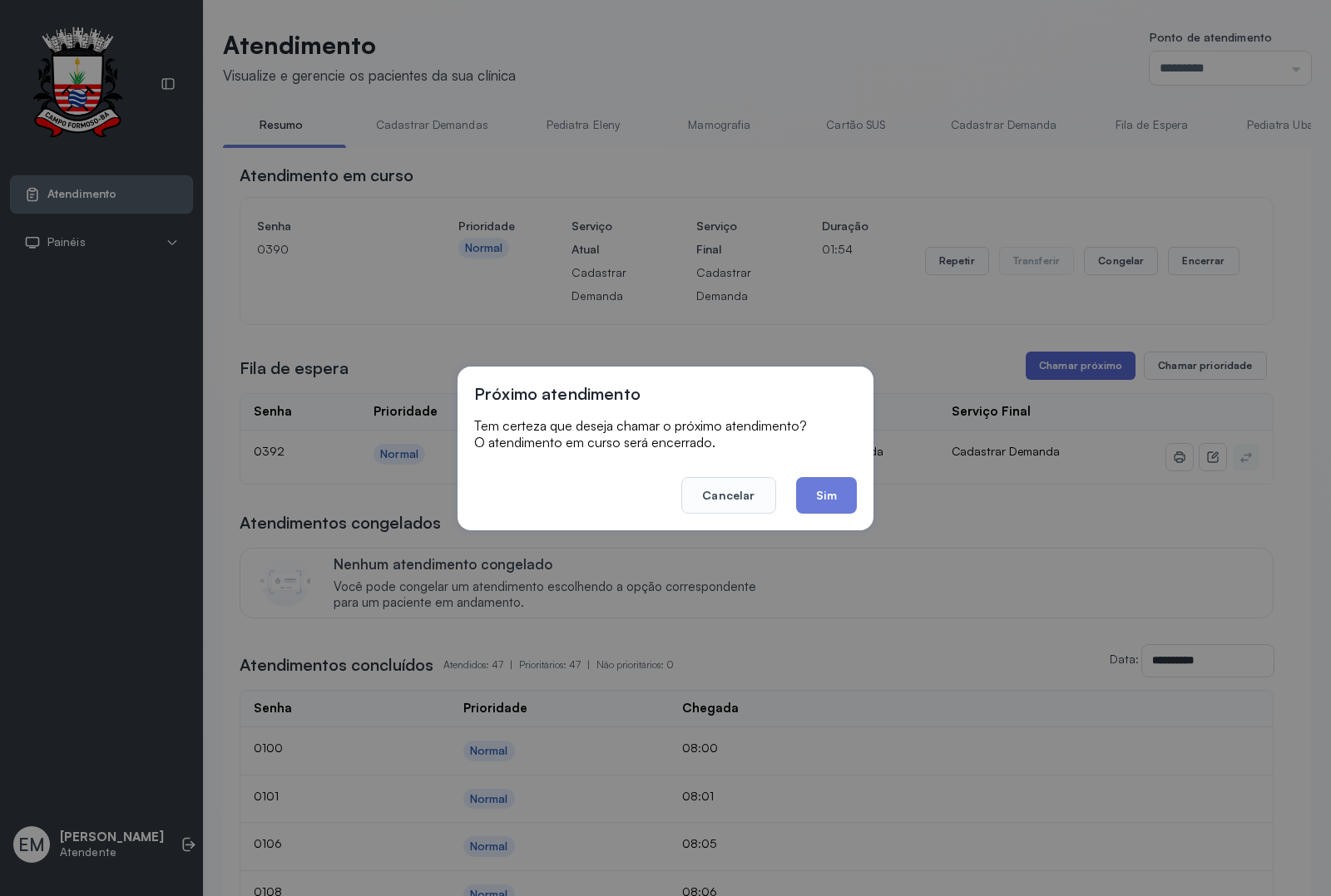
click at [849, 478] on button "Sim" at bounding box center [826, 496] width 61 height 36
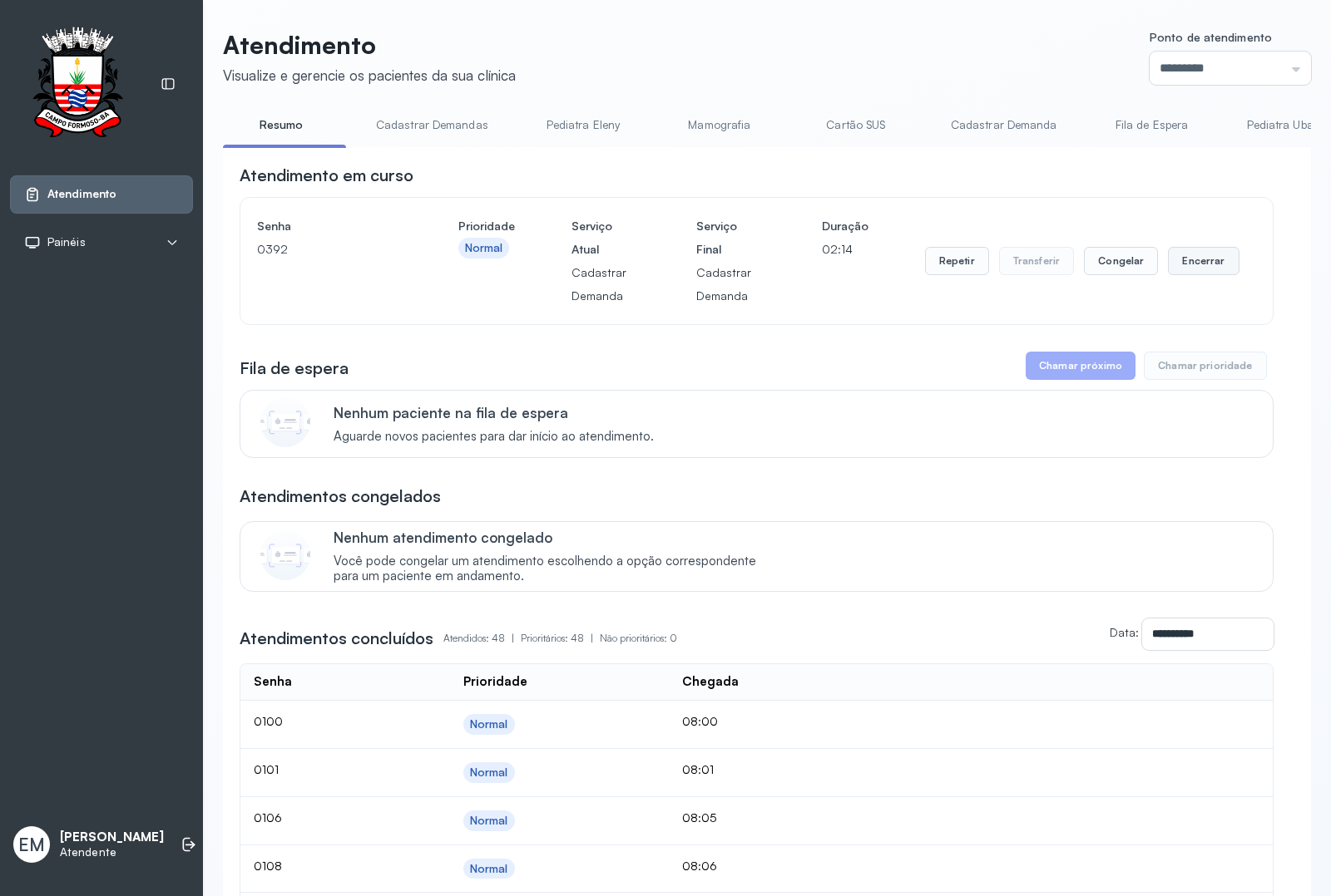
click at [1181, 254] on button "Encerrar" at bounding box center [1203, 261] width 71 height 28
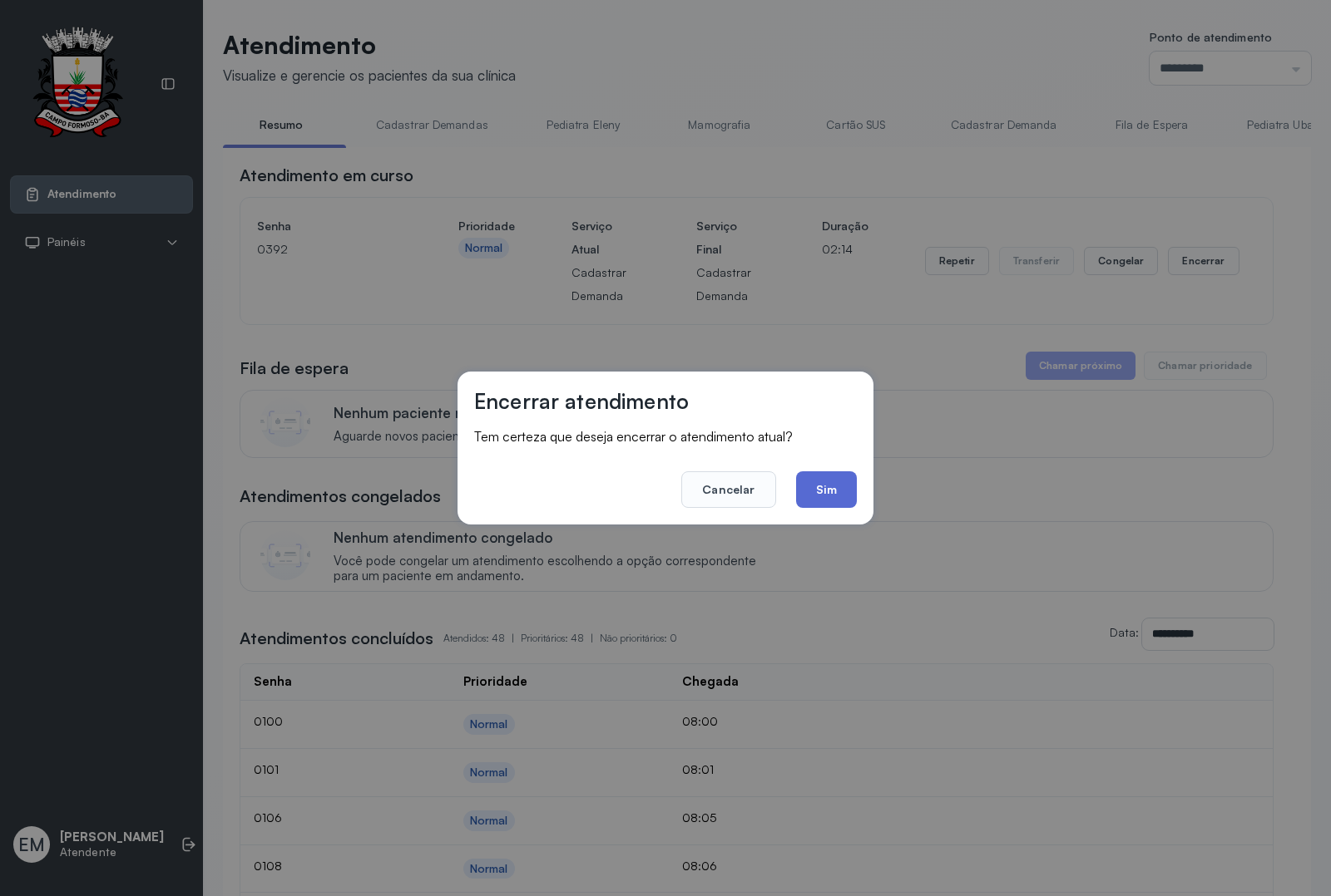
click at [816, 479] on button "Sim" at bounding box center [826, 489] width 61 height 36
